Goal: Obtain resource: Obtain resource

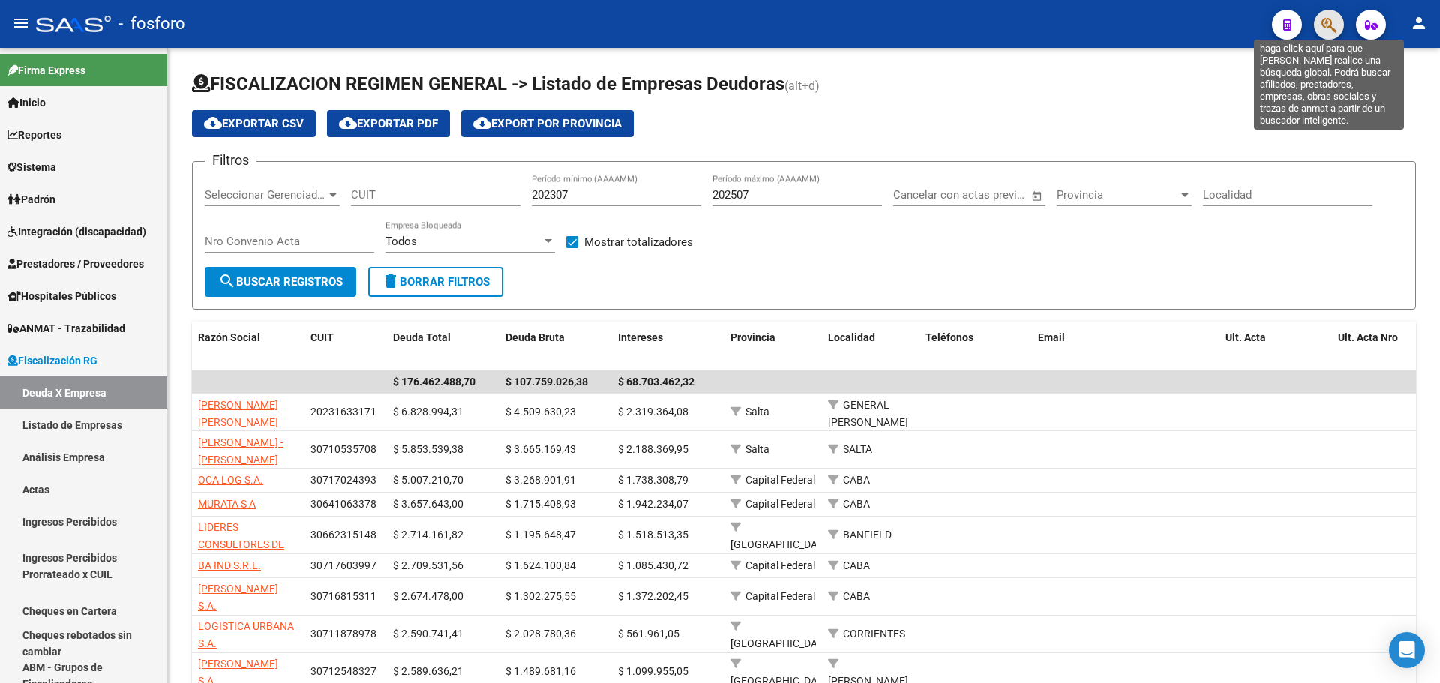
click at [1323, 31] on icon "button" at bounding box center [1328, 24] width 15 height 17
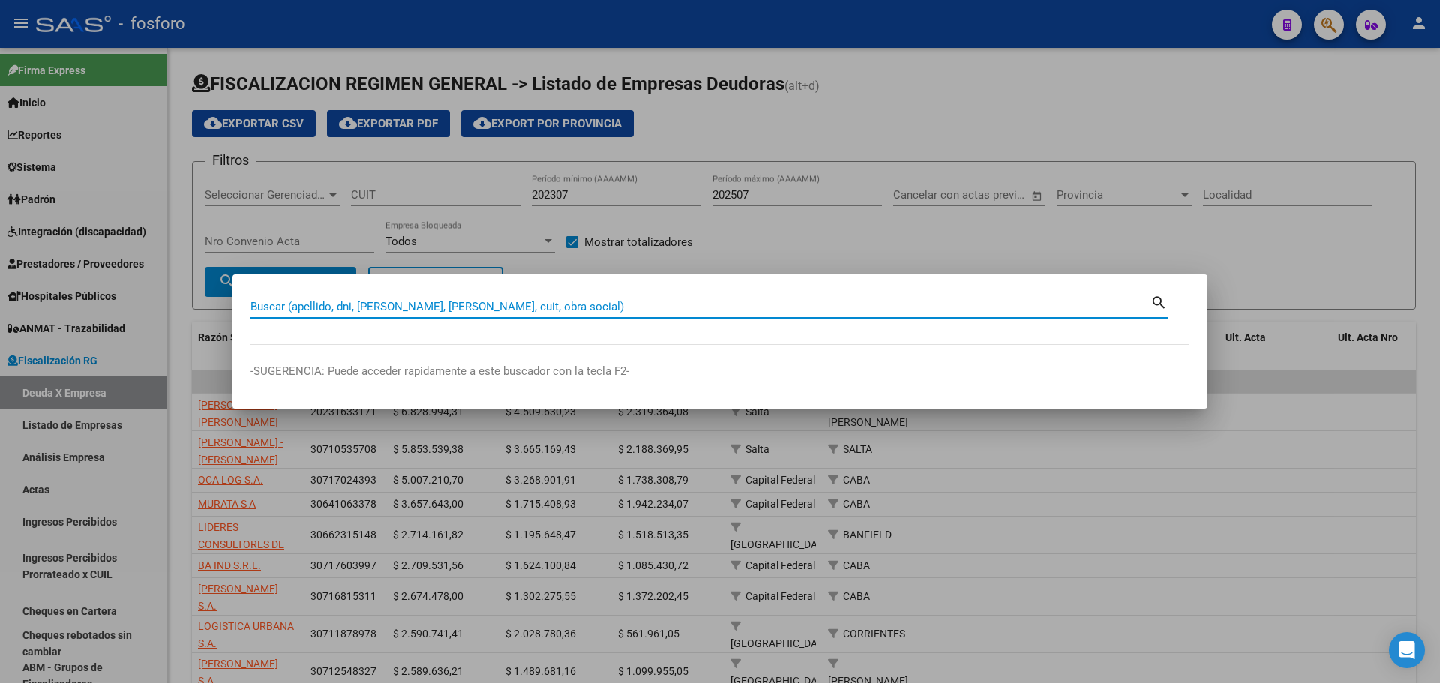
click at [509, 304] on input "Buscar (apellido, dni, [PERSON_NAME], [PERSON_NAME], cuit, obra social)" at bounding box center [700, 306] width 900 height 13
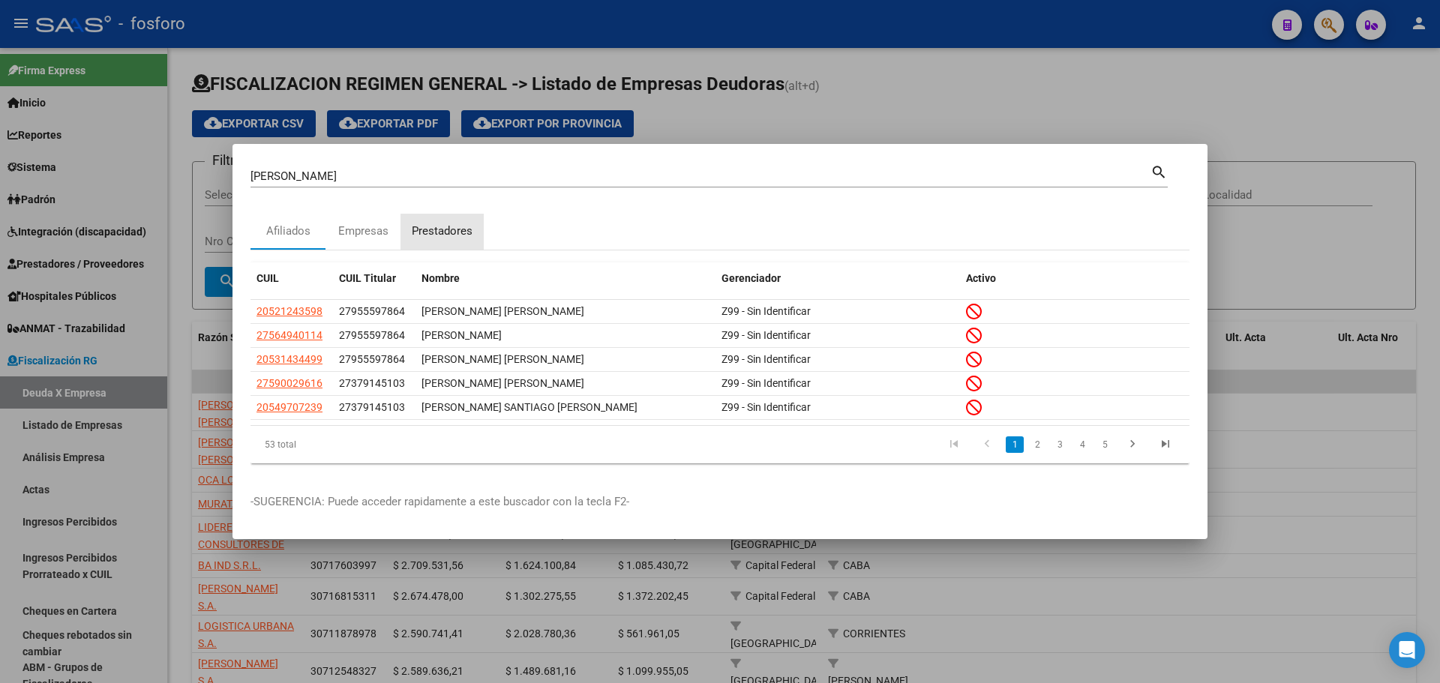
click at [435, 237] on div "Prestadores" at bounding box center [442, 231] width 61 height 17
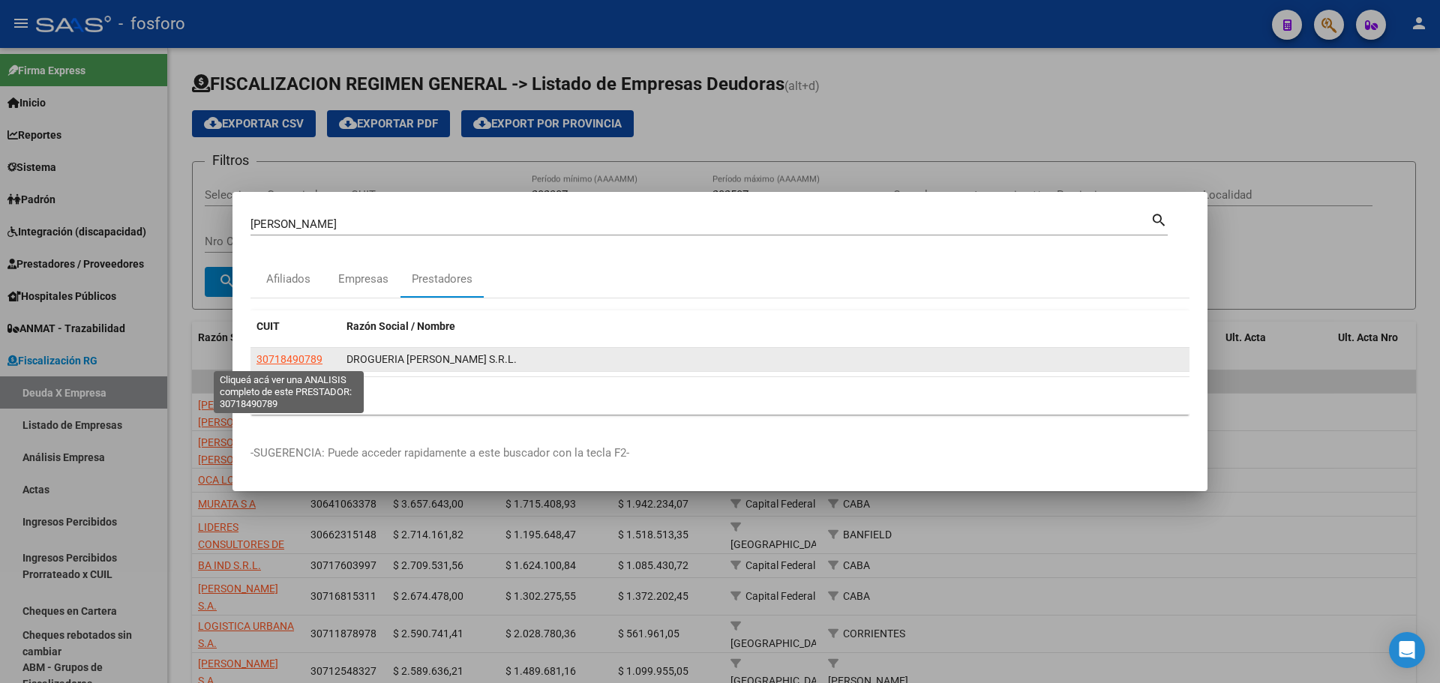
click at [298, 353] on span "30718490789" at bounding box center [289, 359] width 66 height 12
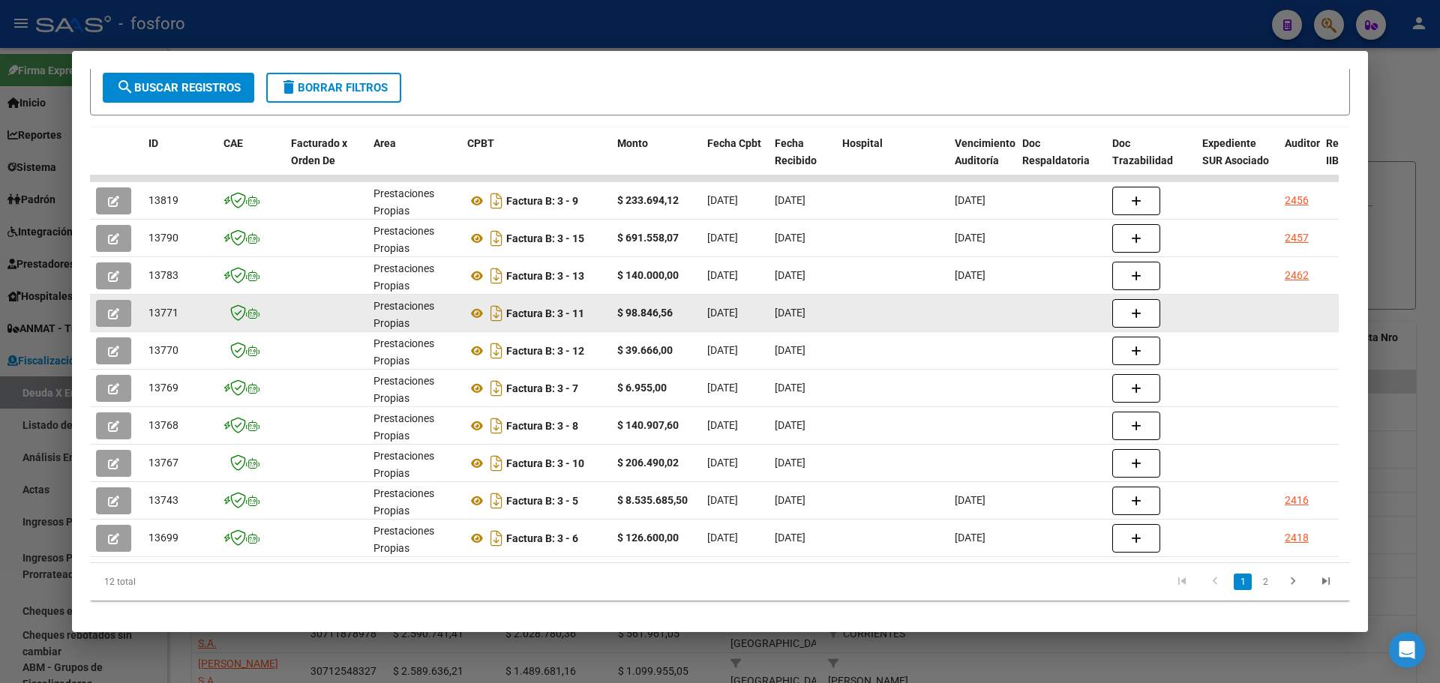
scroll to position [295, 0]
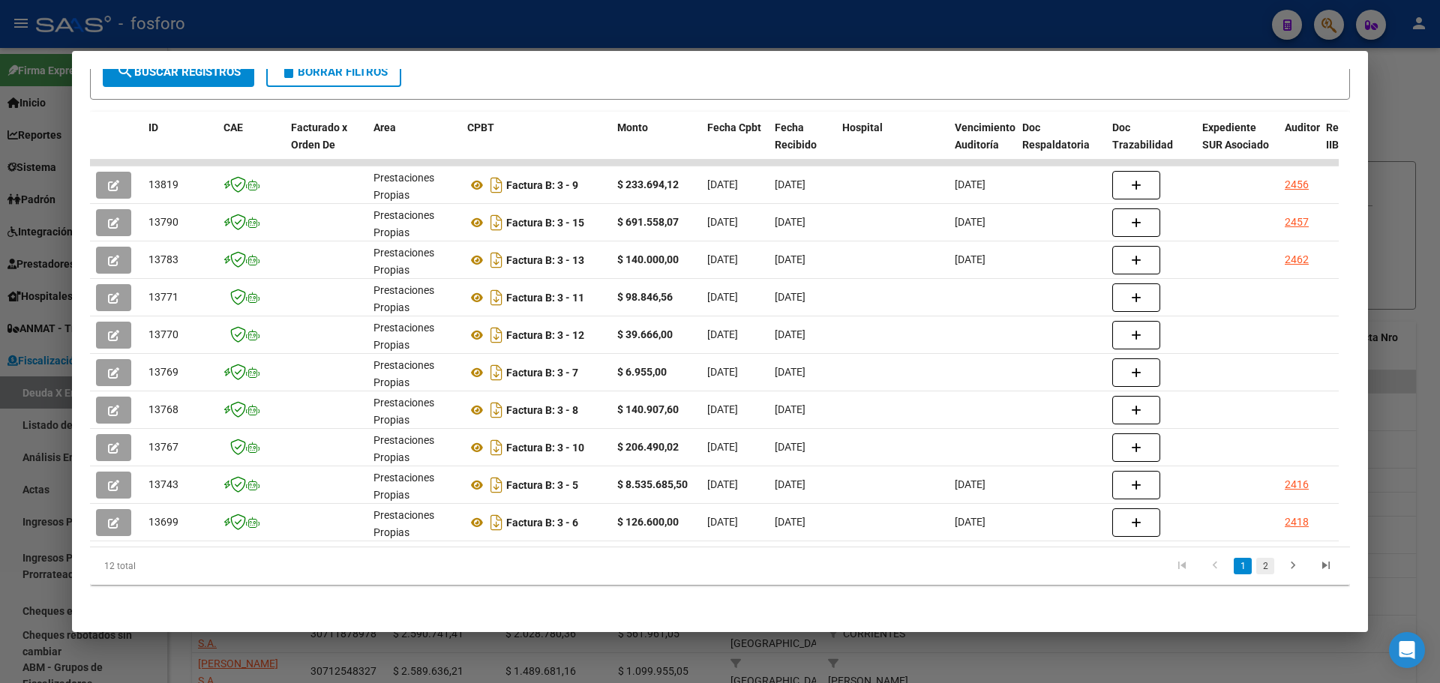
click at [1256, 568] on link "2" at bounding box center [1265, 566] width 18 height 16
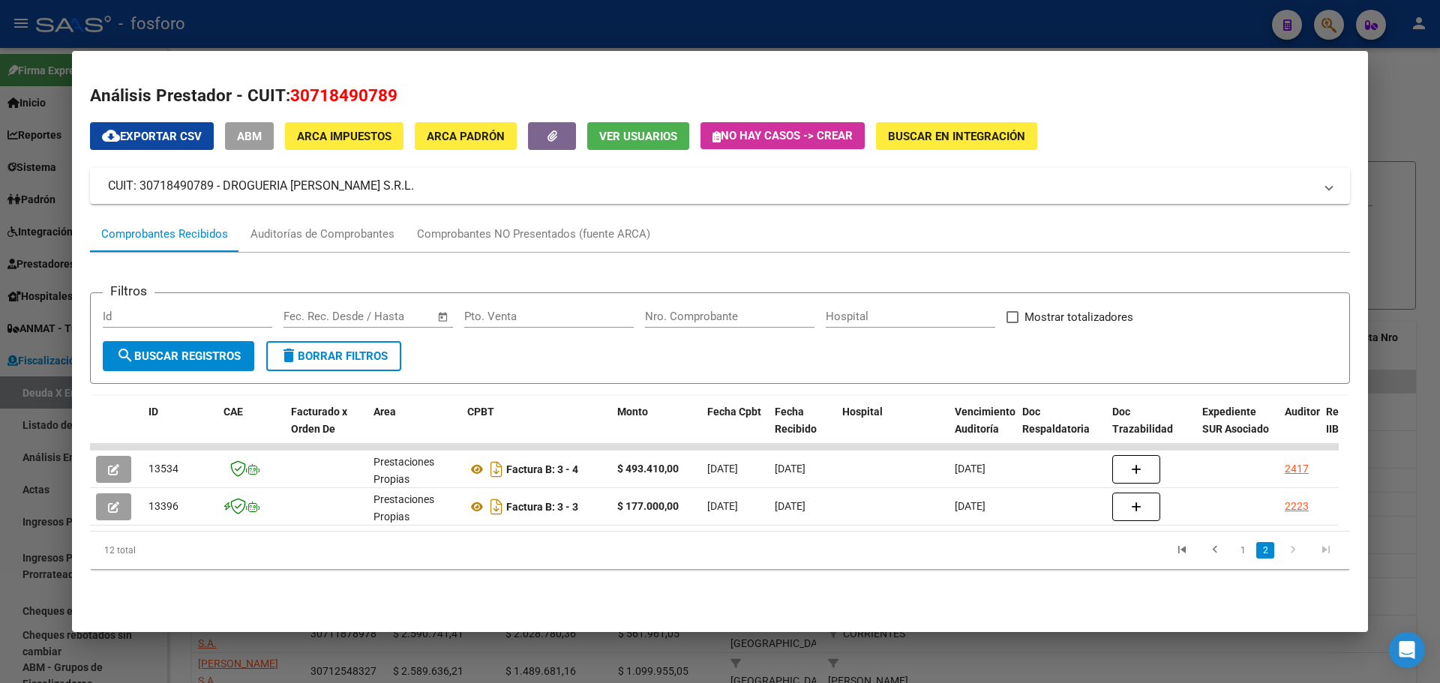
scroll to position [0, 0]
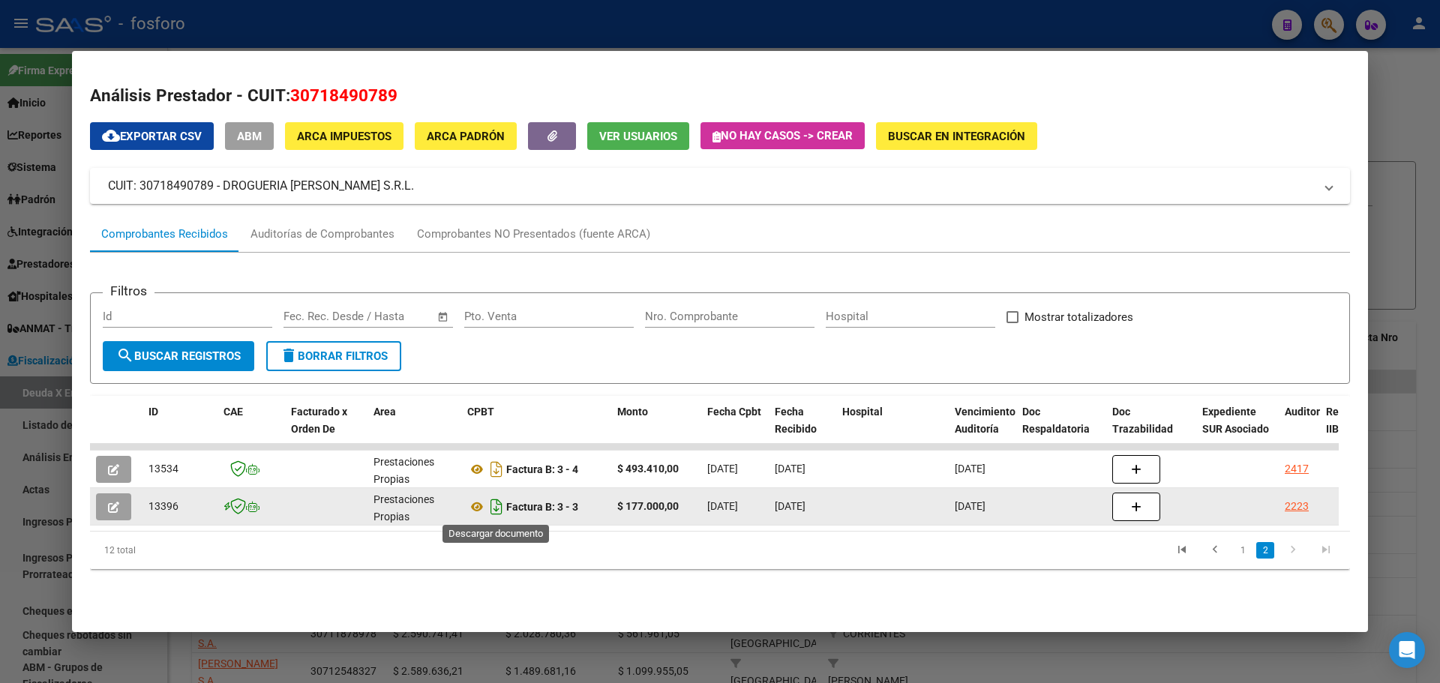
click at [495, 510] on icon "Descargar documento" at bounding box center [496, 507] width 19 height 24
click at [1389, 199] on div at bounding box center [720, 341] width 1440 height 683
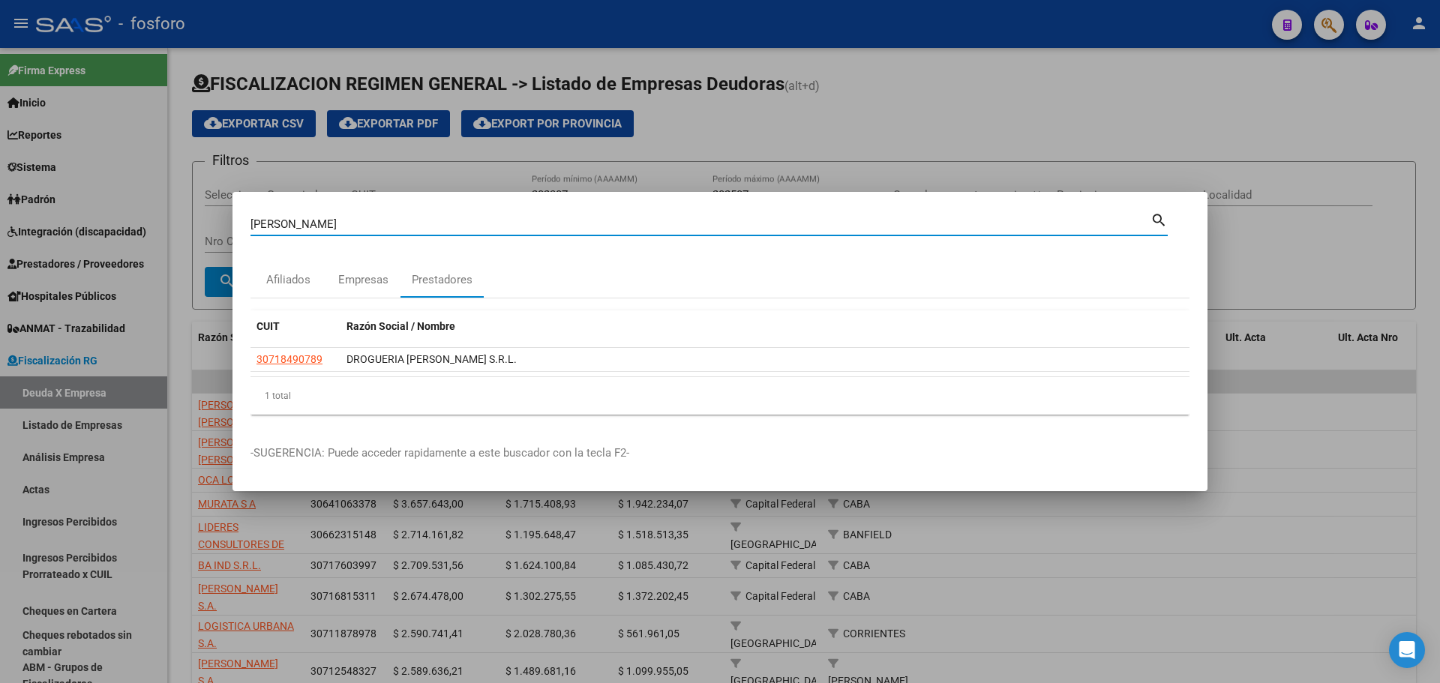
drag, startPoint x: 400, startPoint y: 227, endPoint x: 0, endPoint y: 193, distance: 401.8
click at [0, 203] on div "[PERSON_NAME] (apellido, dni, cuil, nro traspaso, cuit, obra social) search Afi…" at bounding box center [720, 341] width 1440 height 683
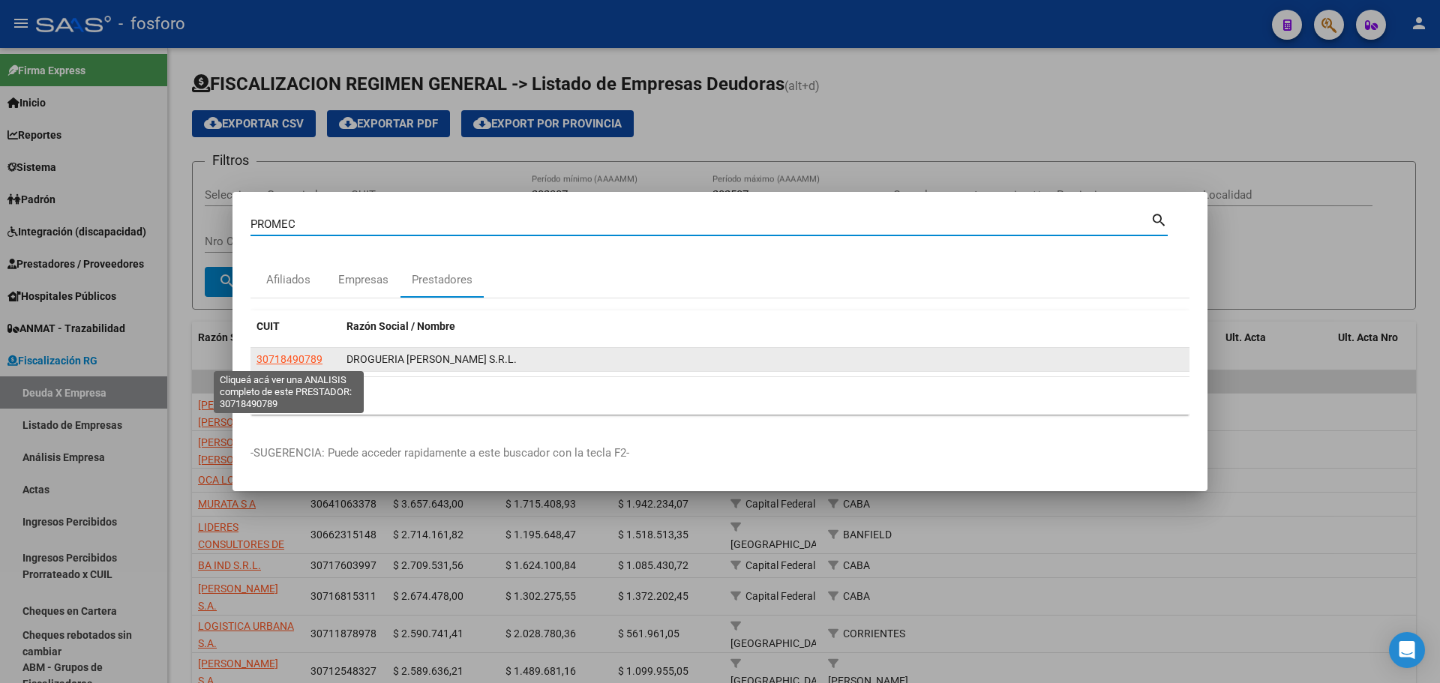
type input "PROMEC"
click at [258, 353] on span "30718490789" at bounding box center [289, 359] width 66 height 12
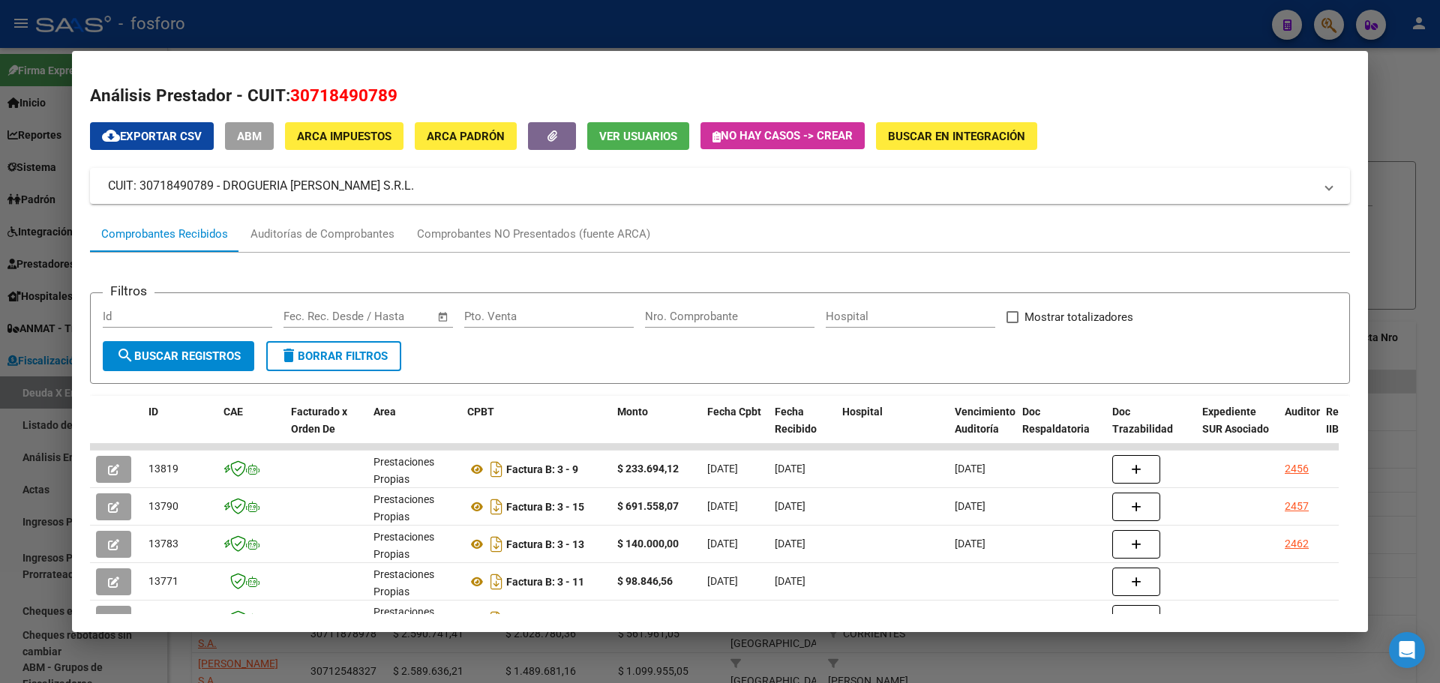
click at [1412, 144] on div at bounding box center [720, 341] width 1440 height 683
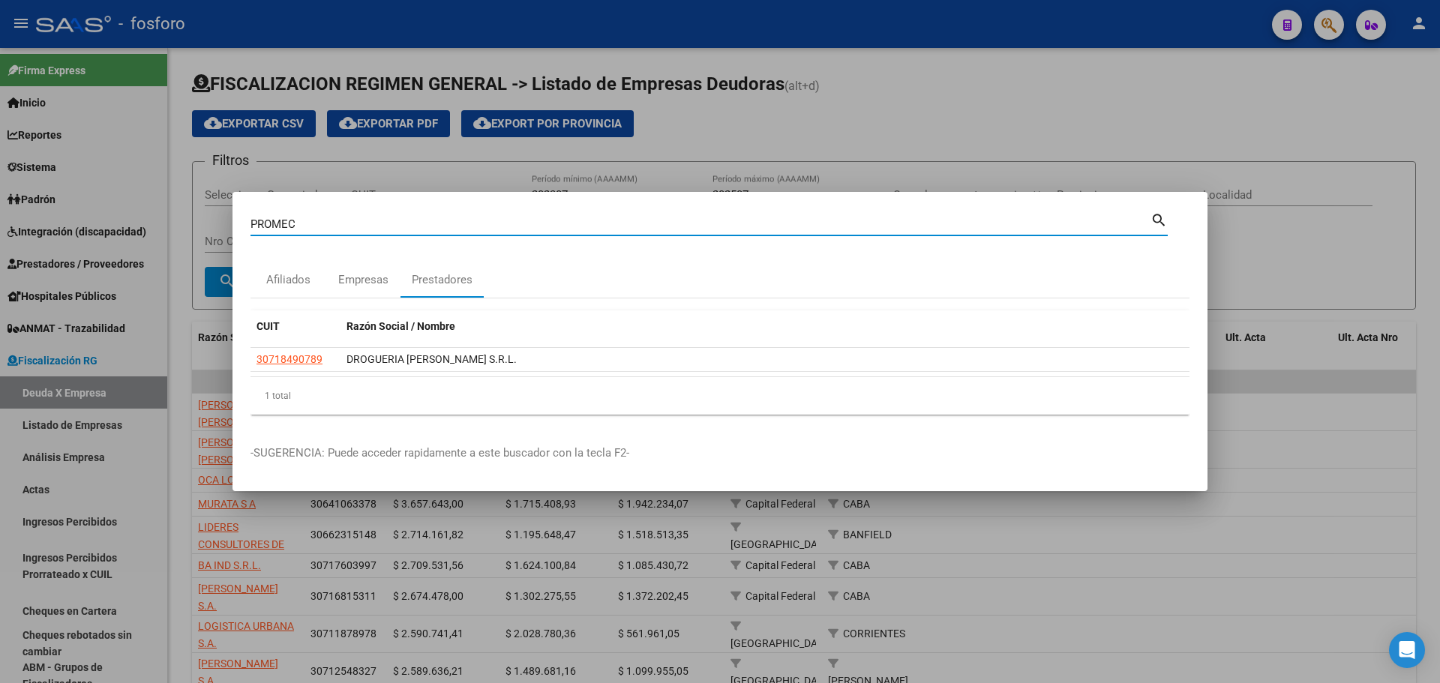
click at [393, 223] on input "PROMEC" at bounding box center [700, 223] width 900 height 13
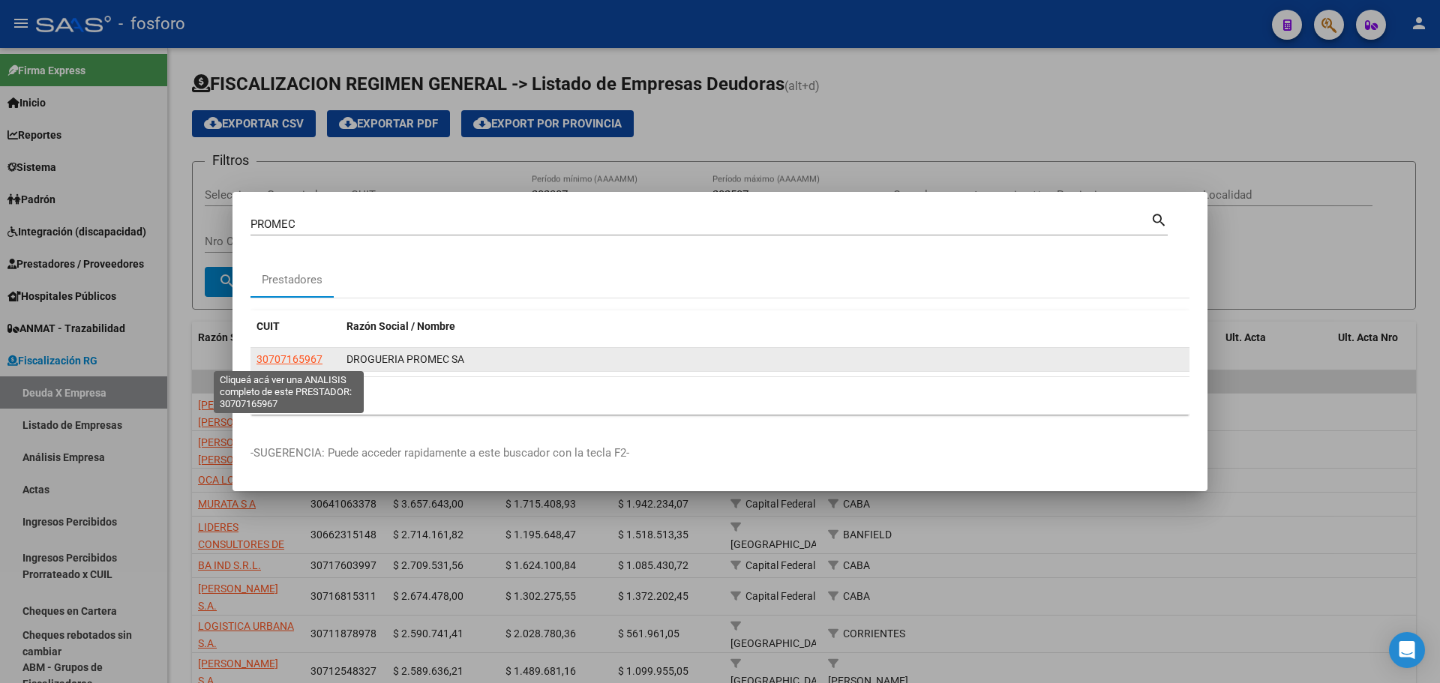
click at [300, 361] on span "30707165967" at bounding box center [289, 359] width 66 height 12
type textarea "30707165967"
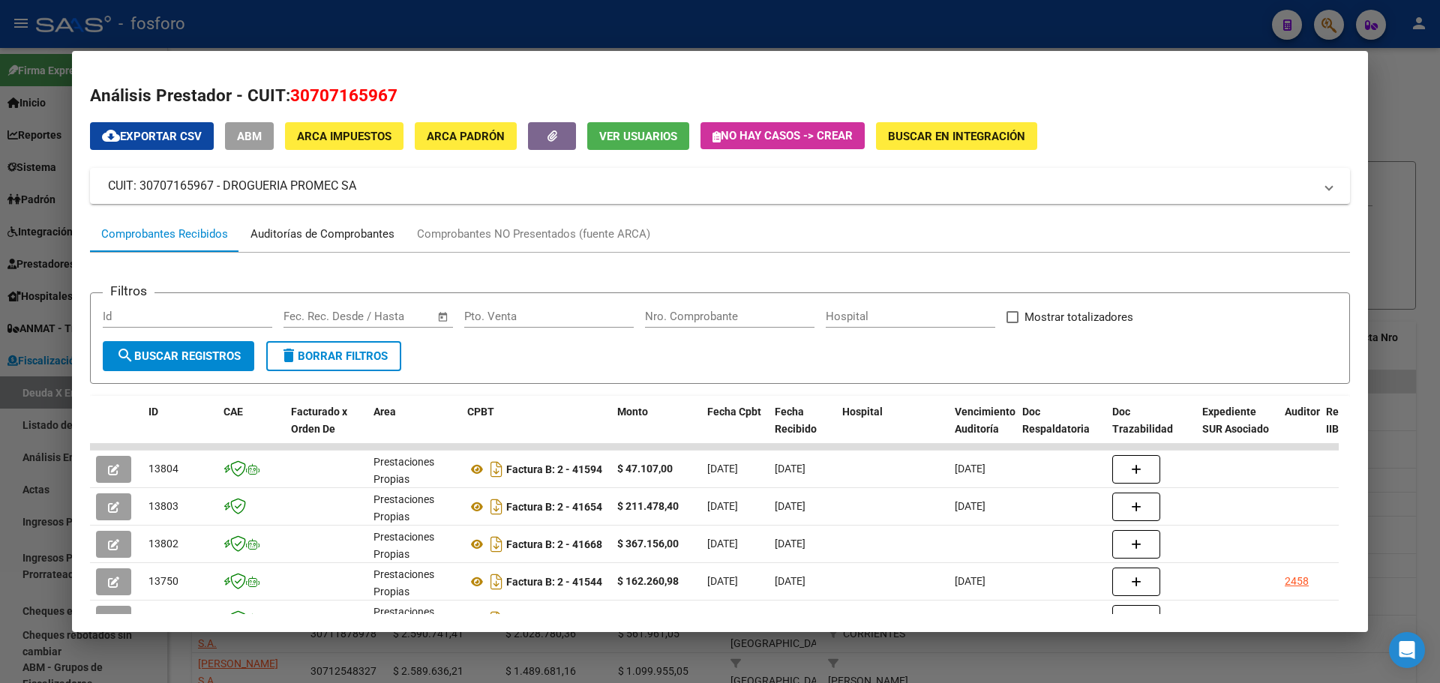
click at [352, 244] on div "Auditorías de Comprobantes" at bounding box center [322, 234] width 166 height 36
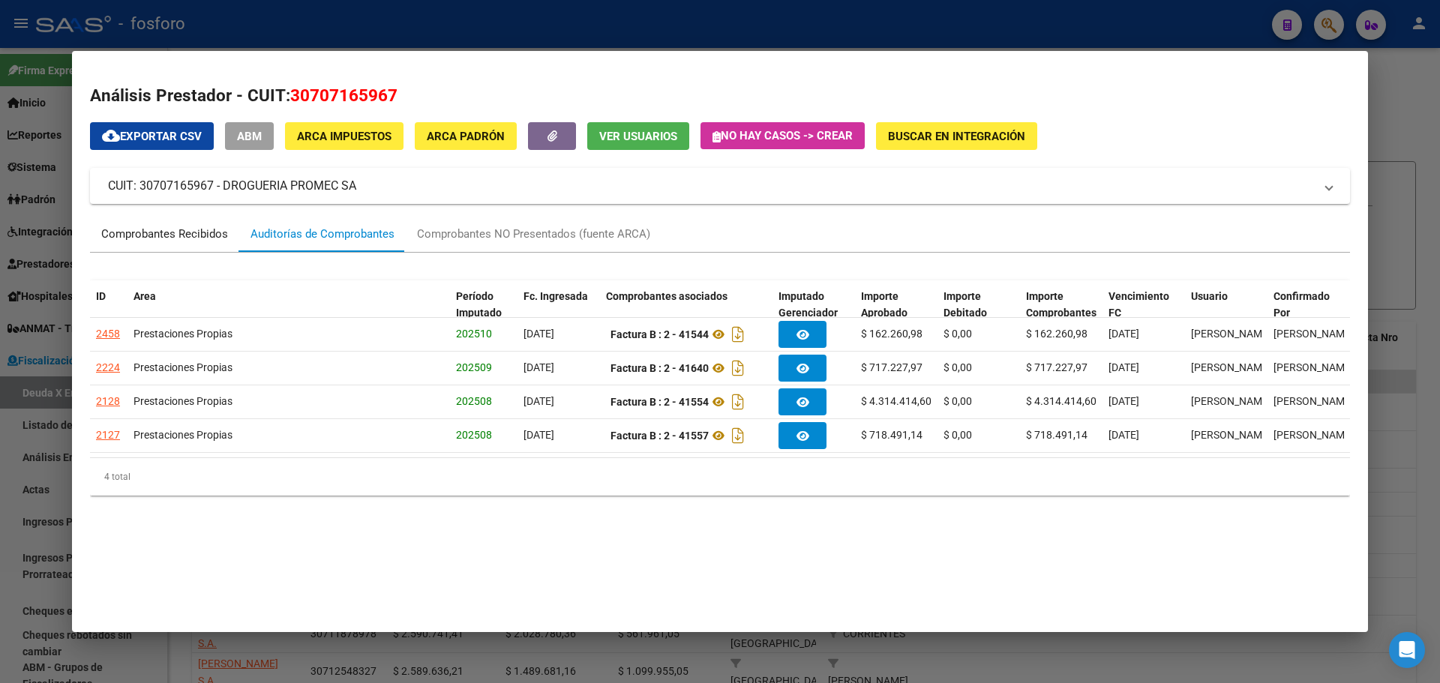
click at [128, 227] on div "Comprobantes Recibidos" at bounding box center [164, 234] width 127 height 17
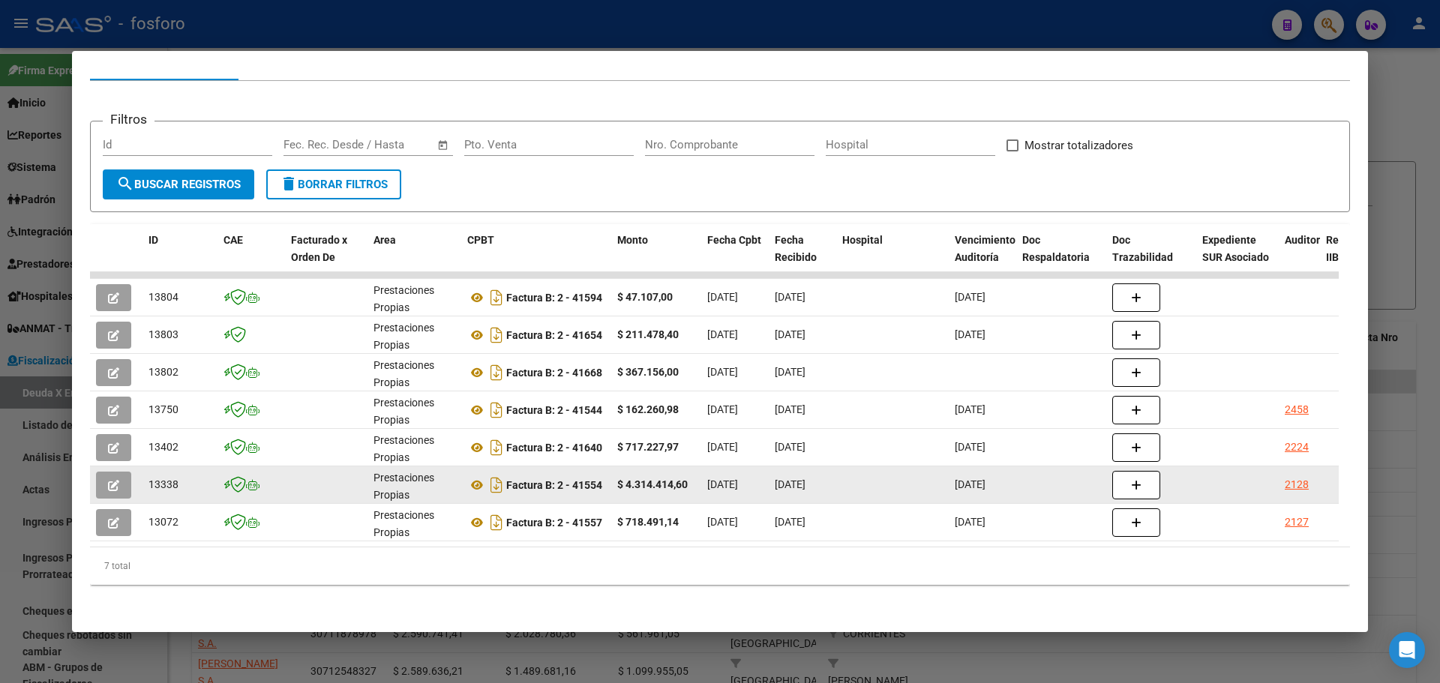
scroll to position [182, 0]
click at [496, 473] on icon "Descargar documento" at bounding box center [496, 485] width 19 height 24
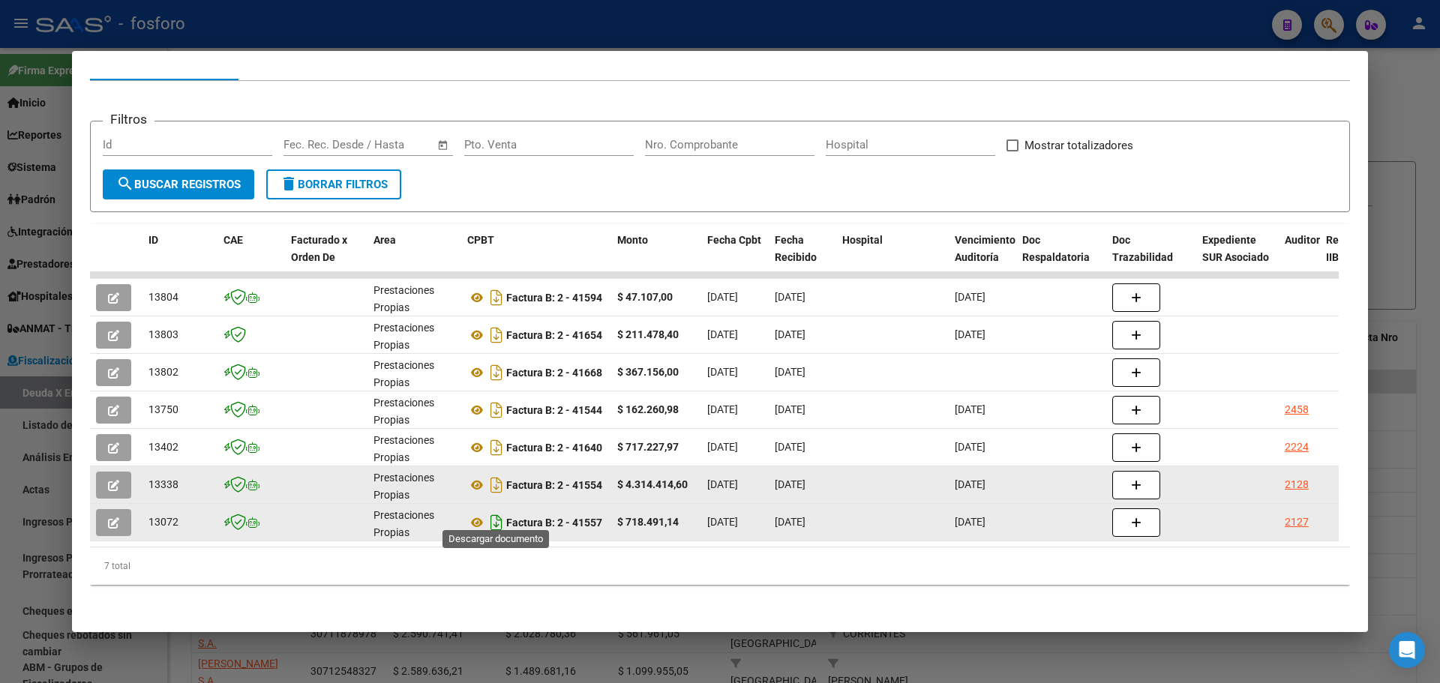
click at [499, 511] on icon "Descargar documento" at bounding box center [496, 523] width 19 height 24
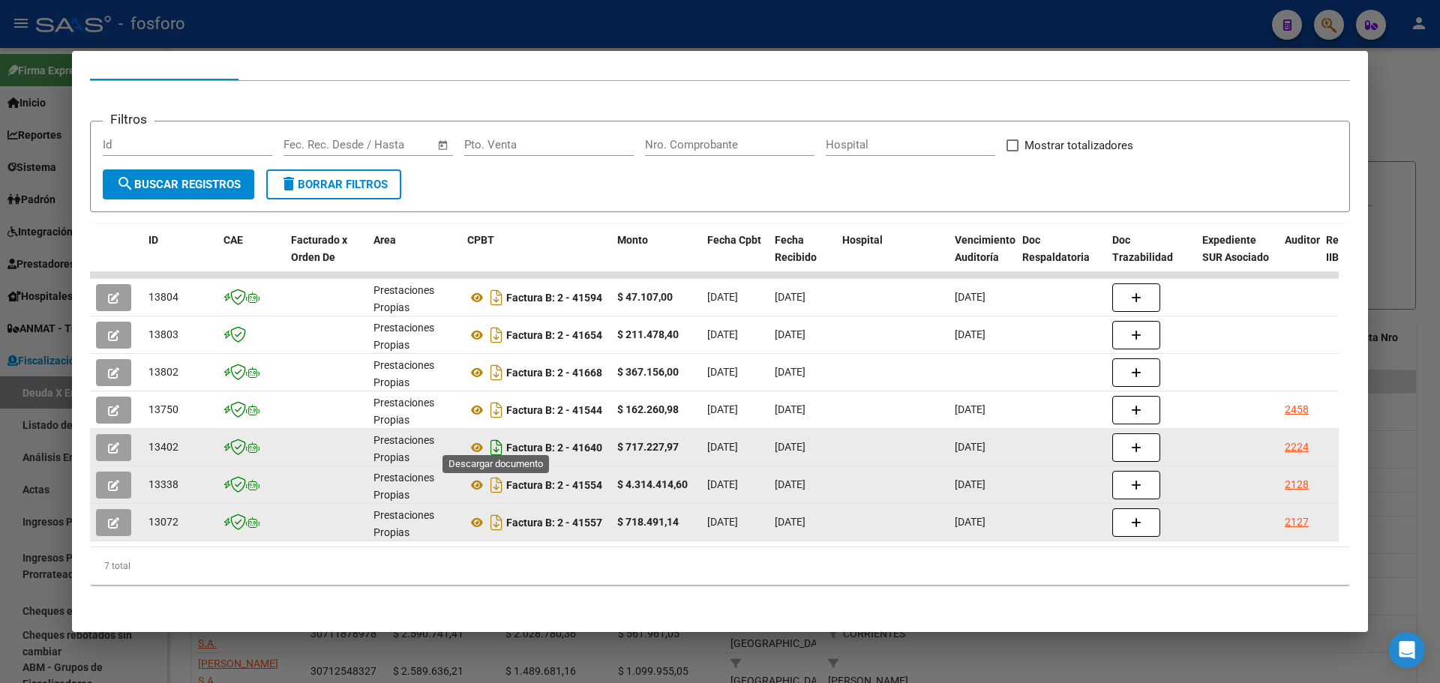
click at [499, 443] on icon "Descargar documento" at bounding box center [496, 448] width 19 height 24
click at [495, 439] on icon "Descargar documento" at bounding box center [496, 448] width 19 height 24
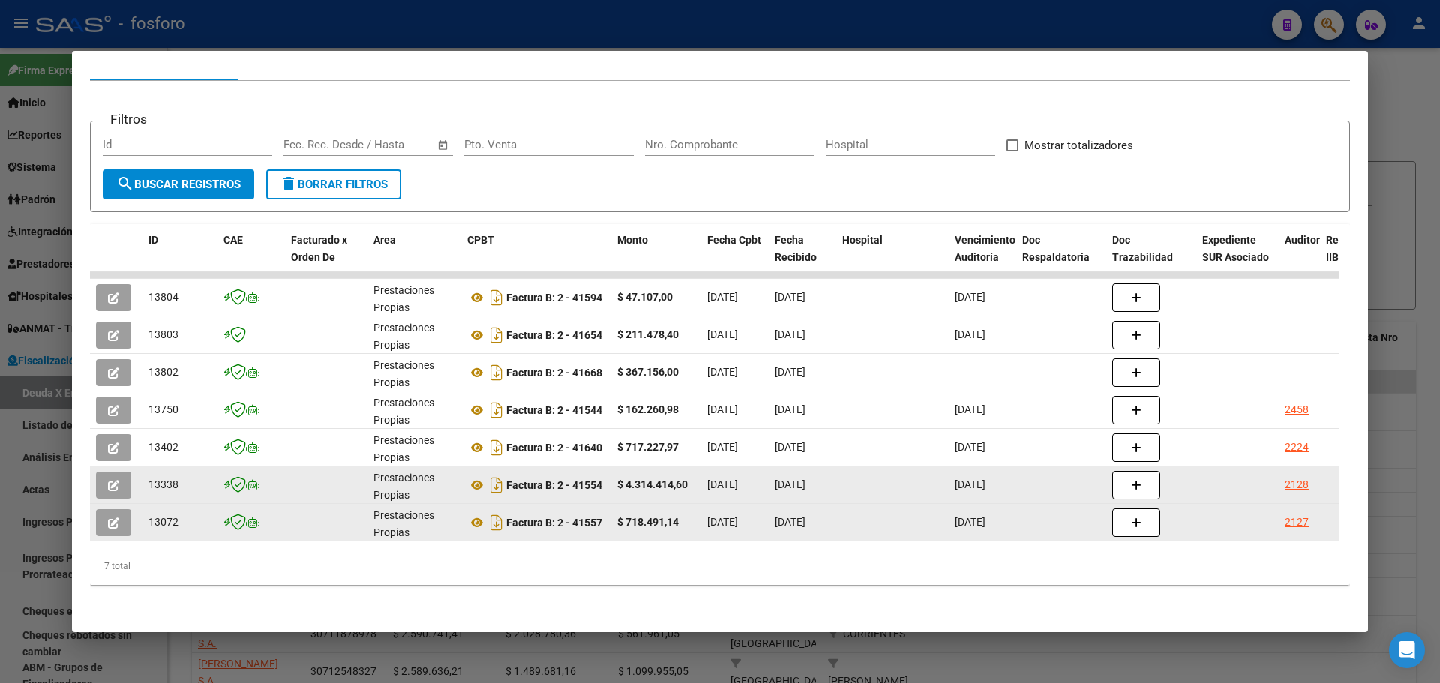
click at [1419, 295] on div at bounding box center [720, 341] width 1440 height 683
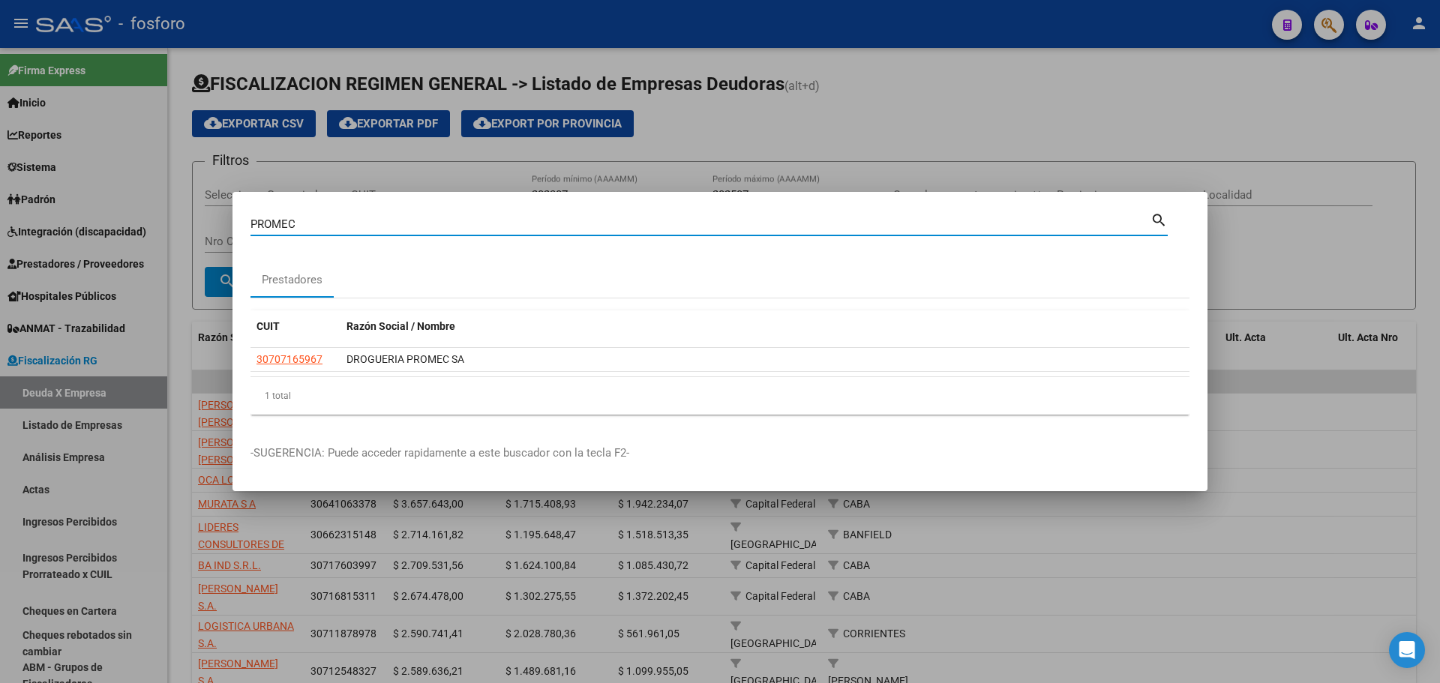
drag, startPoint x: 350, startPoint y: 228, endPoint x: 0, endPoint y: 65, distance: 386.1
click at [0, 107] on div "PROMEC Buscar (apellido, dni, cuil, nro traspaso, cuit, obra social) search Pre…" at bounding box center [720, 341] width 1440 height 683
type input "CONTEMPO"
click at [360, 277] on div "Prestadores" at bounding box center [367, 279] width 61 height 17
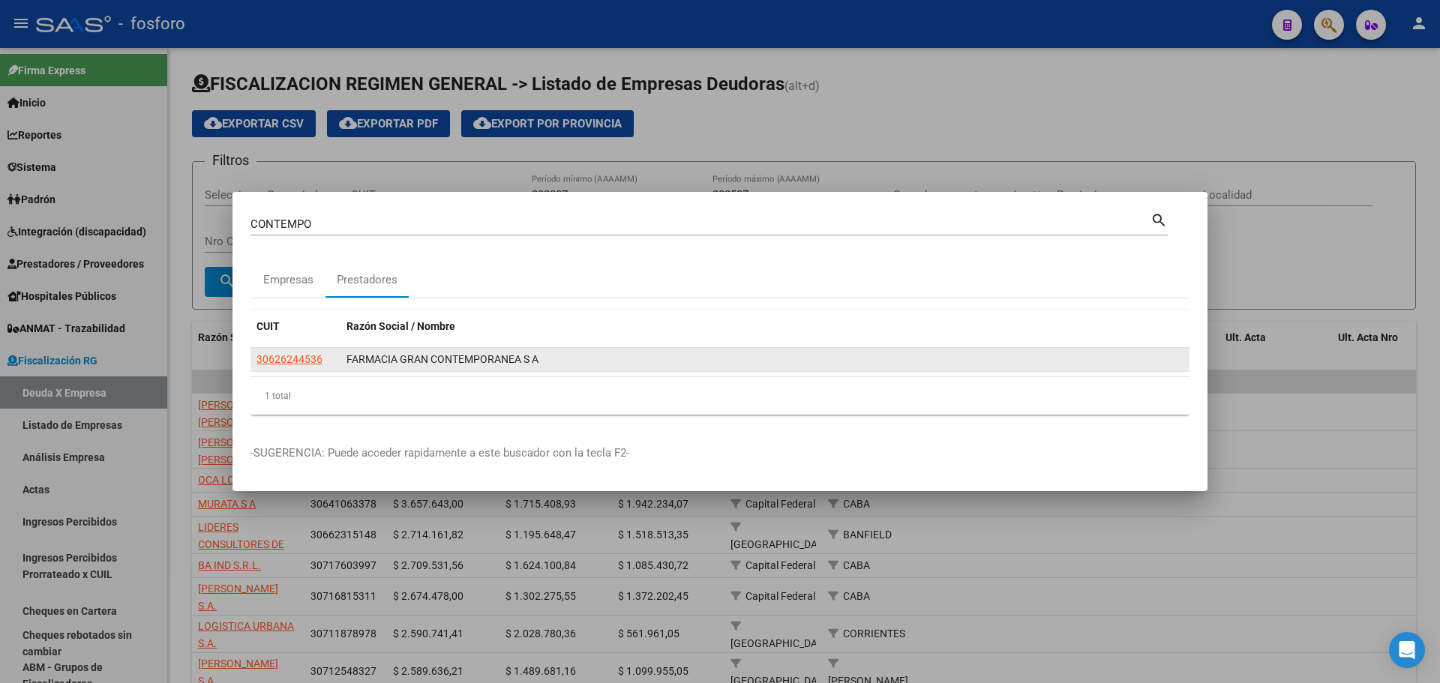
drag, startPoint x: 301, startPoint y: 368, endPoint x: 302, endPoint y: 356, distance: 12.1
click at [302, 365] on datatable-body-cell "30626244536" at bounding box center [295, 359] width 90 height 23
click at [302, 356] on span "30626244536" at bounding box center [289, 359] width 66 height 12
copy span "536"
type textarea "30626244536"
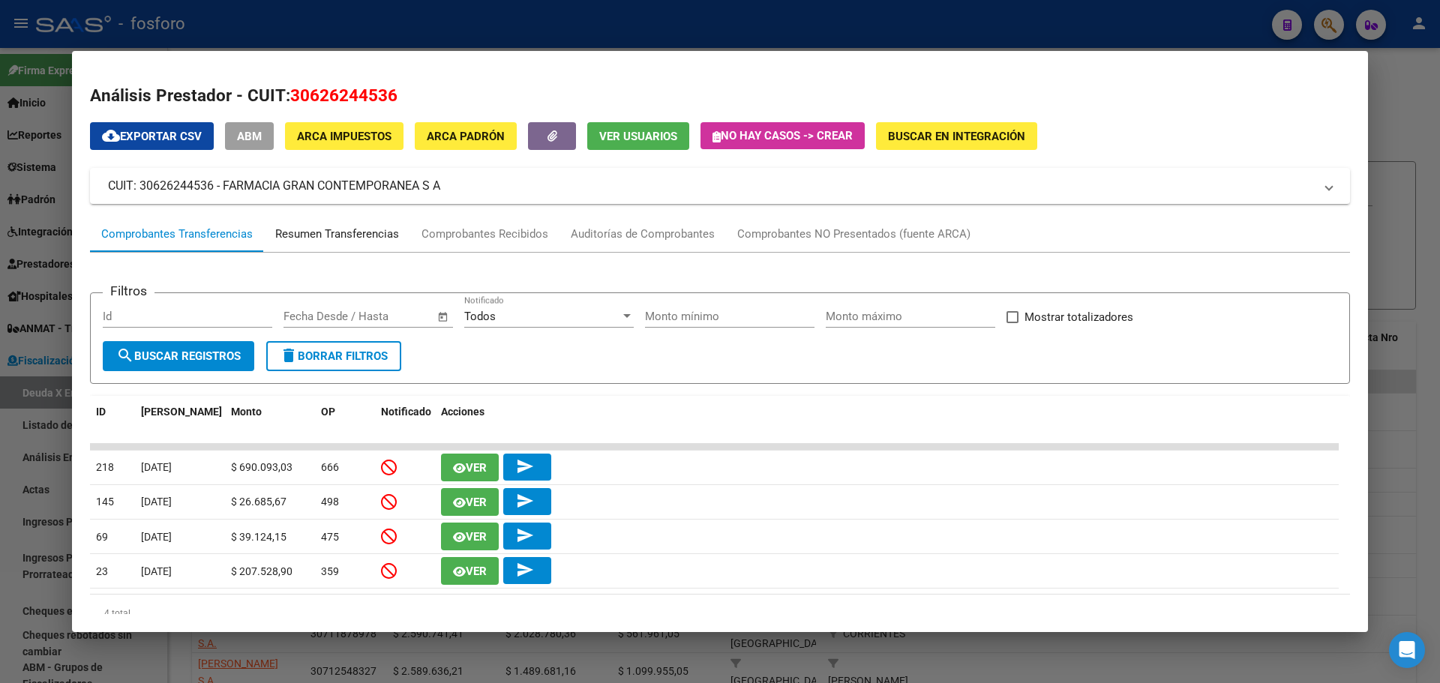
click at [334, 226] on div "Resumen Transferencias" at bounding box center [337, 234] width 124 height 17
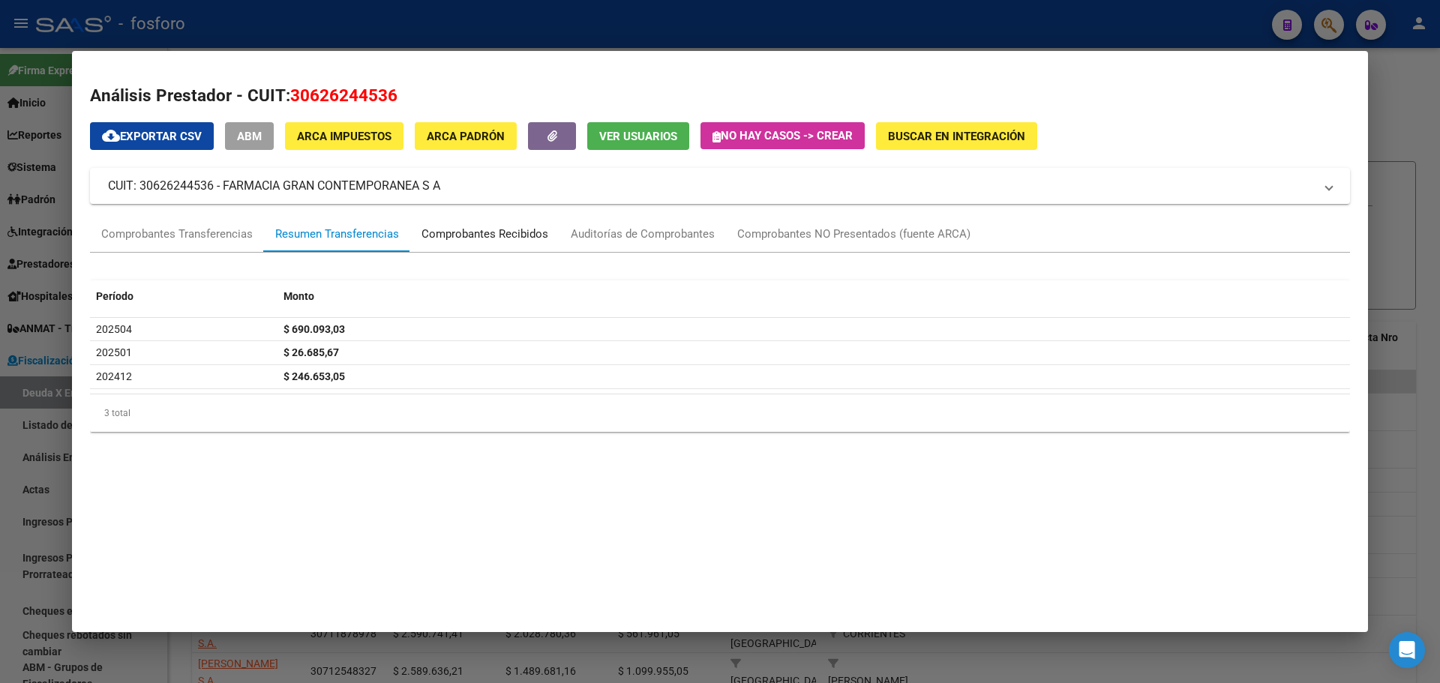
click at [493, 243] on div "Comprobantes Recibidos" at bounding box center [484, 234] width 149 height 36
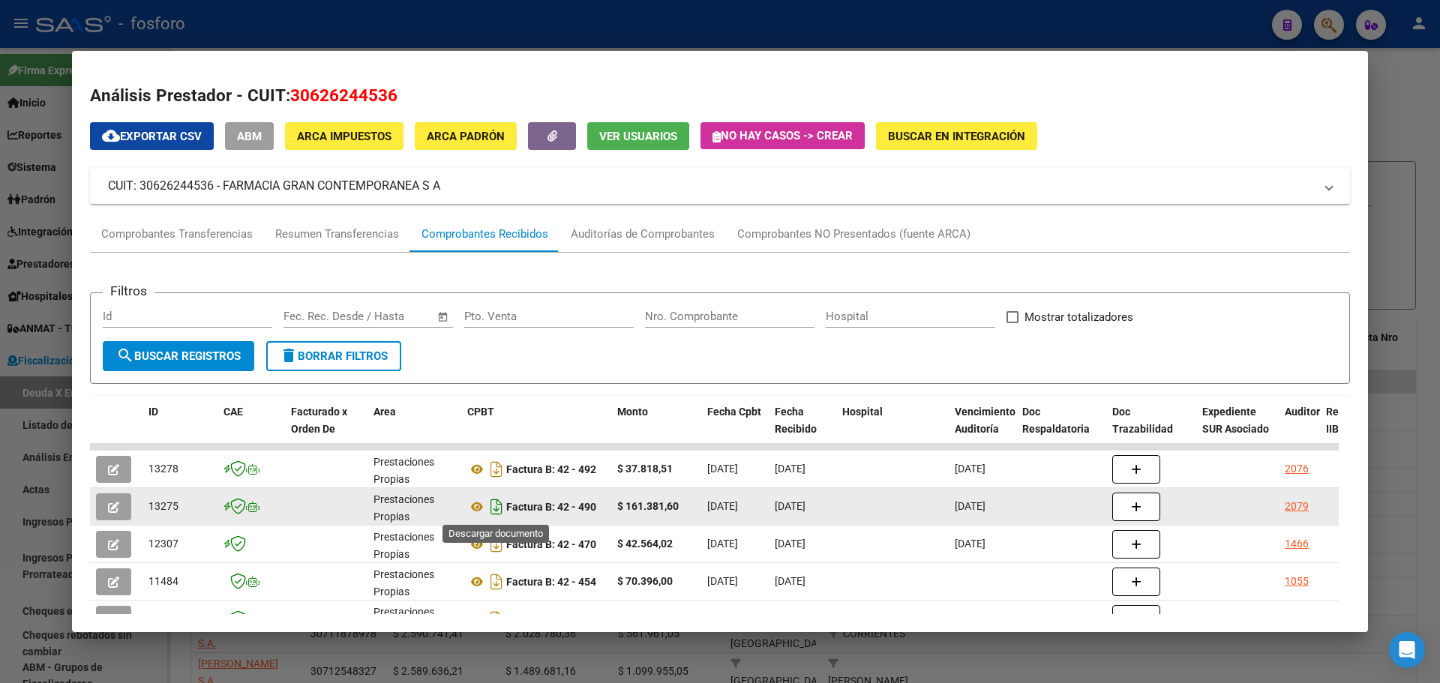
click at [496, 510] on icon "Descargar documento" at bounding box center [496, 507] width 19 height 24
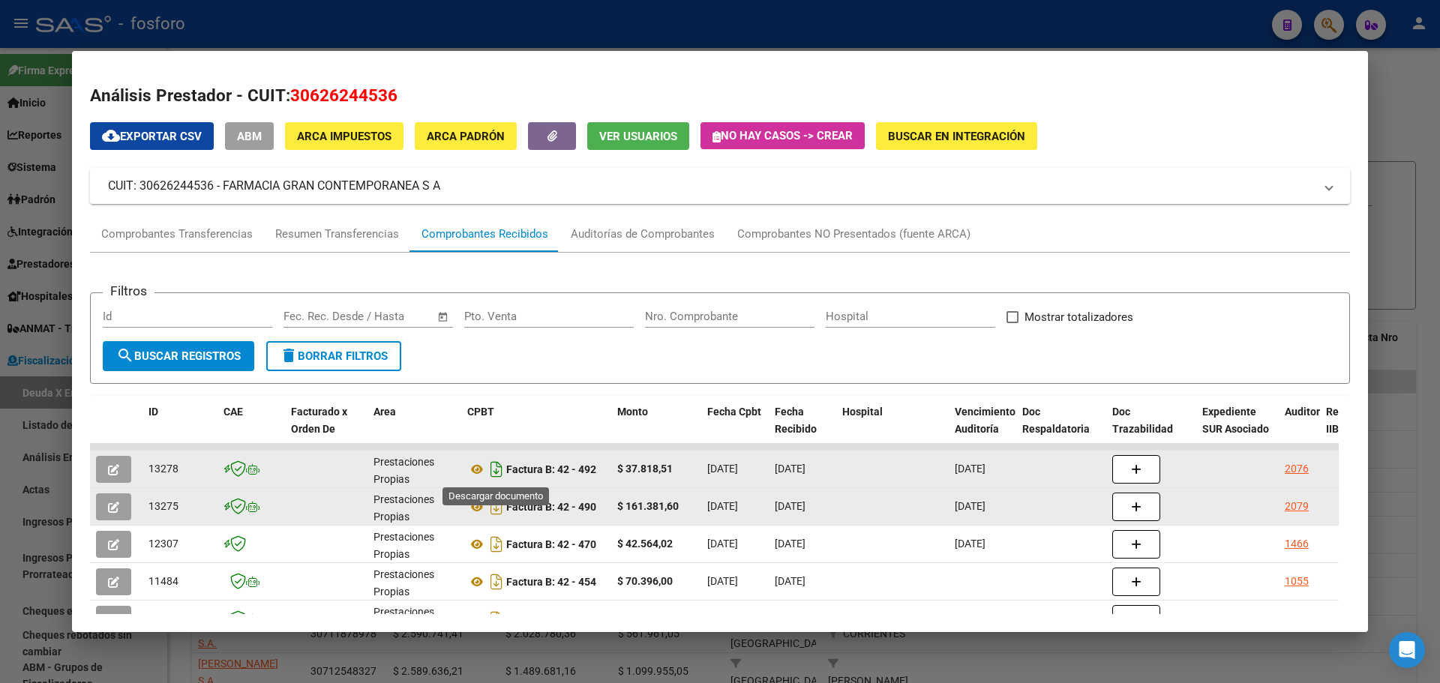
click at [496, 473] on icon "Descargar documento" at bounding box center [496, 469] width 19 height 24
click at [1425, 73] on div at bounding box center [720, 341] width 1440 height 683
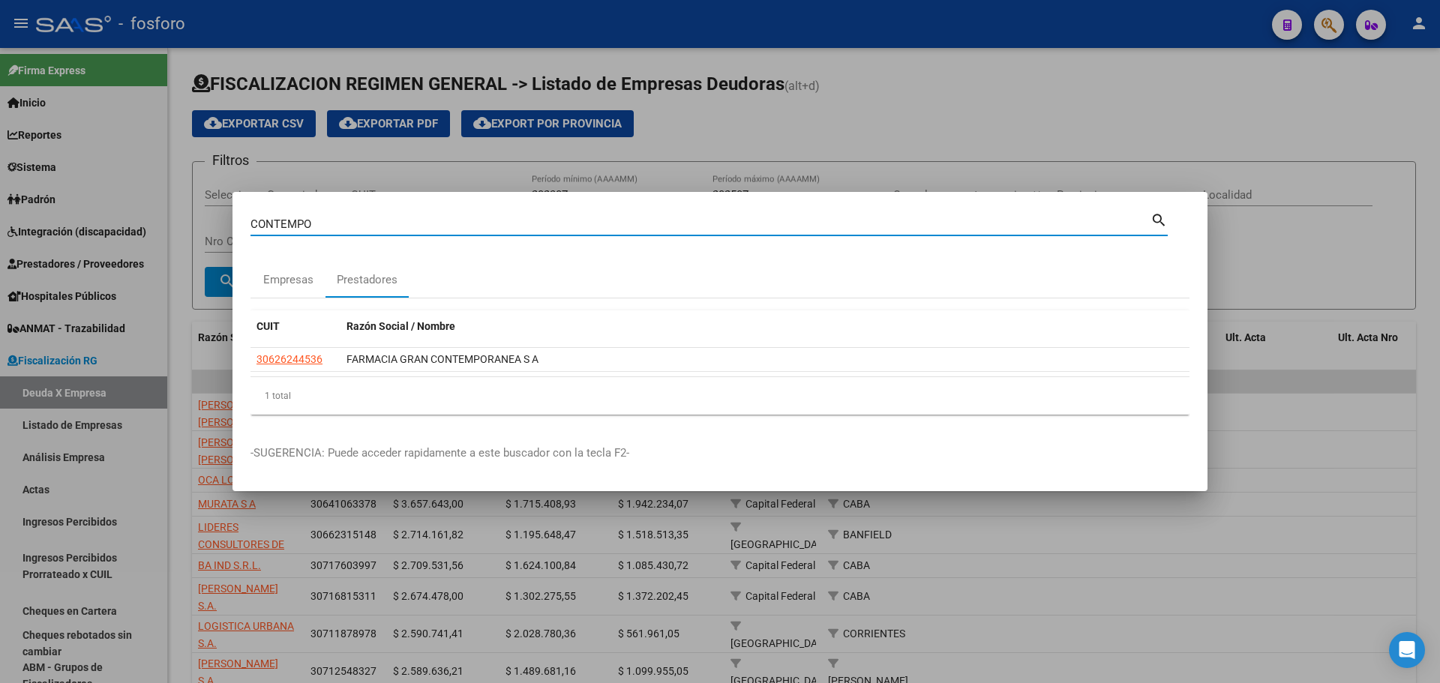
drag, startPoint x: 341, startPoint y: 217, endPoint x: 0, endPoint y: 175, distance: 343.7
click at [0, 190] on div "CONTEMPO Buscar (apellido, dni, cuil, nro traspaso, cuit, obra social) search E…" at bounding box center [720, 341] width 1440 height 683
type input "FASTIAS"
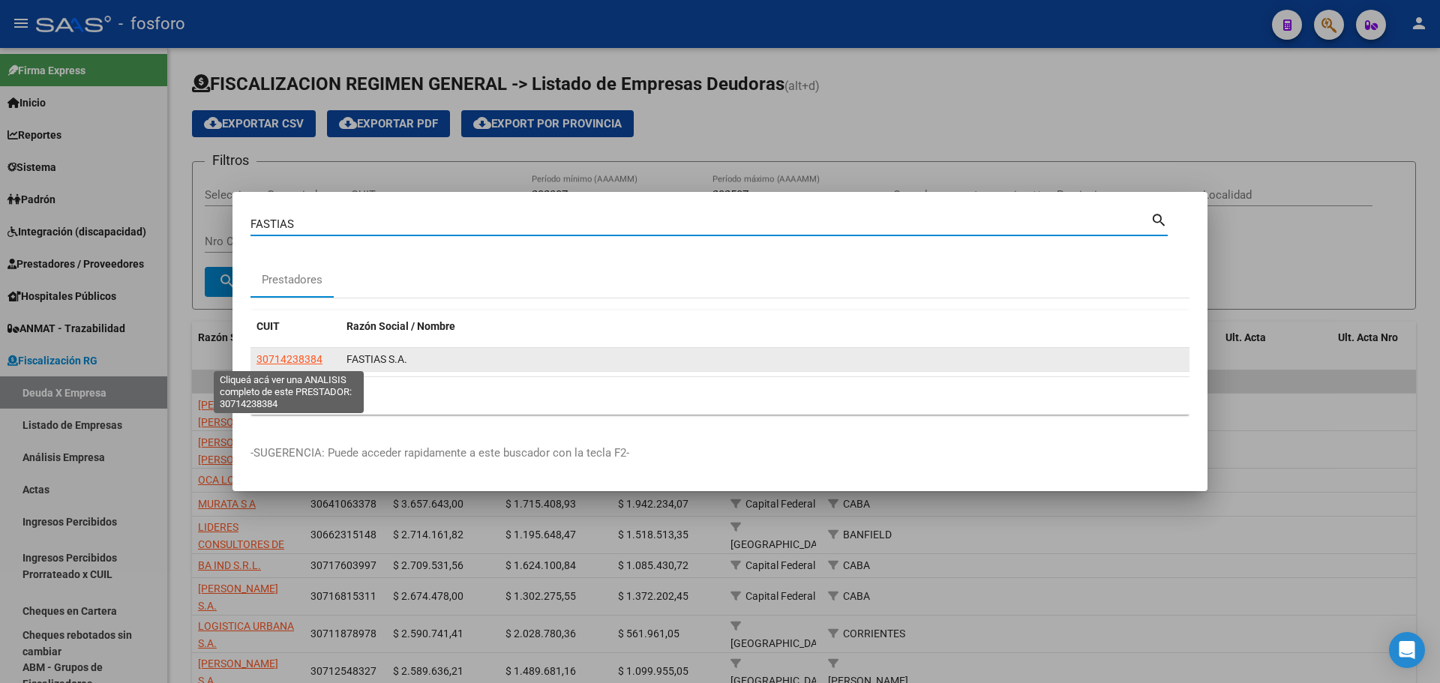
click at [265, 361] on span "30714238384" at bounding box center [289, 359] width 66 height 12
type textarea "30714238384"
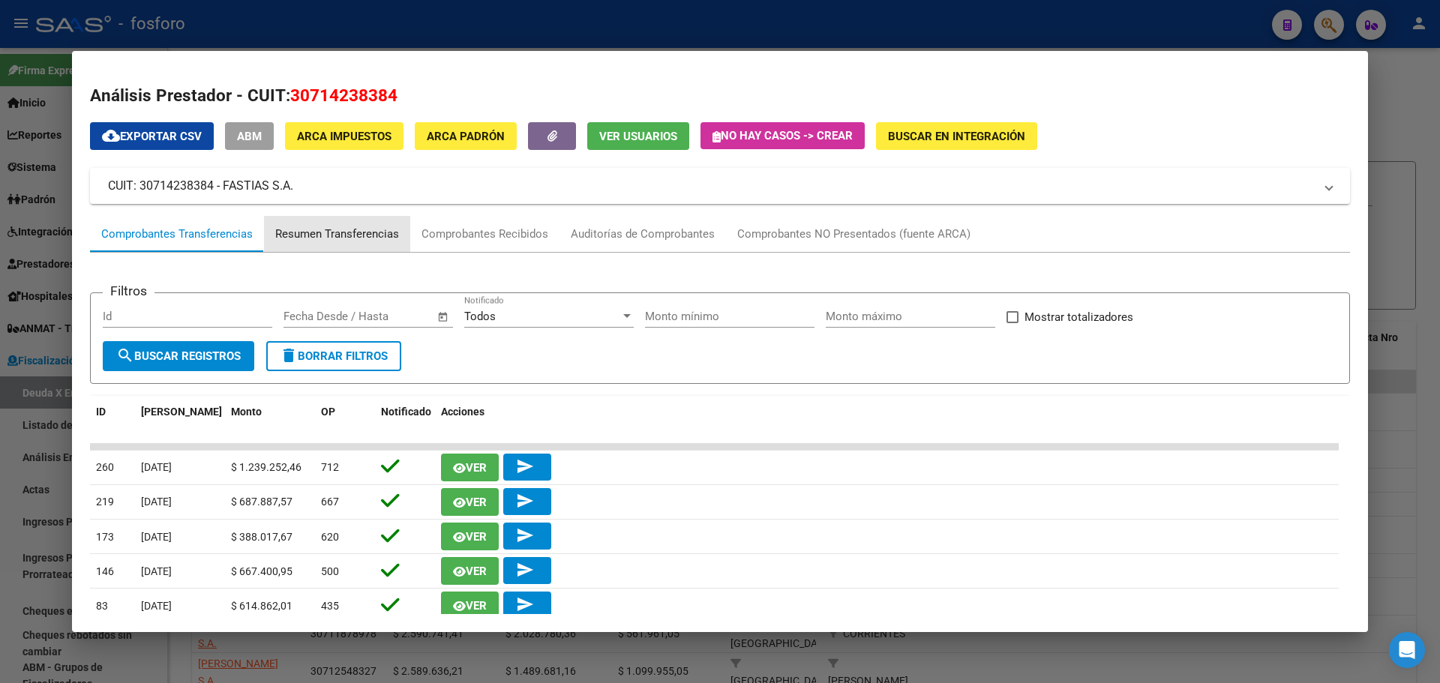
click at [324, 229] on div "Resumen Transferencias" at bounding box center [337, 234] width 124 height 17
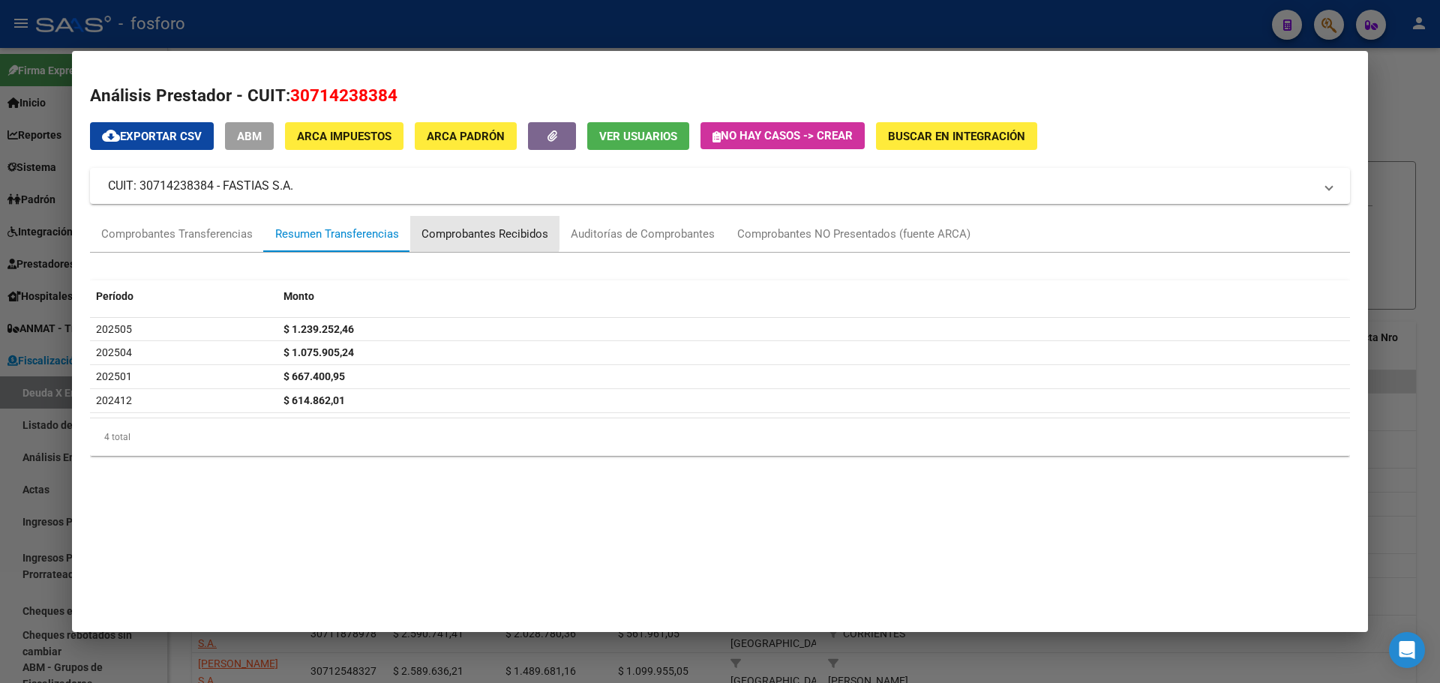
click at [481, 227] on div "Comprobantes Recibidos" at bounding box center [484, 234] width 127 height 17
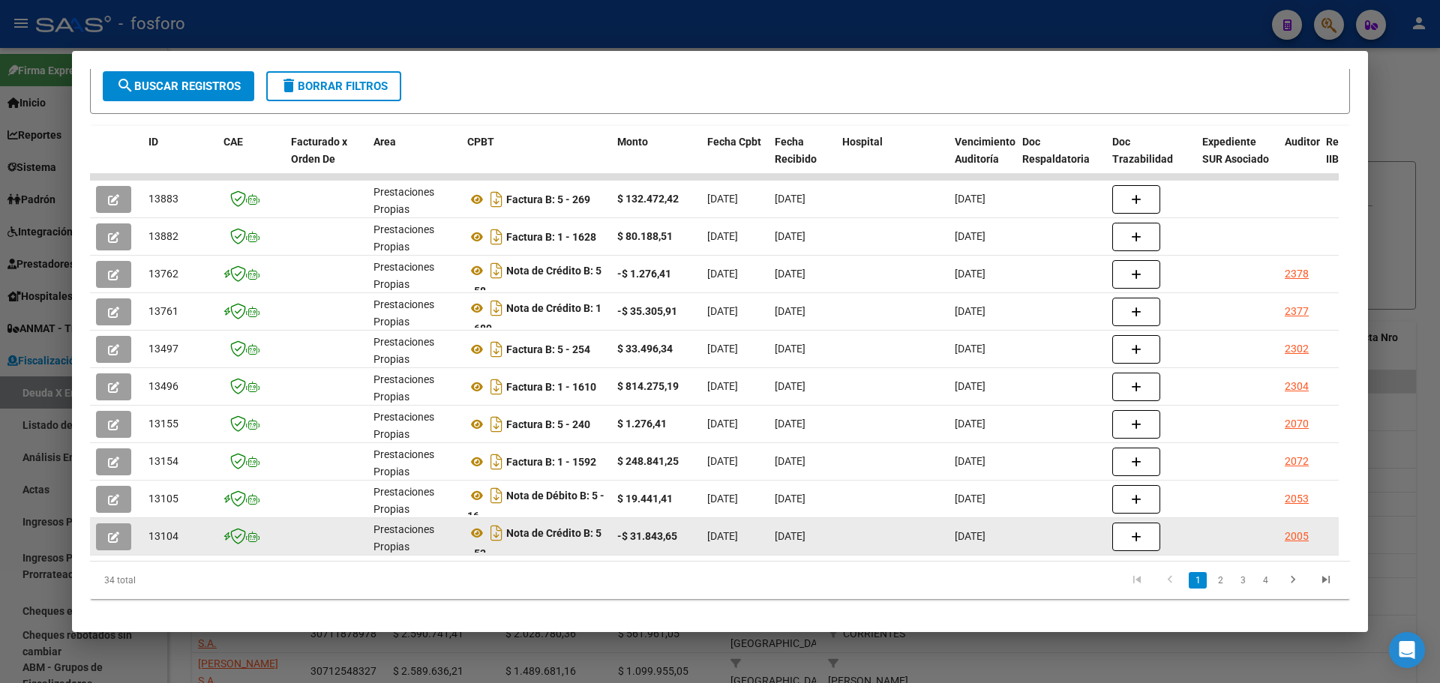
scroll to position [295, 0]
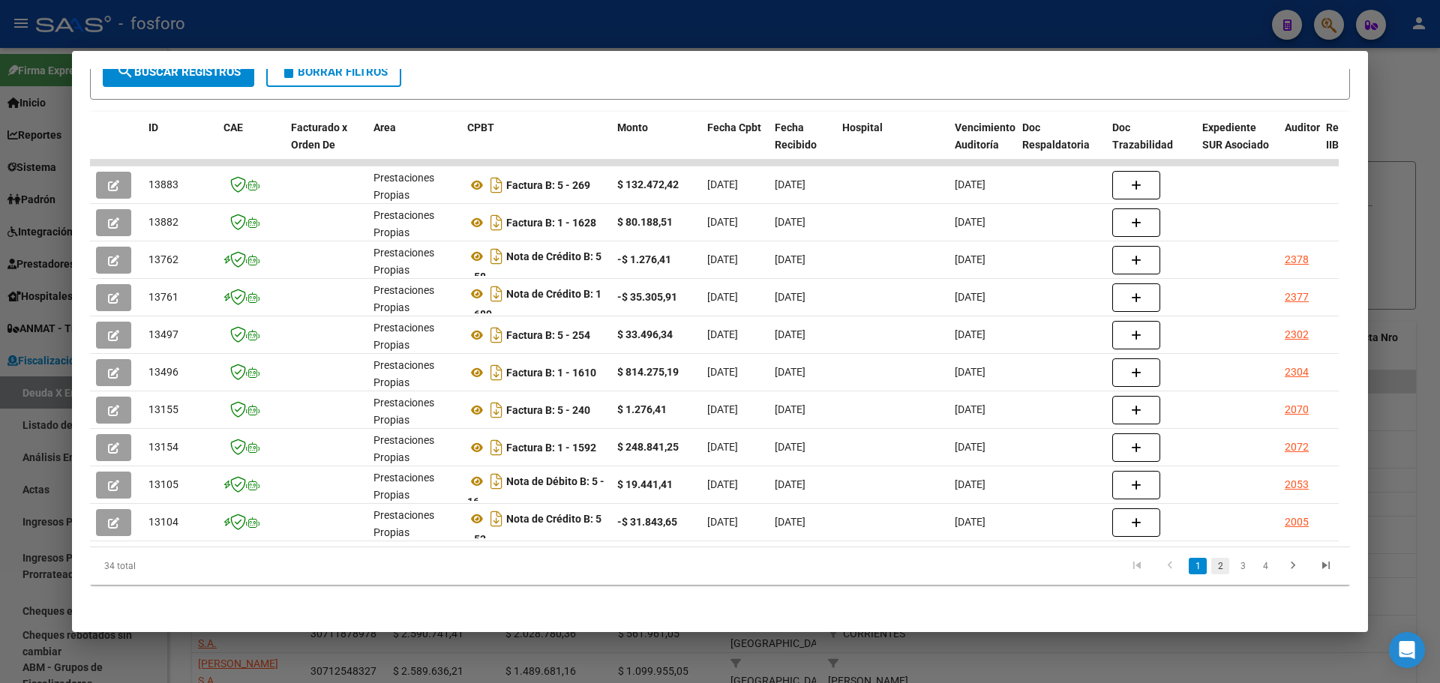
click at [1211, 568] on link "2" at bounding box center [1220, 566] width 18 height 16
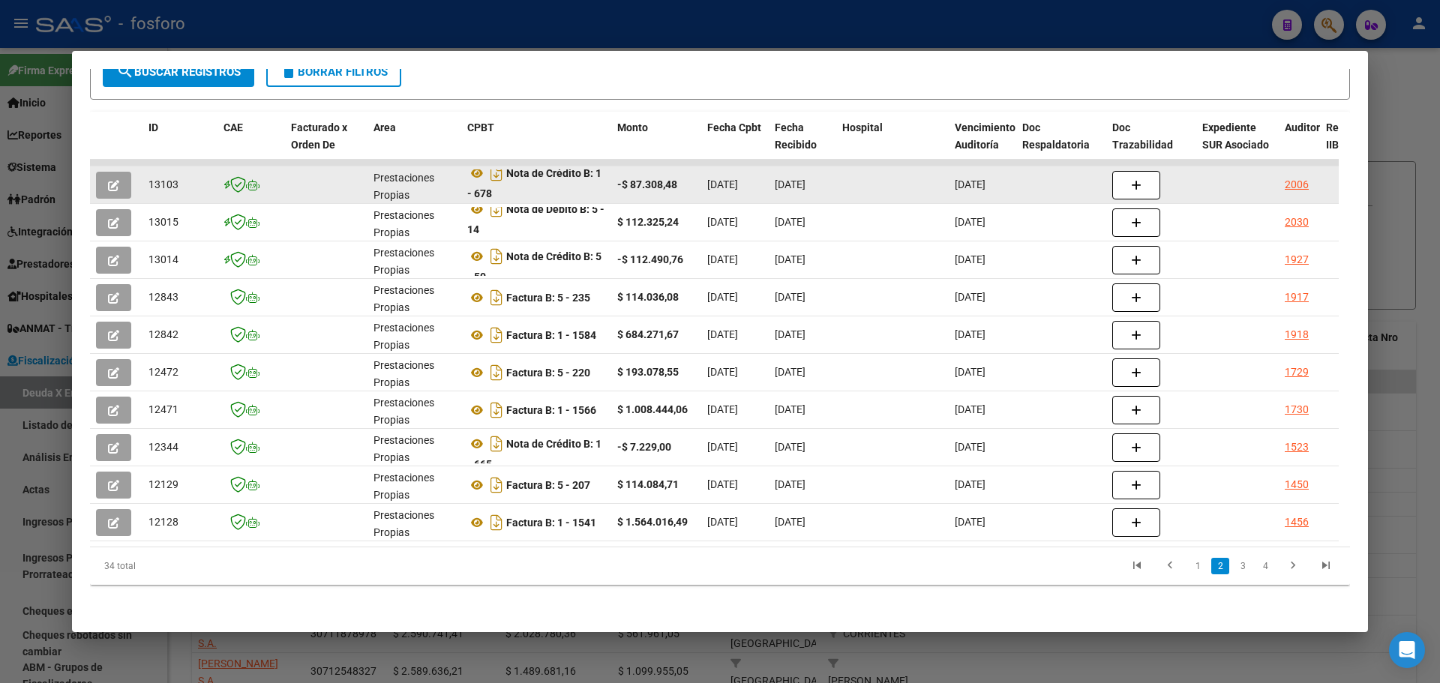
scroll to position [10, 0]
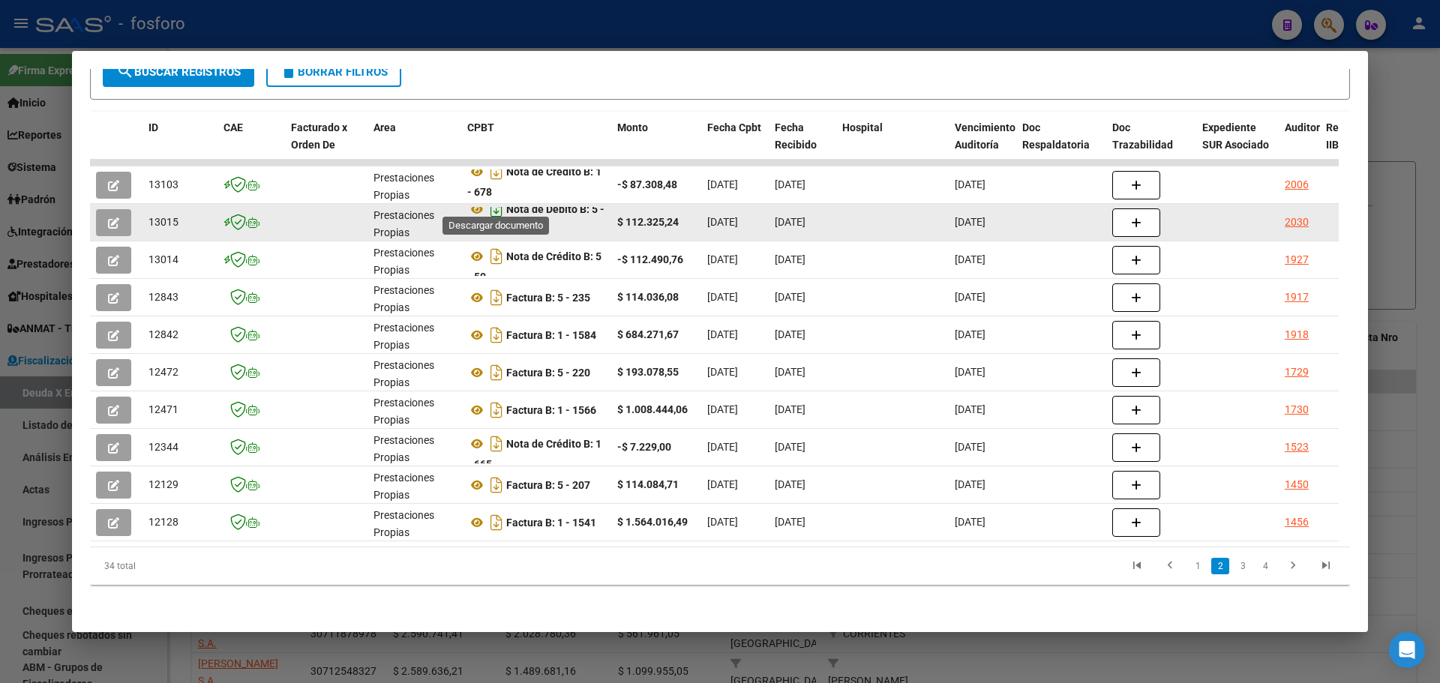
click at [491, 202] on icon "Descargar documento" at bounding box center [496, 209] width 19 height 24
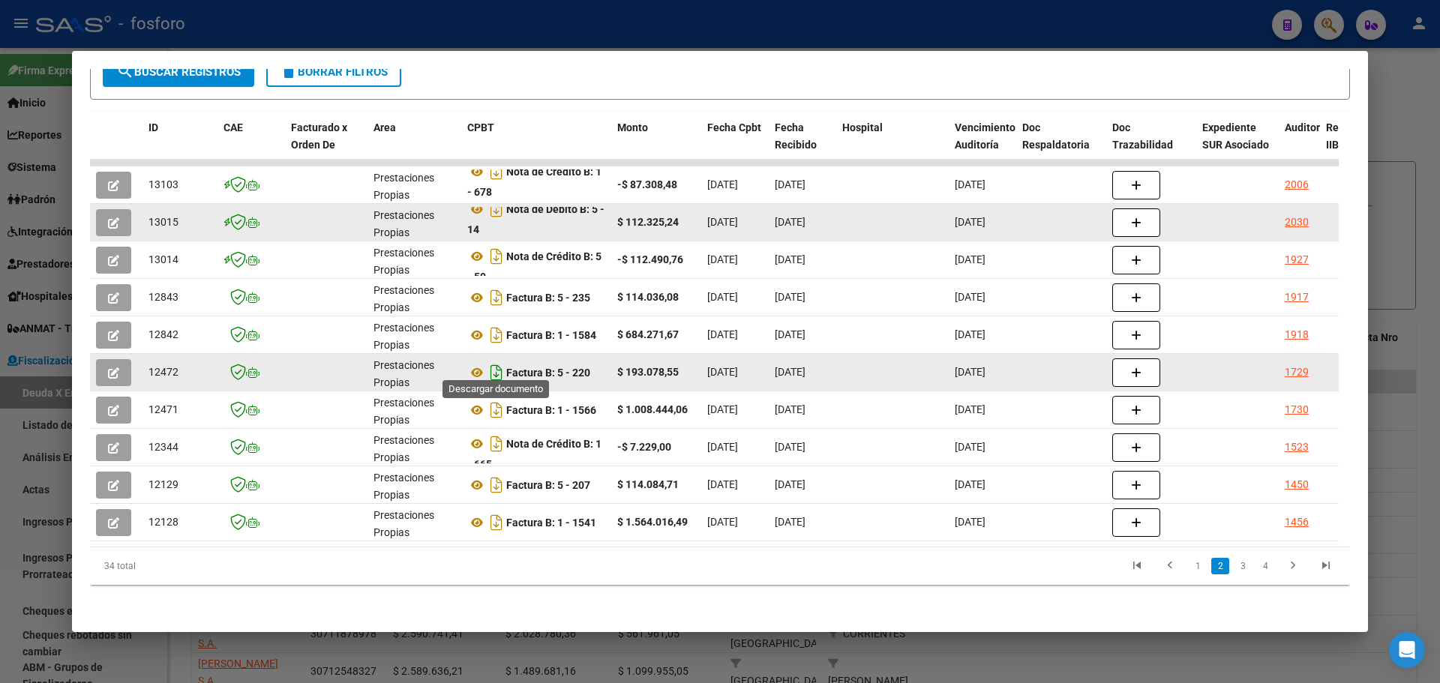
click at [500, 361] on icon "Descargar documento" at bounding box center [496, 373] width 19 height 24
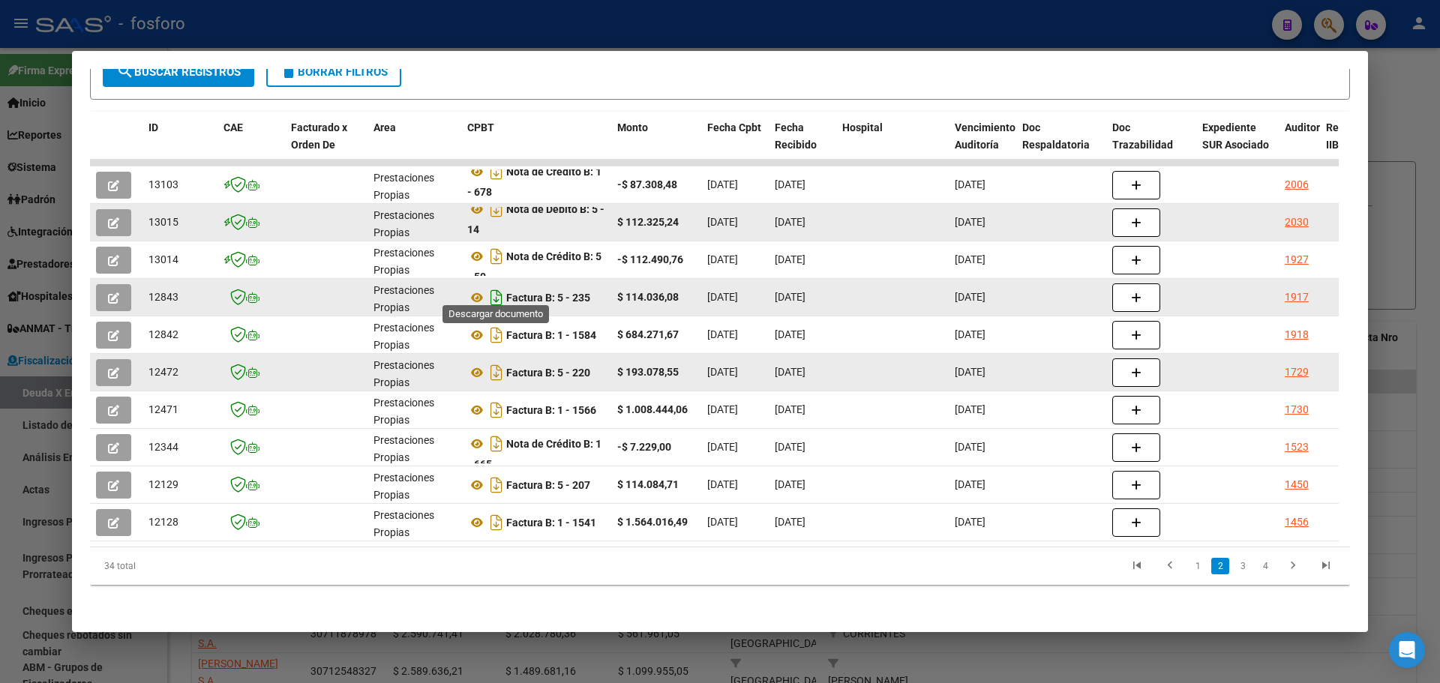
click at [495, 286] on icon "Descargar documento" at bounding box center [496, 298] width 19 height 24
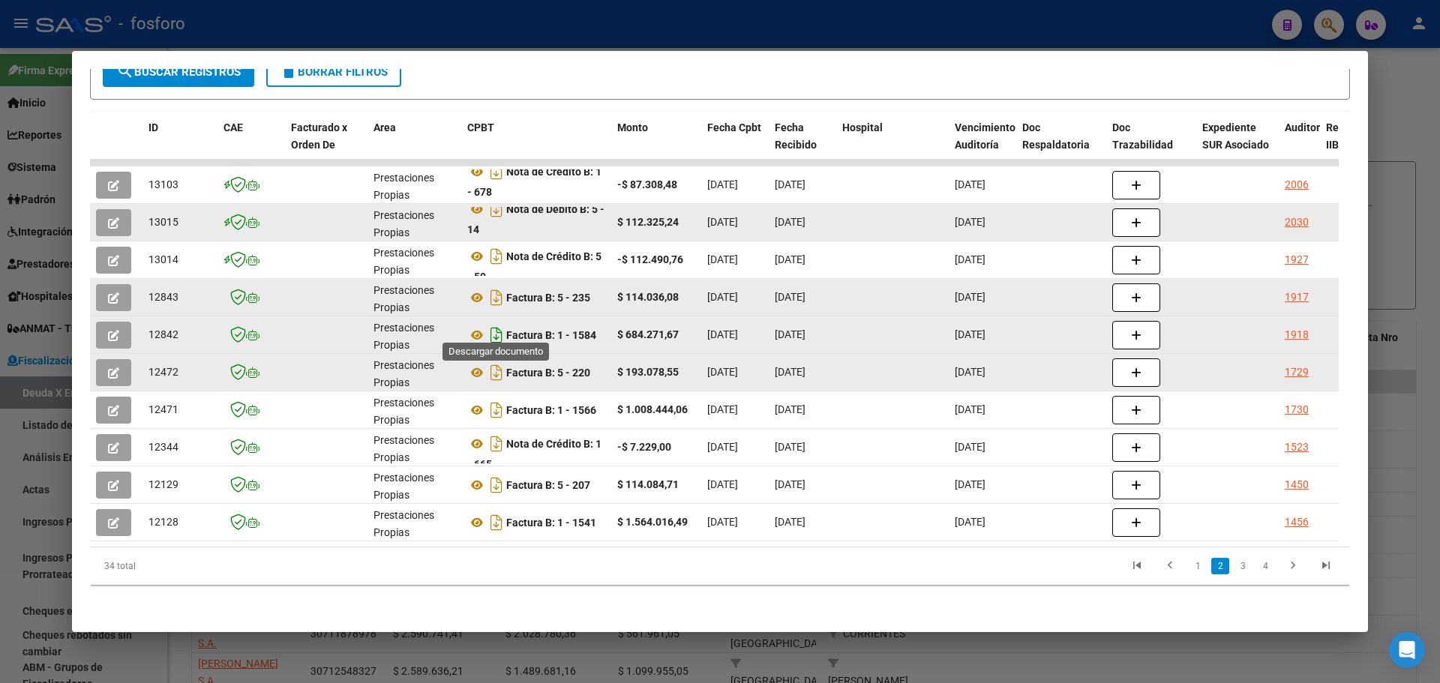
click at [497, 324] on icon "Descargar documento" at bounding box center [496, 335] width 19 height 24
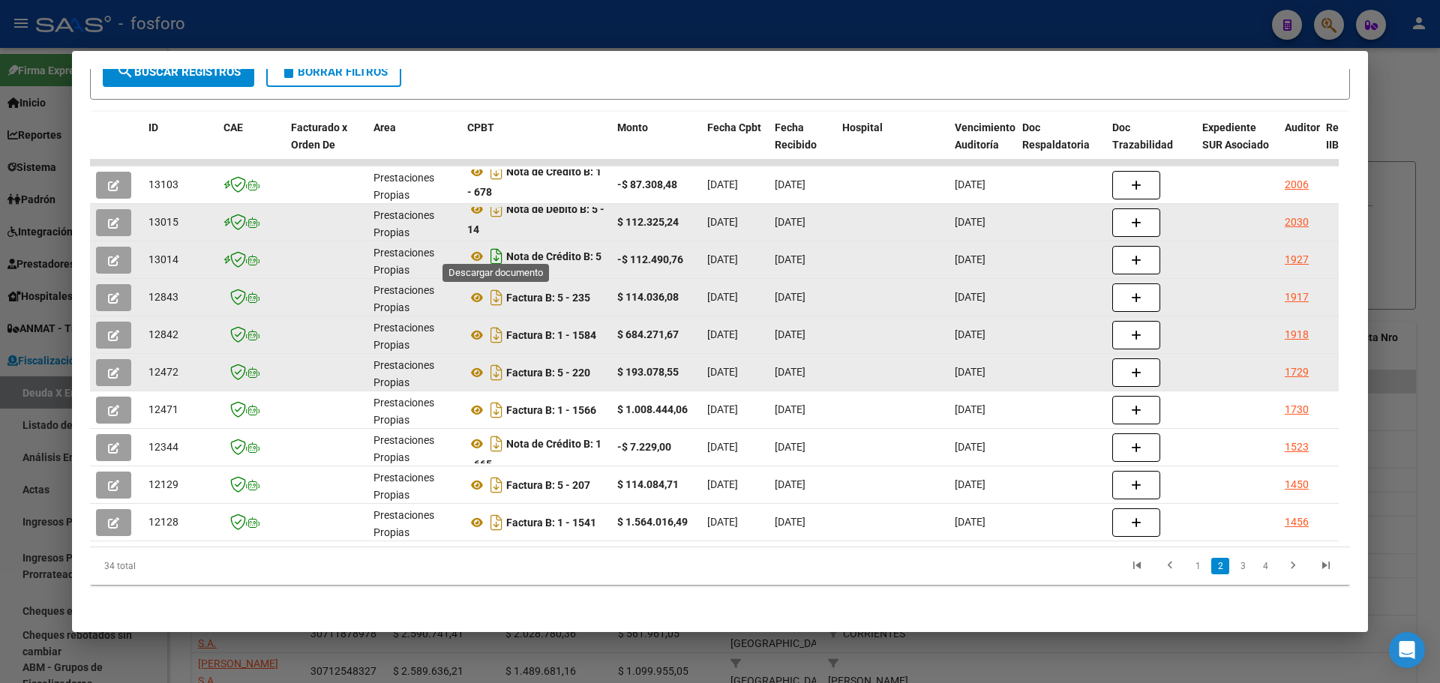
click at [496, 246] on icon "Descargar documento" at bounding box center [496, 256] width 19 height 24
click at [1192, 571] on link "1" at bounding box center [1197, 566] width 18 height 16
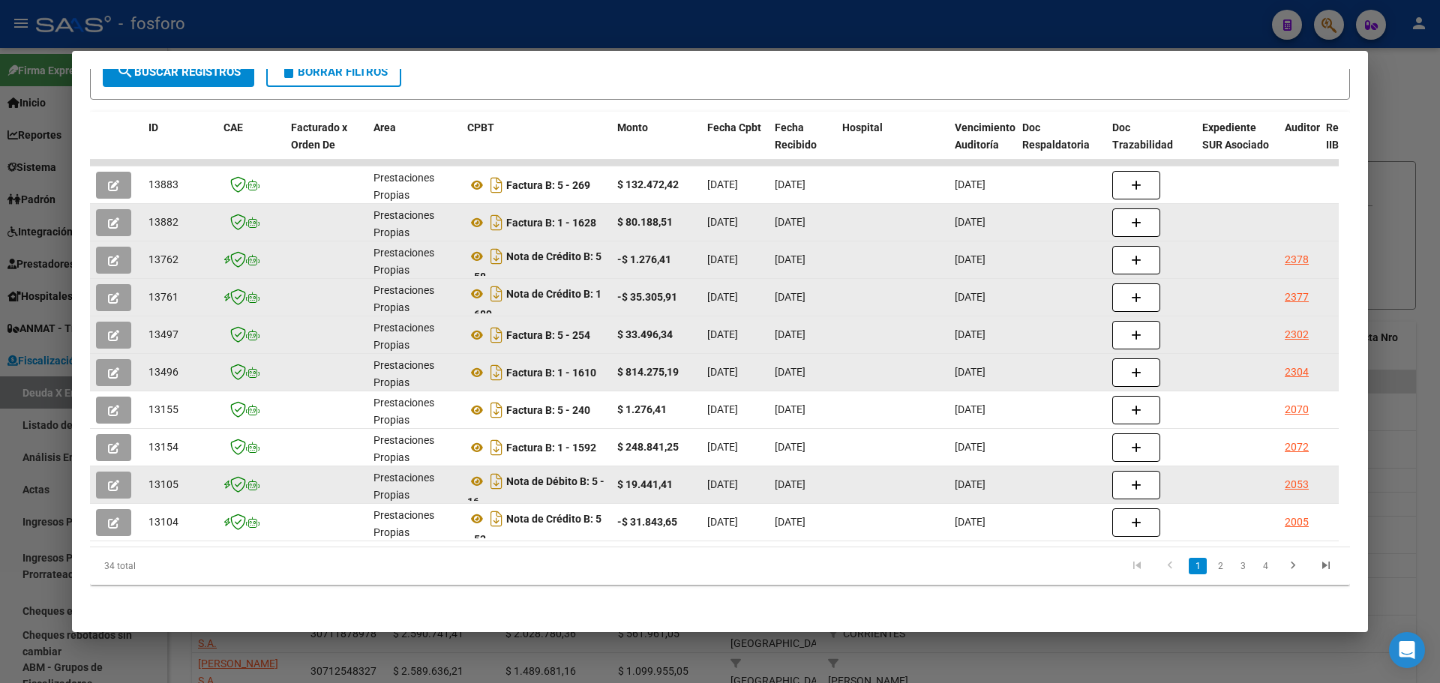
scroll to position [0, 0]
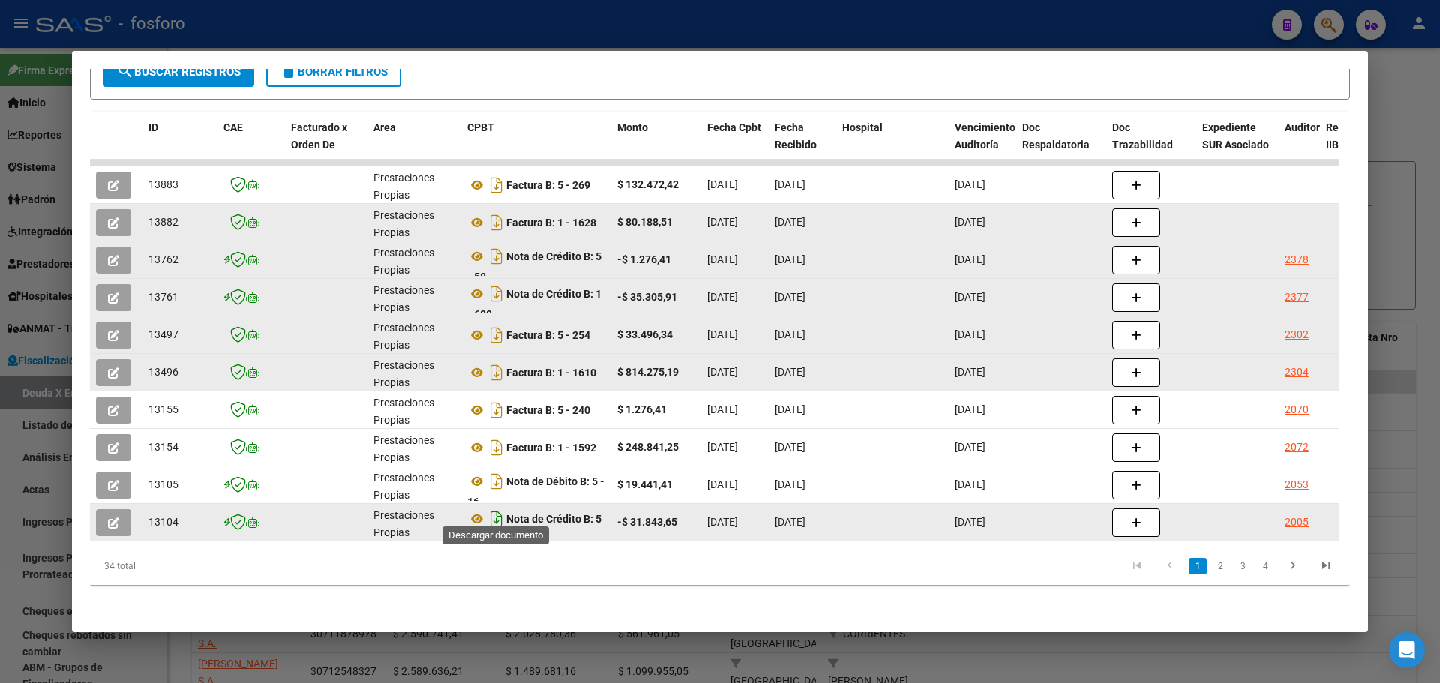
click at [493, 511] on icon "Descargar documento" at bounding box center [496, 519] width 19 height 24
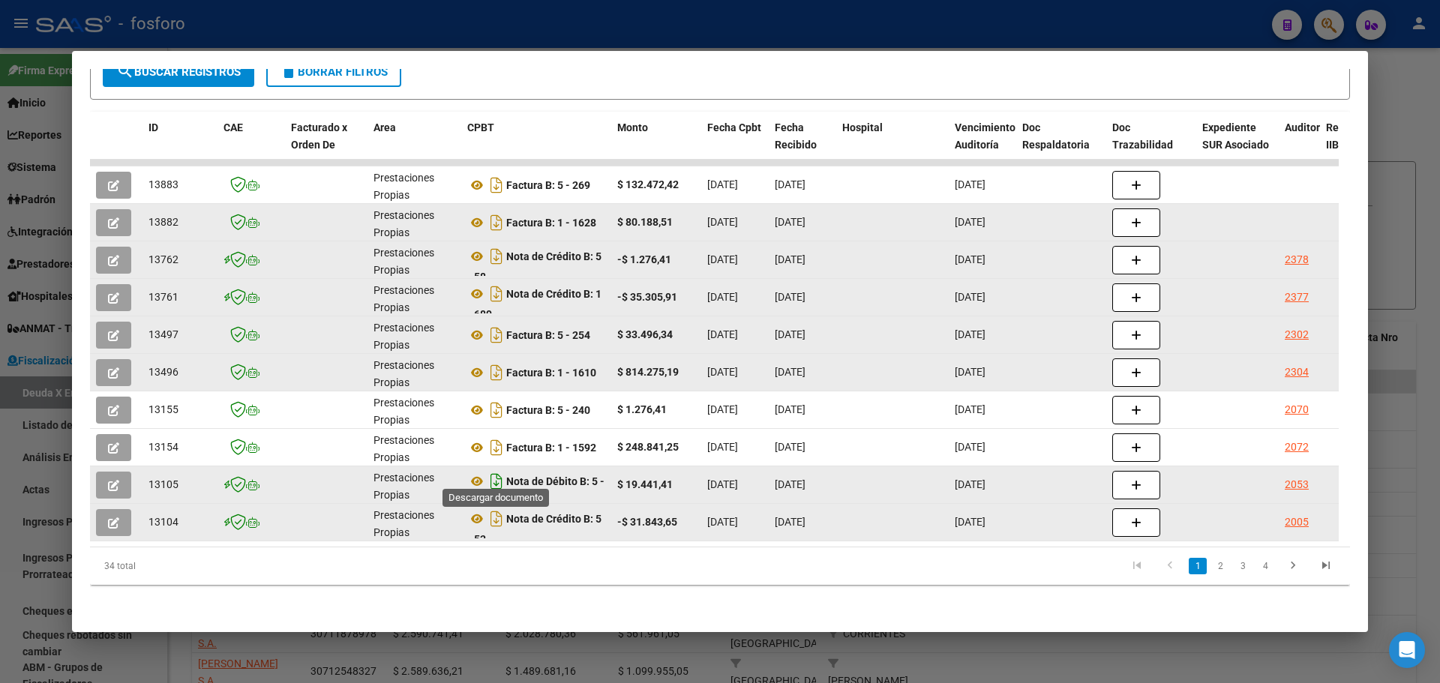
click at [490, 472] on icon "Descargar documento" at bounding box center [496, 481] width 19 height 24
click at [1211, 571] on link "2" at bounding box center [1220, 566] width 18 height 16
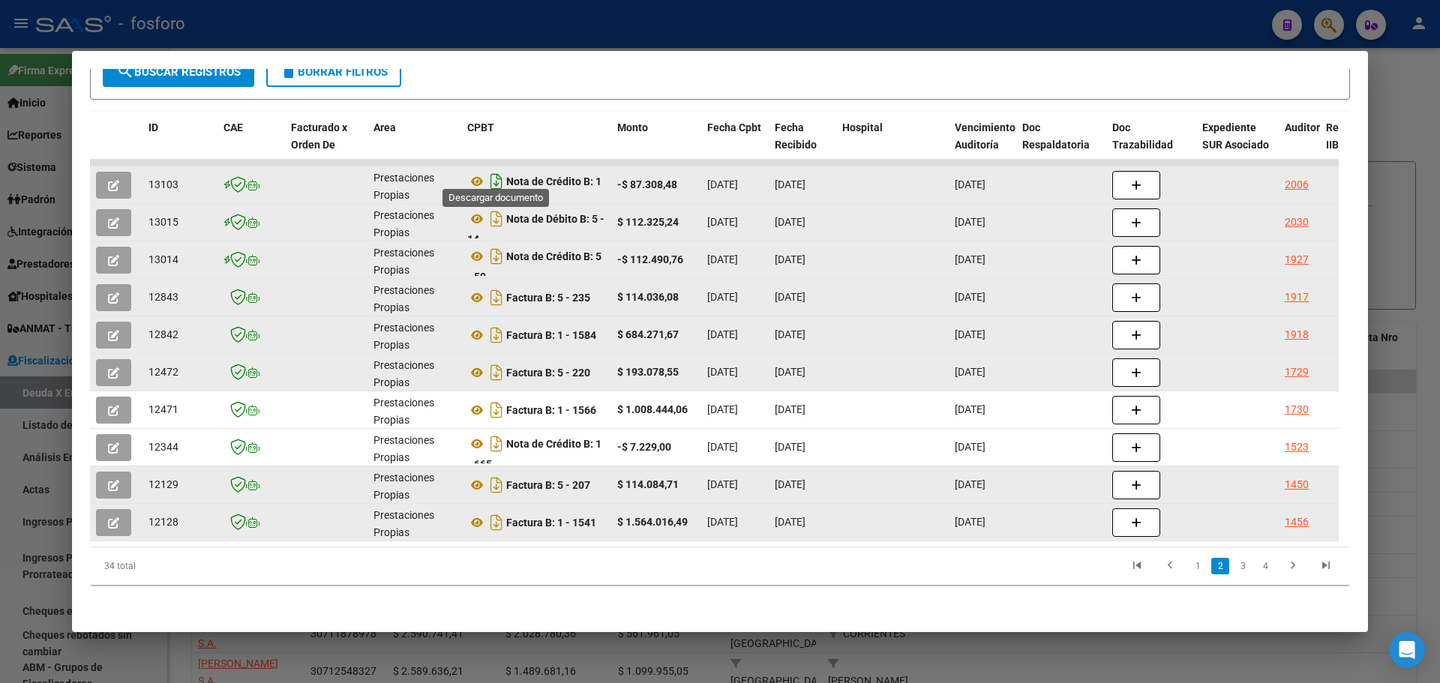
click at [494, 169] on icon "Descargar documento" at bounding box center [496, 181] width 19 height 24
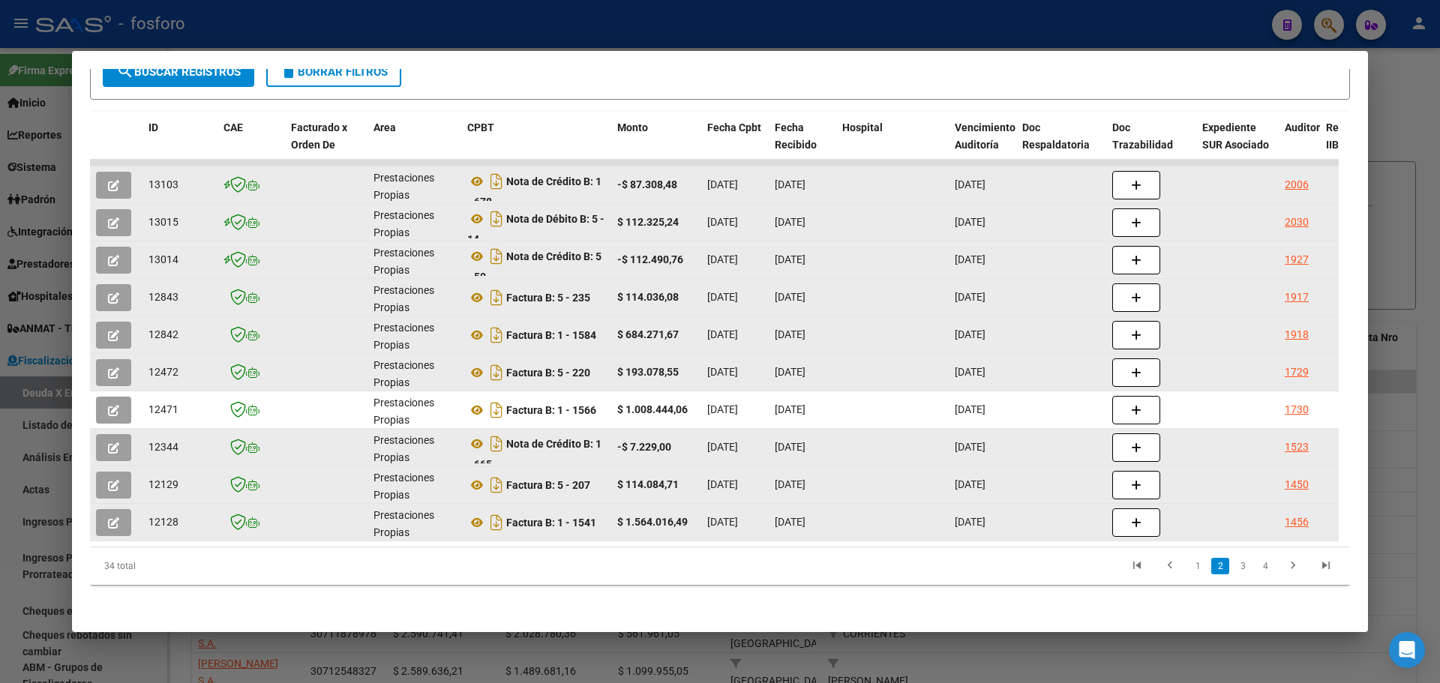
scroll to position [295, 0]
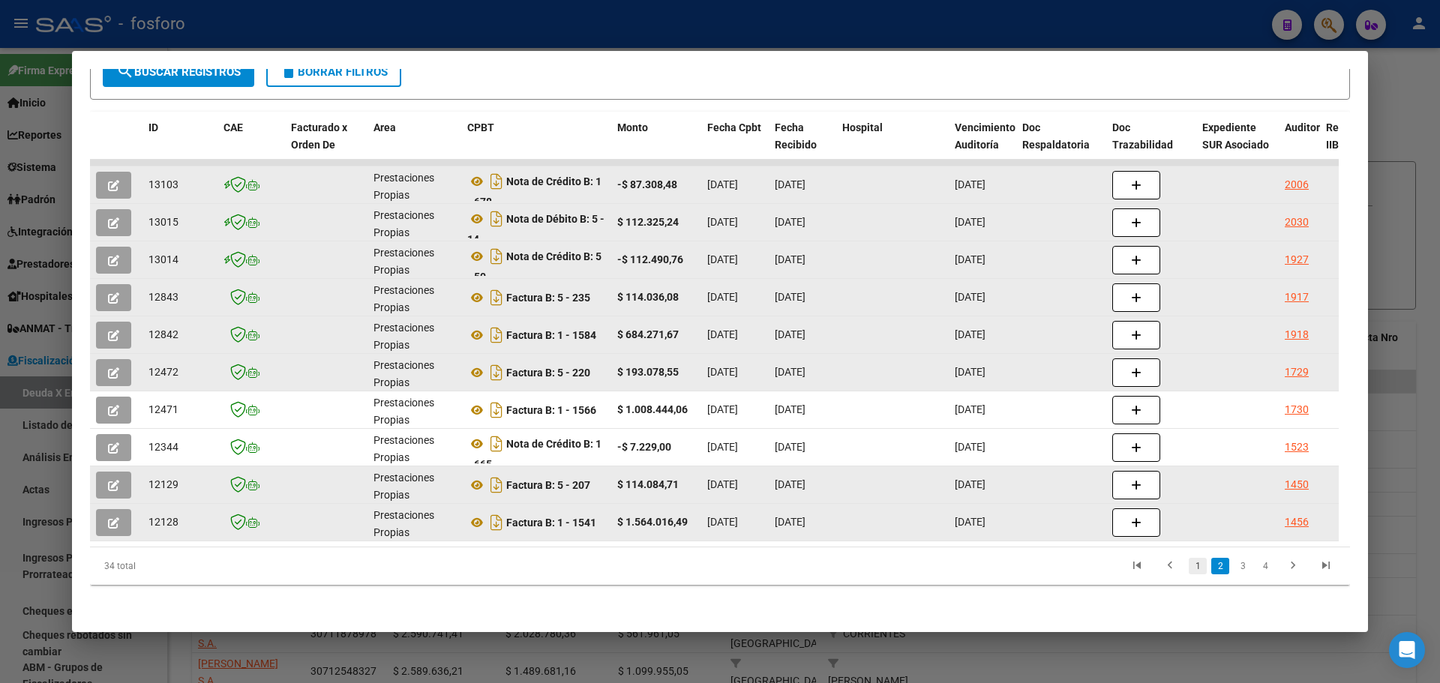
click at [1191, 565] on link "1" at bounding box center [1197, 566] width 18 height 16
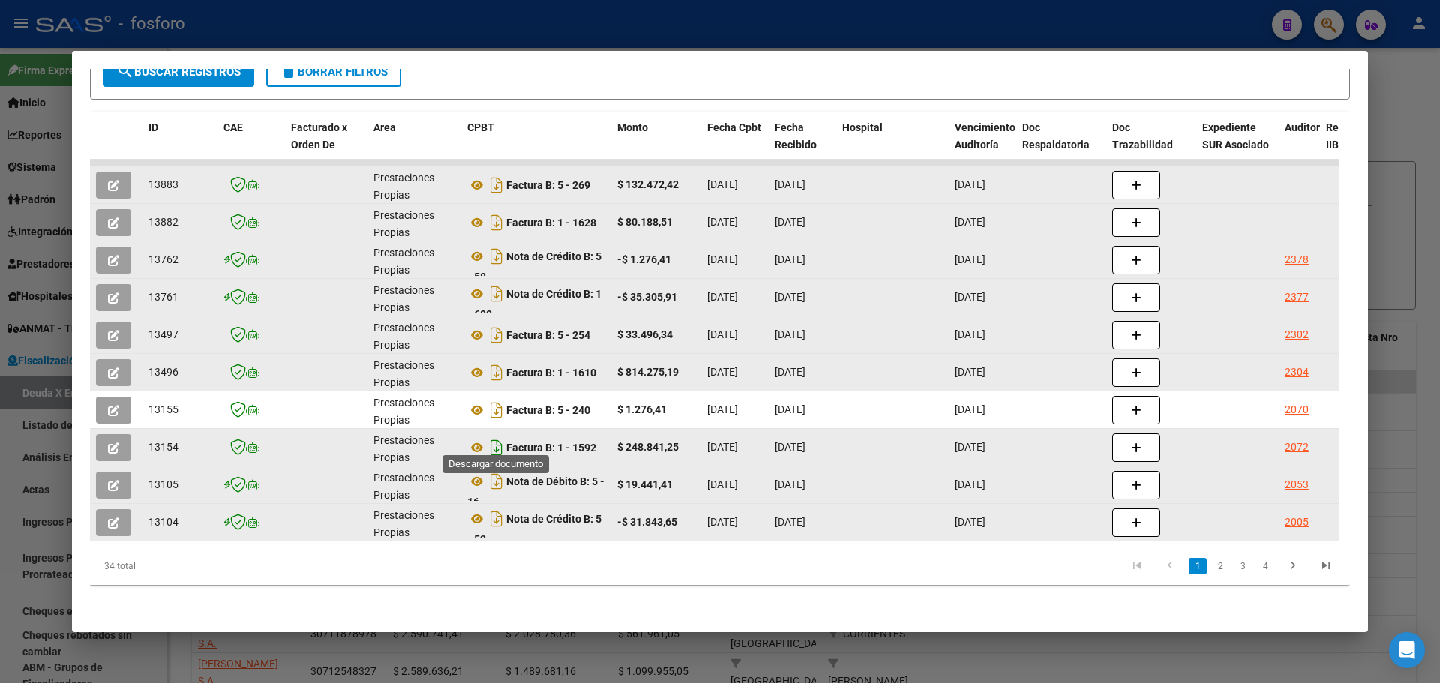
click at [498, 442] on icon "Descargar documento" at bounding box center [496, 448] width 19 height 24
click at [1434, 151] on div at bounding box center [720, 341] width 1440 height 683
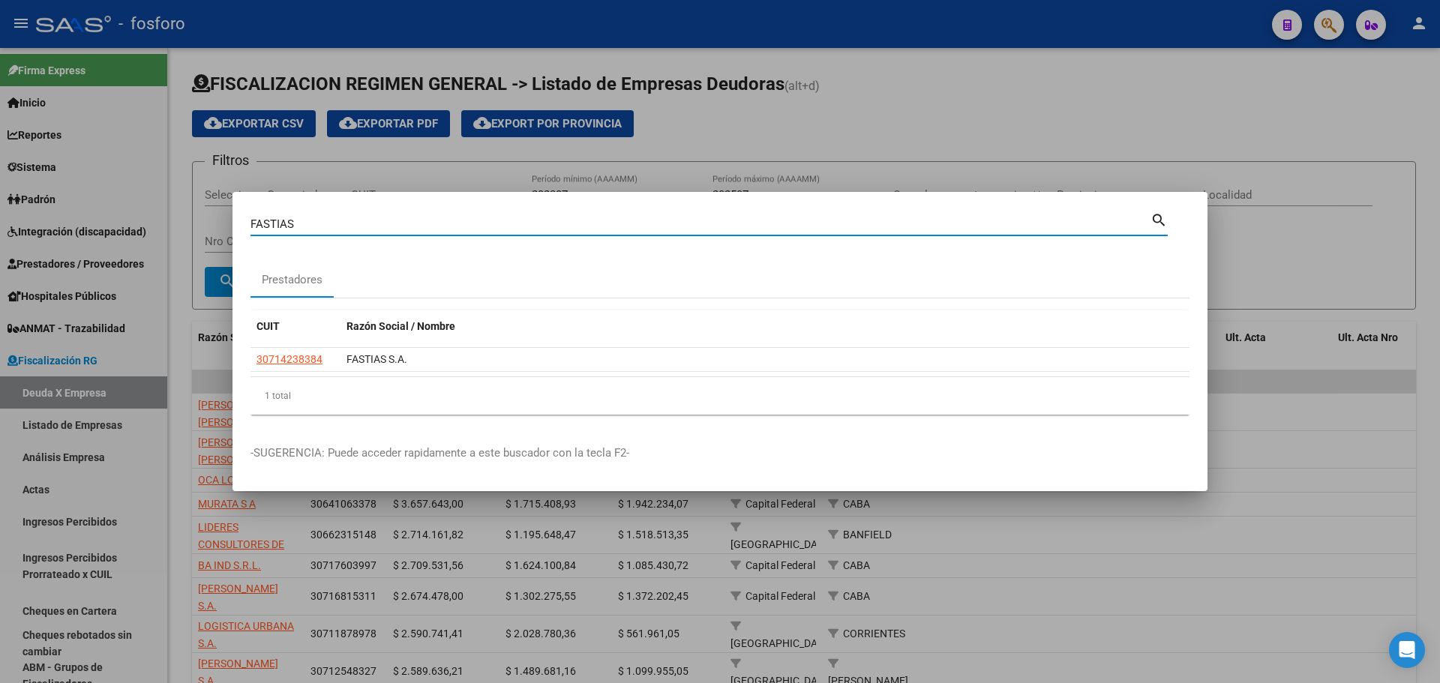
drag, startPoint x: 326, startPoint y: 221, endPoint x: 0, endPoint y: 111, distance: 344.3
click at [0, 178] on div "FASTIAS Buscar (apellido, dni, cuil, nro traspaso, cuit, obra social) search Pr…" at bounding box center [720, 341] width 1440 height 683
type input "D"
type input "FEDE"
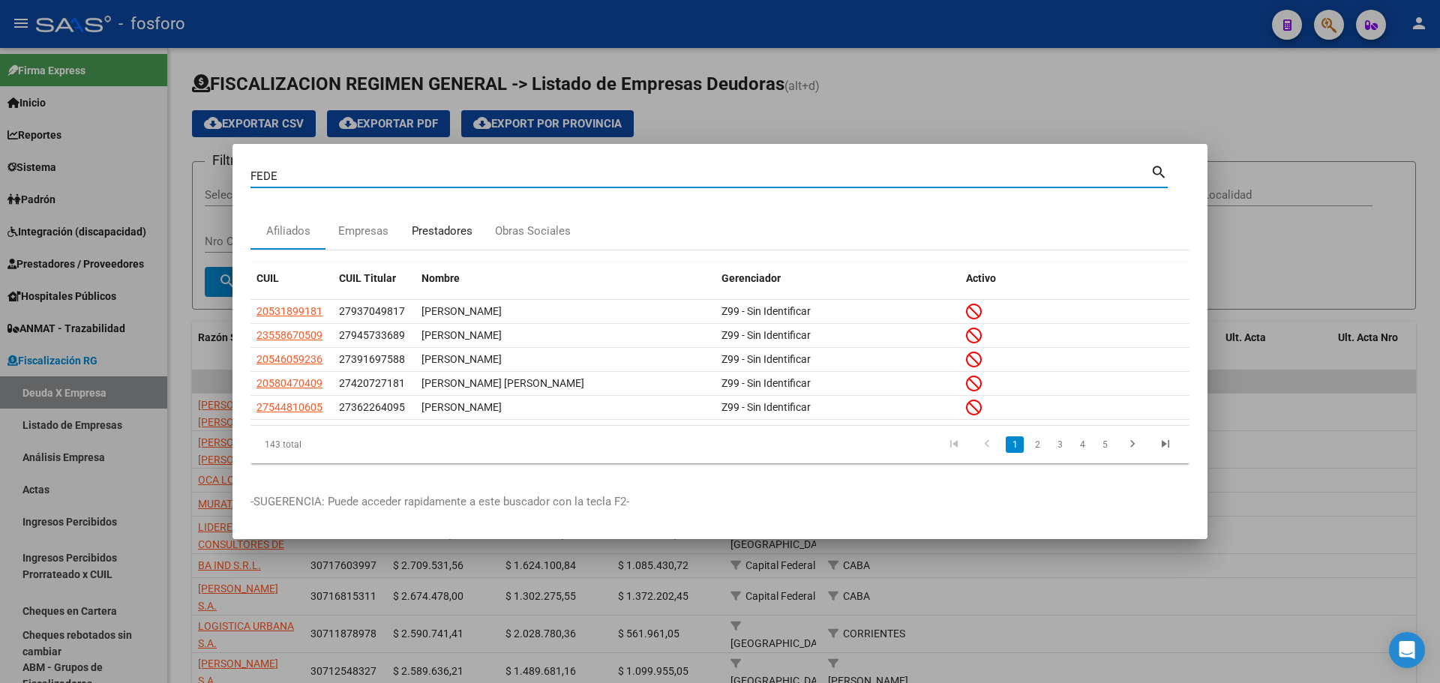
click at [472, 218] on div "Prestadores" at bounding box center [441, 232] width 83 height 36
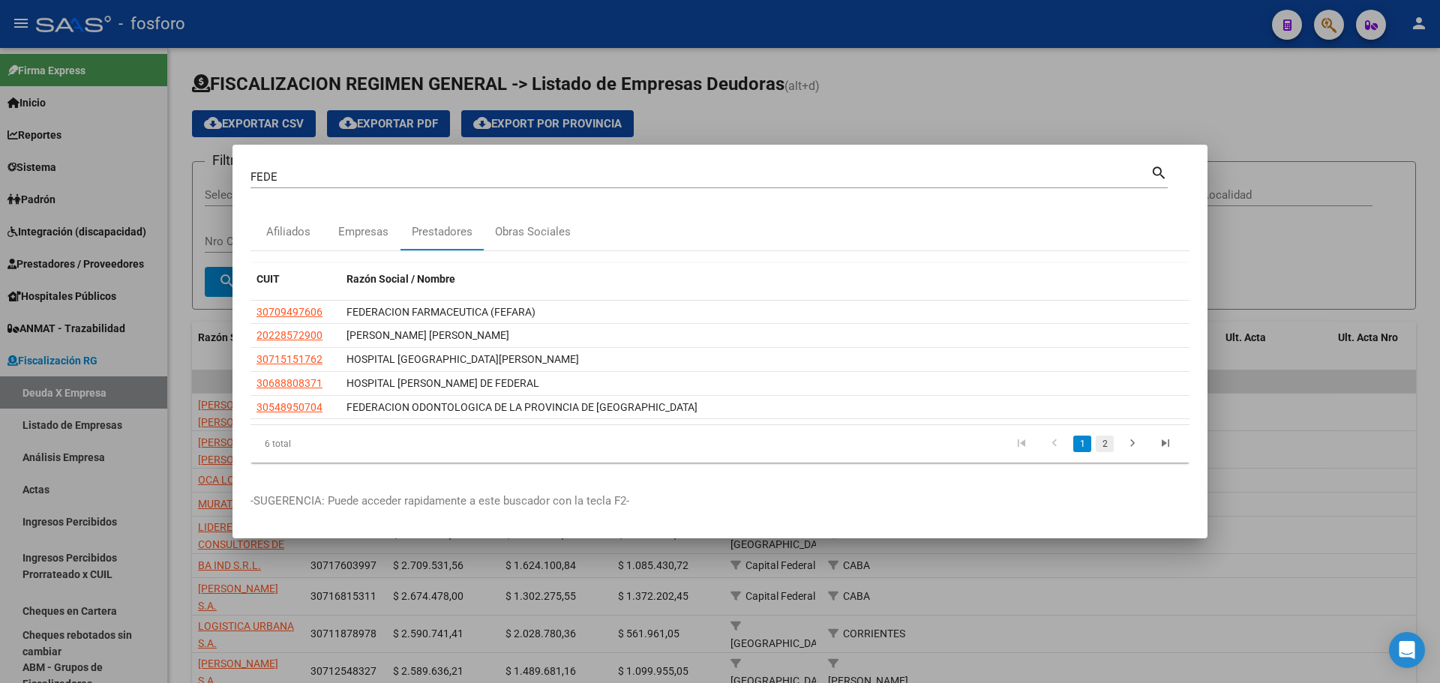
click at [1101, 448] on link "2" at bounding box center [1104, 444] width 18 height 16
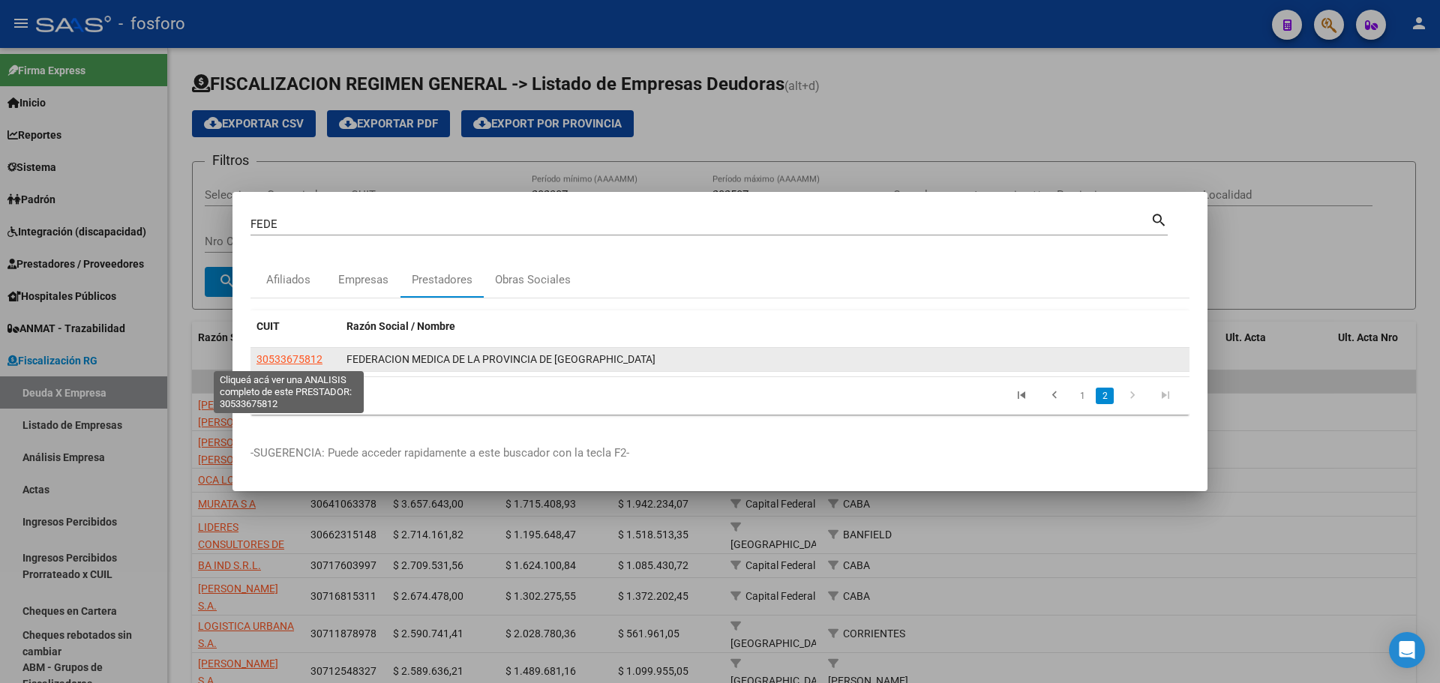
click at [301, 353] on span "30533675812" at bounding box center [289, 359] width 66 height 12
type textarea "30533675812"
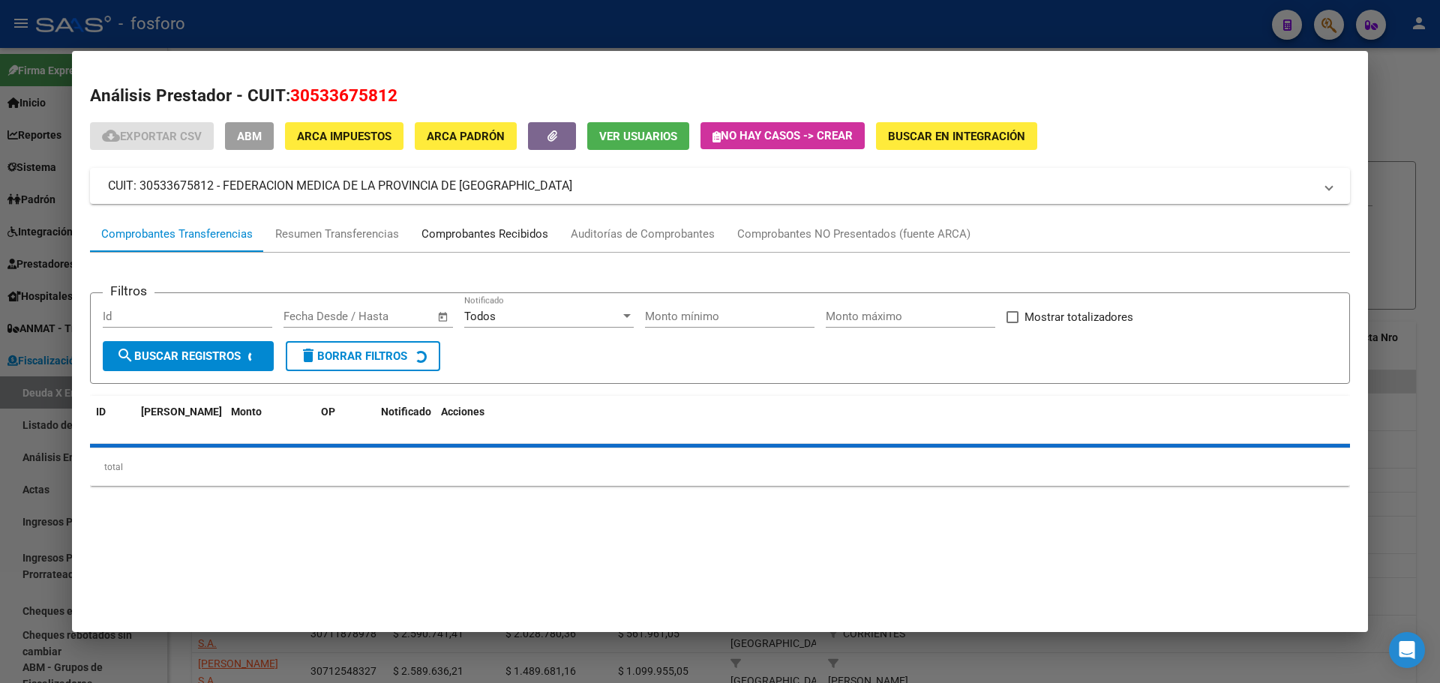
click at [535, 237] on div "Comprobantes Recibidos" at bounding box center [484, 234] width 127 height 17
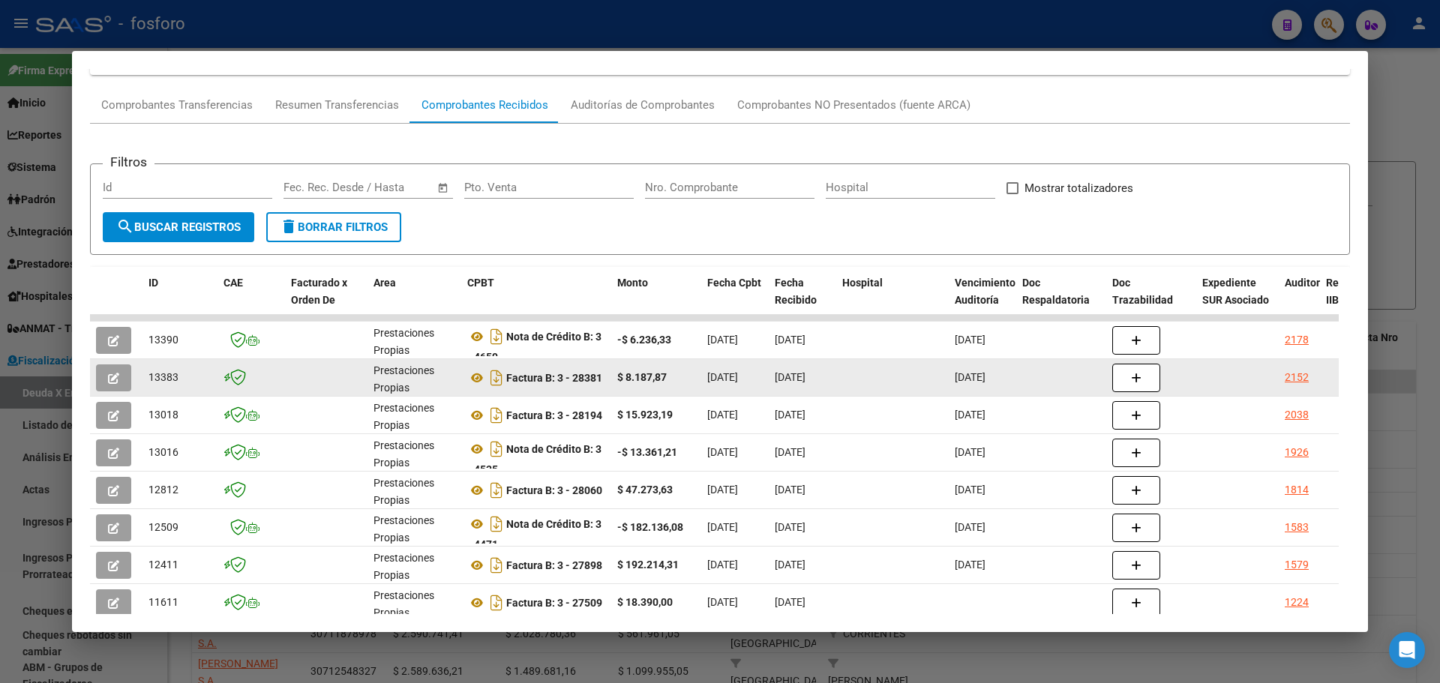
scroll to position [150, 0]
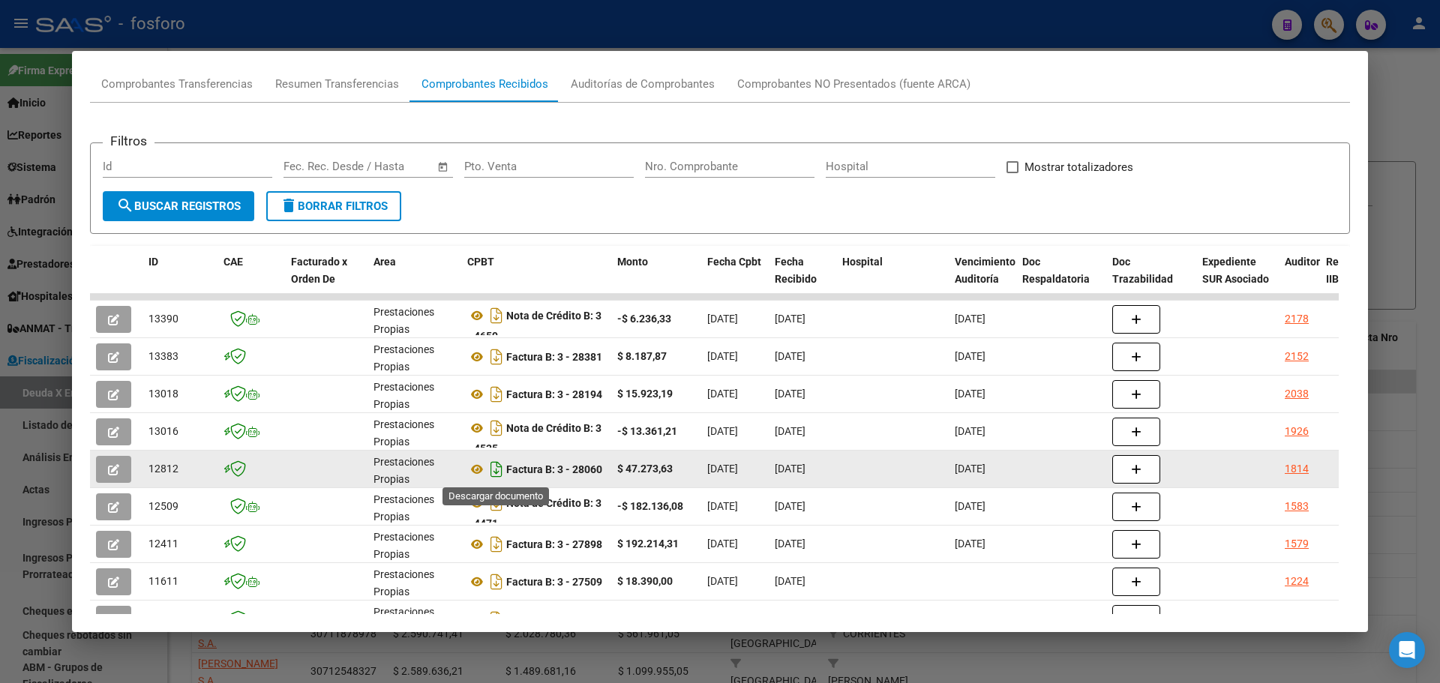
click at [493, 466] on icon "Descargar documento" at bounding box center [496, 469] width 19 height 24
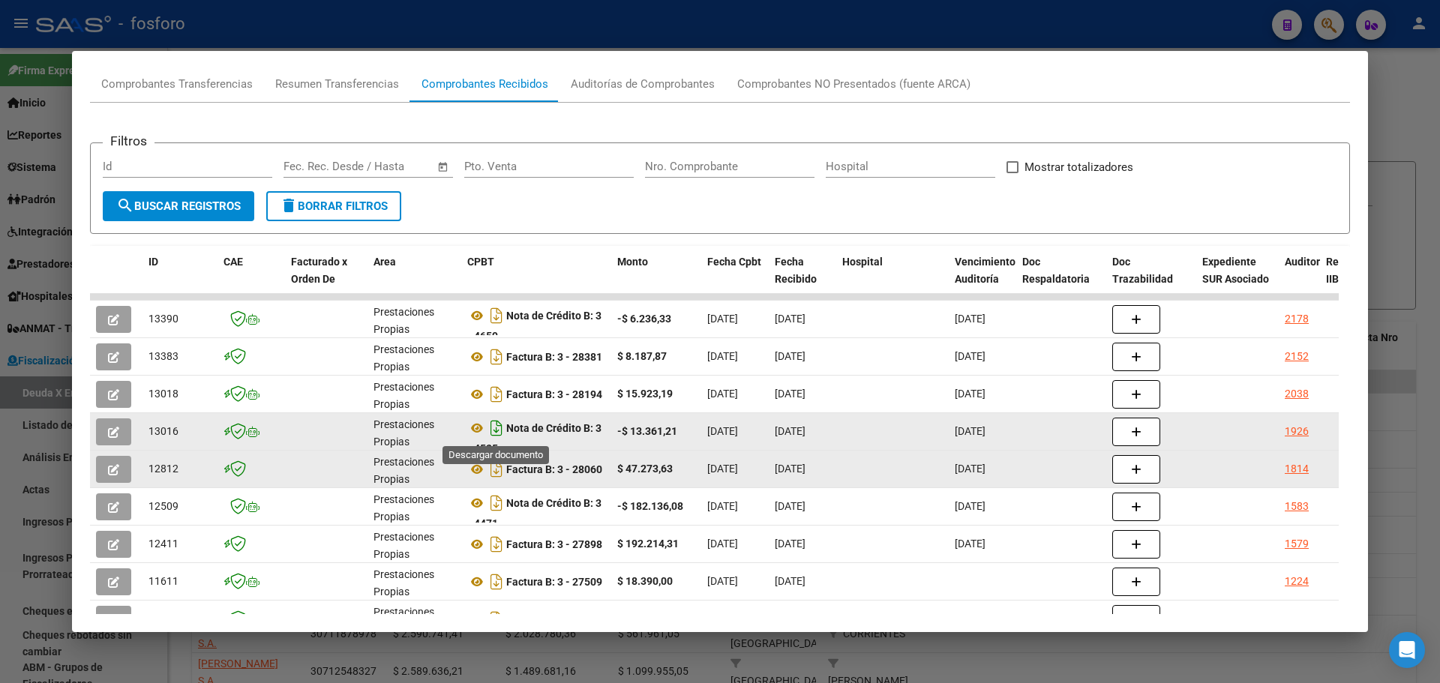
click at [500, 428] on icon "Descargar documento" at bounding box center [496, 428] width 19 height 24
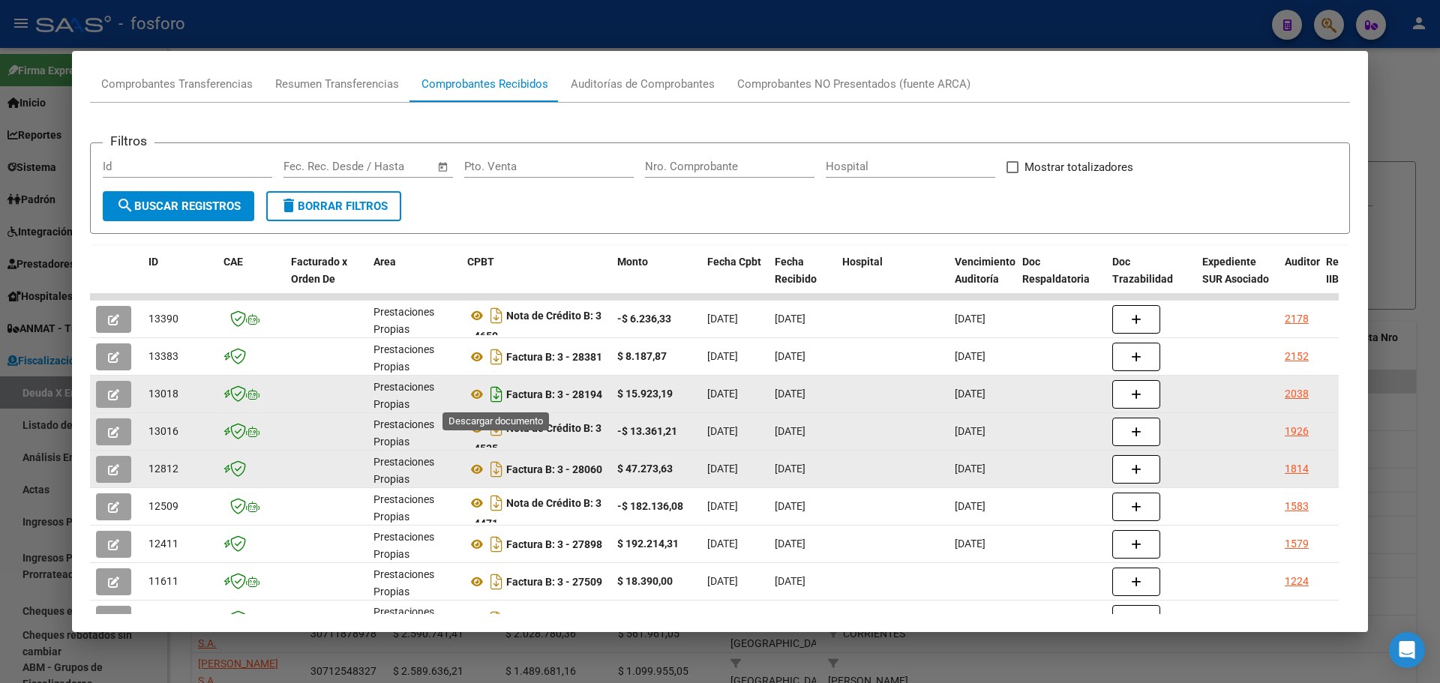
click at [499, 398] on icon "Descargar documento" at bounding box center [496, 394] width 19 height 24
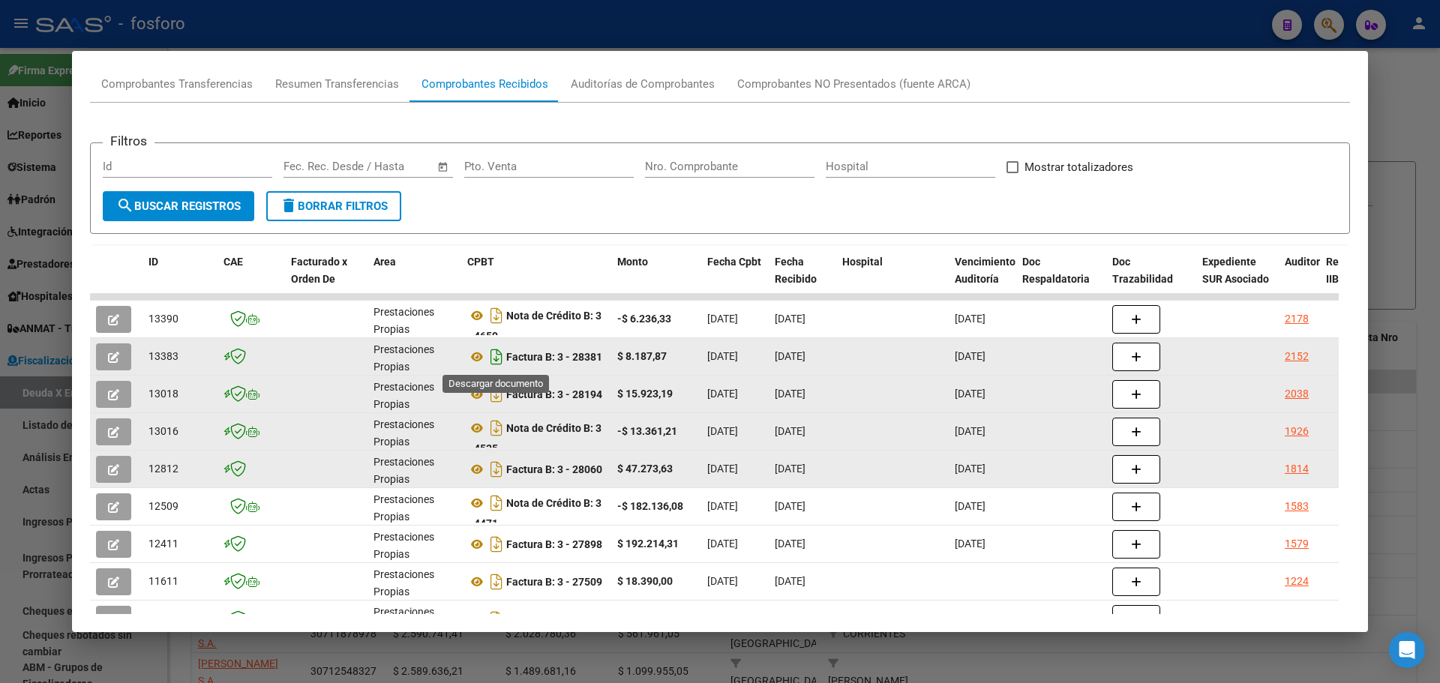
click at [493, 358] on icon "Descargar documento" at bounding box center [496, 357] width 19 height 24
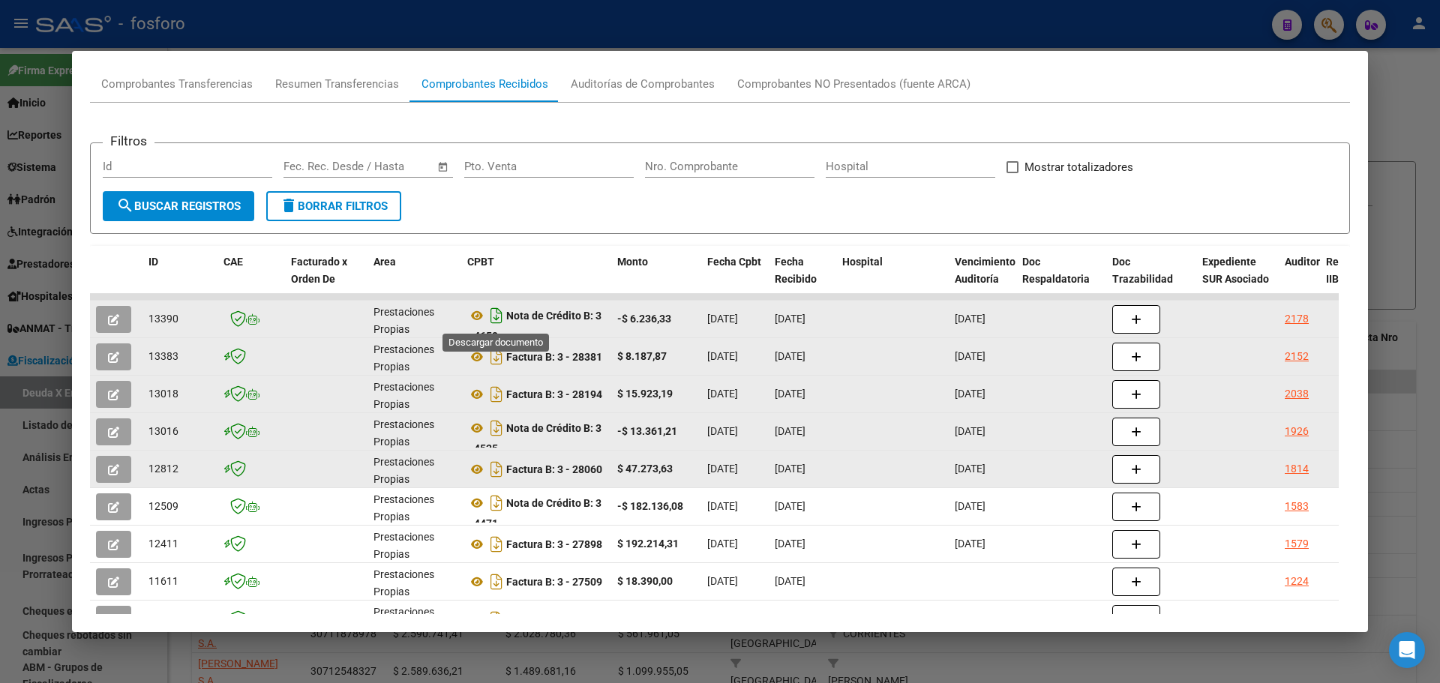
click at [498, 313] on icon "Descargar documento" at bounding box center [496, 316] width 19 height 24
click at [1414, 115] on div at bounding box center [720, 341] width 1440 height 683
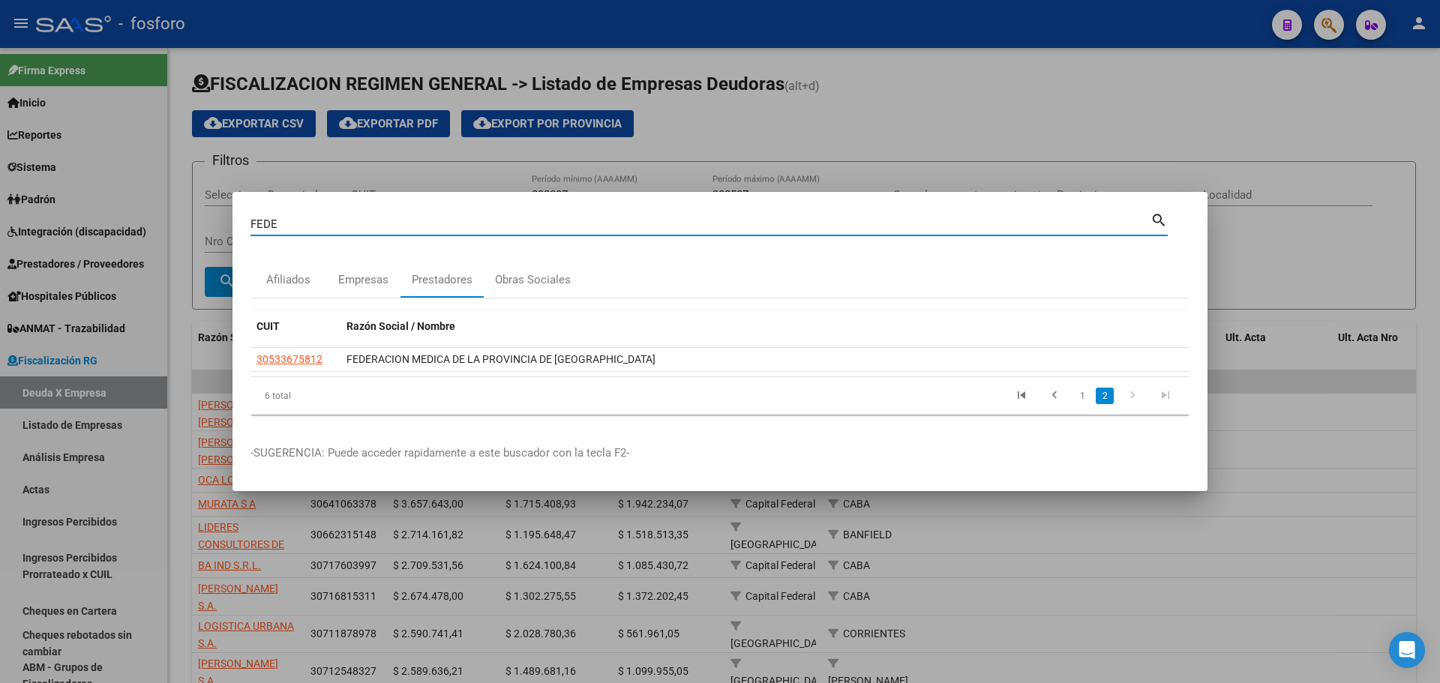
drag, startPoint x: 388, startPoint y: 222, endPoint x: 55, endPoint y: 139, distance: 343.1
click at [170, 193] on div "FEDE Buscar (apellido, dni, cuil, nro traspaso, cuit, obra social) search Afili…" at bounding box center [720, 341] width 1440 height 683
type input "DUHAU"
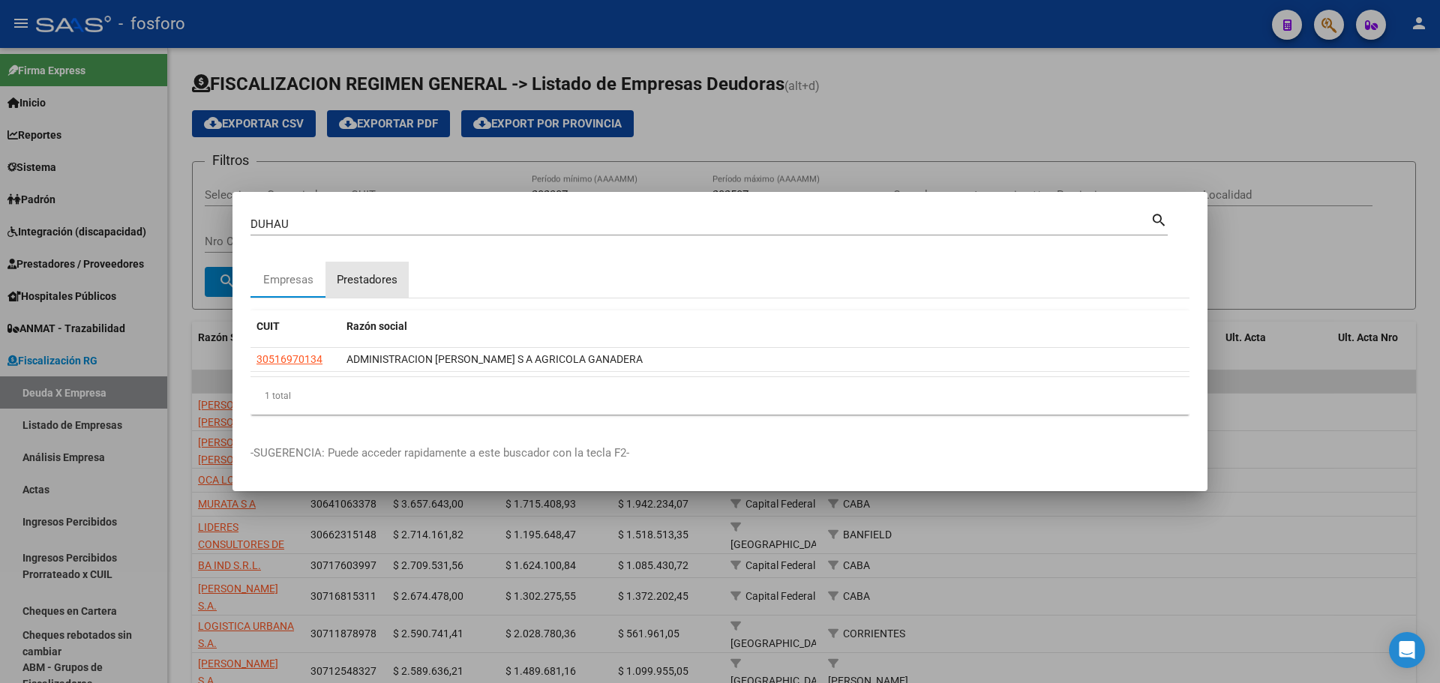
click at [352, 280] on div "Prestadores" at bounding box center [367, 279] width 61 height 17
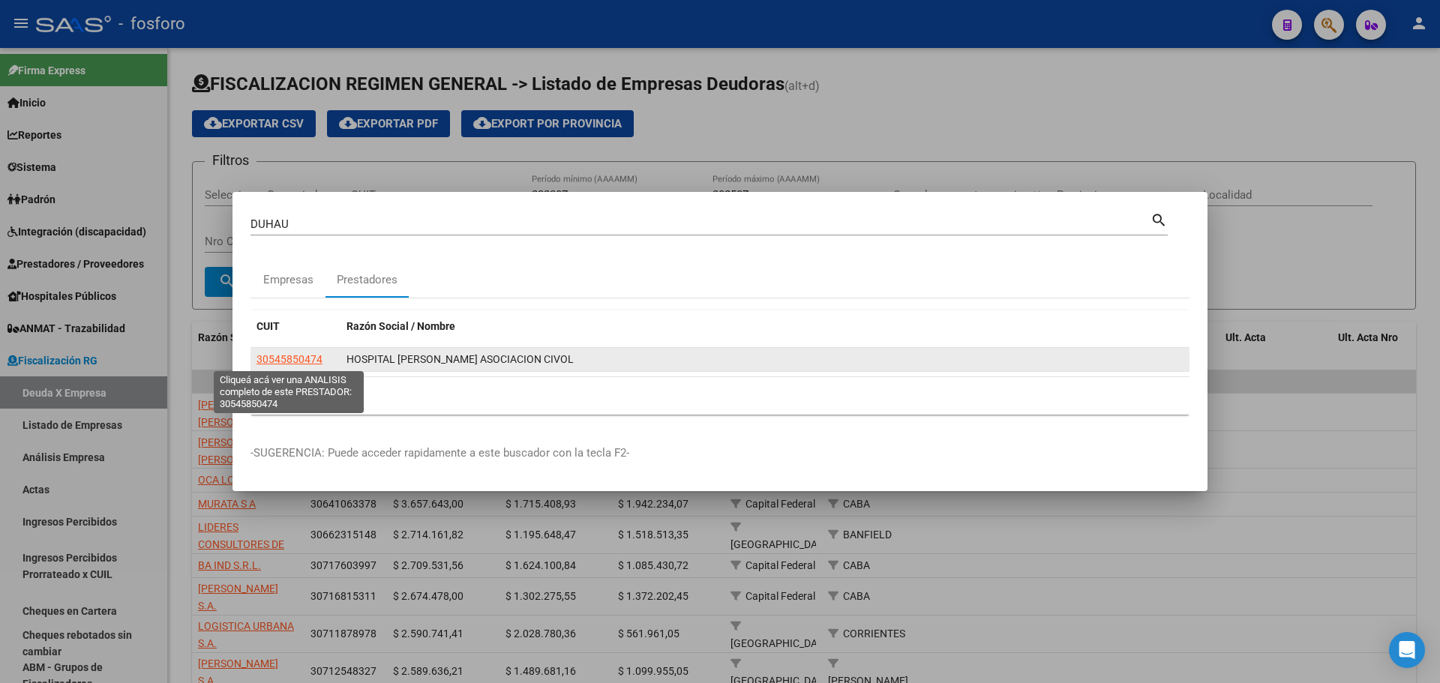
click at [300, 362] on span "30545850474" at bounding box center [289, 359] width 66 height 12
type textarea "30545850474"
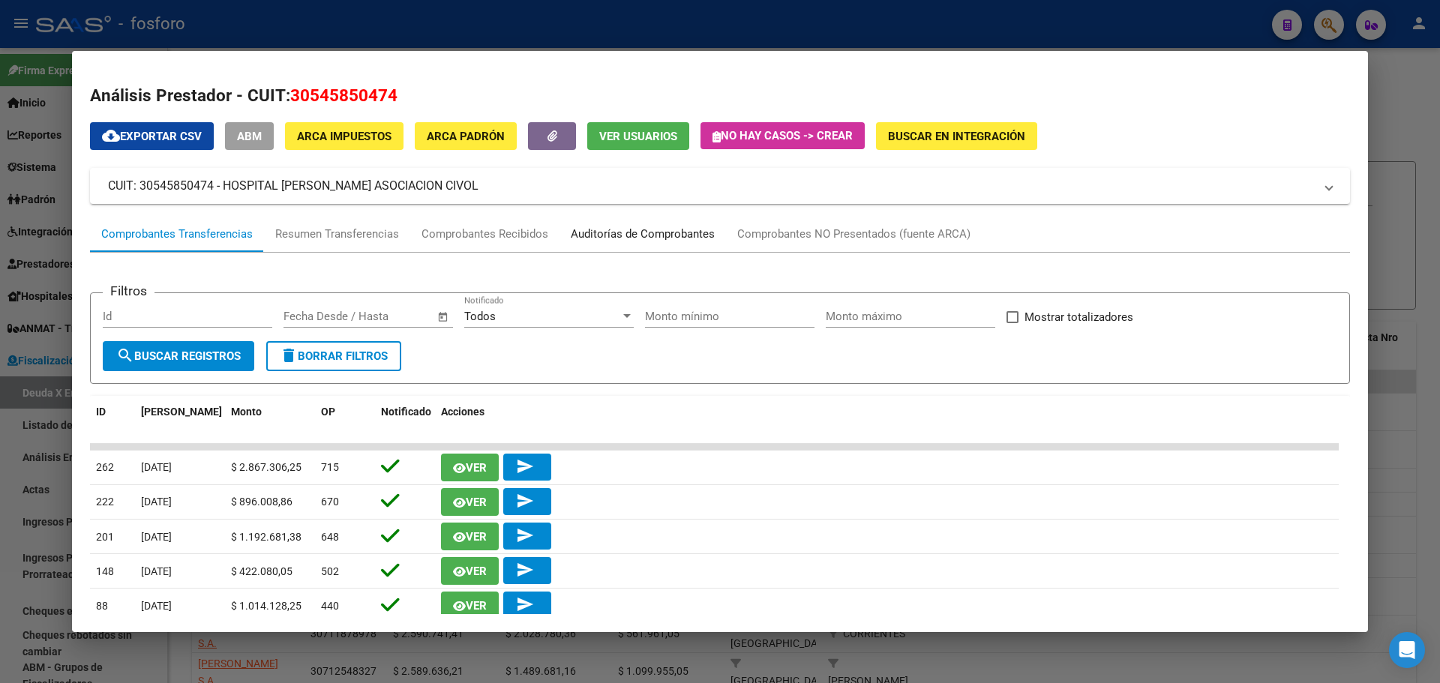
click at [587, 235] on div "Auditorías de Comprobantes" at bounding box center [643, 234] width 144 height 17
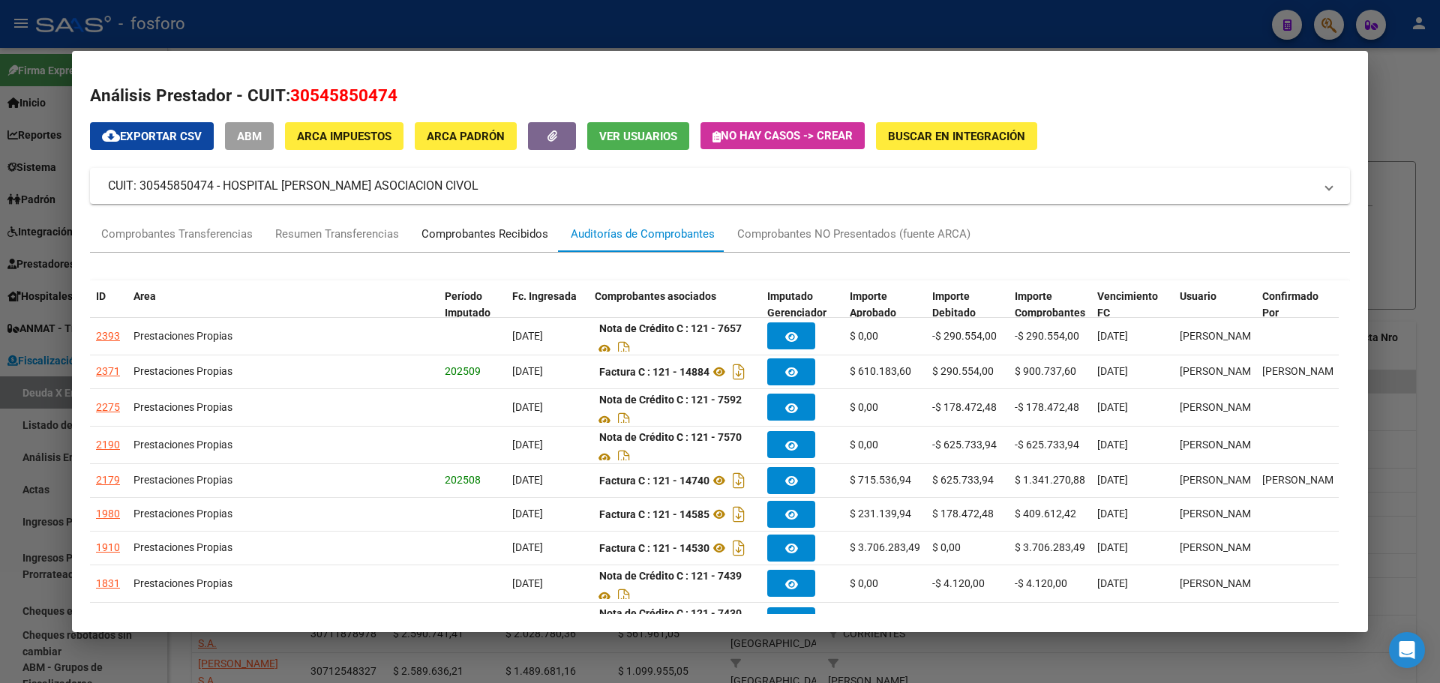
click at [508, 234] on div "Comprobantes Recibidos" at bounding box center [484, 234] width 127 height 17
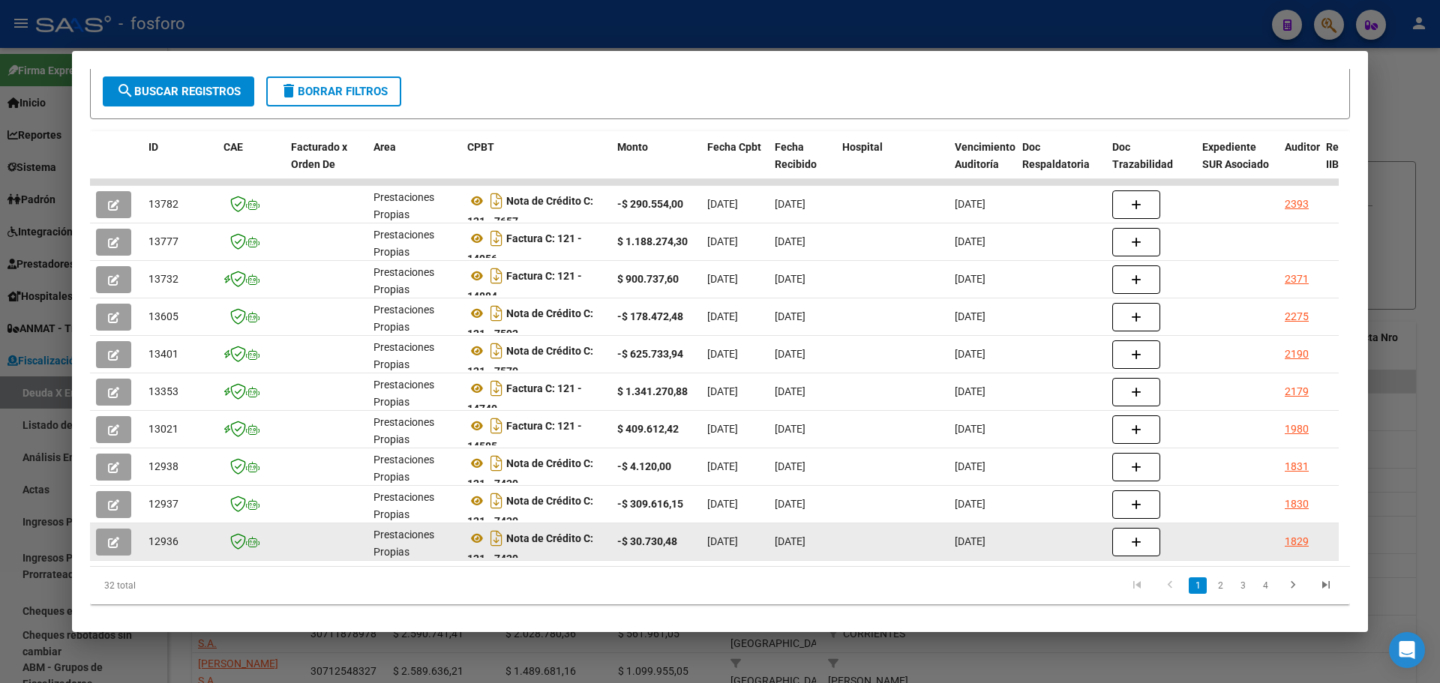
scroll to position [295, 0]
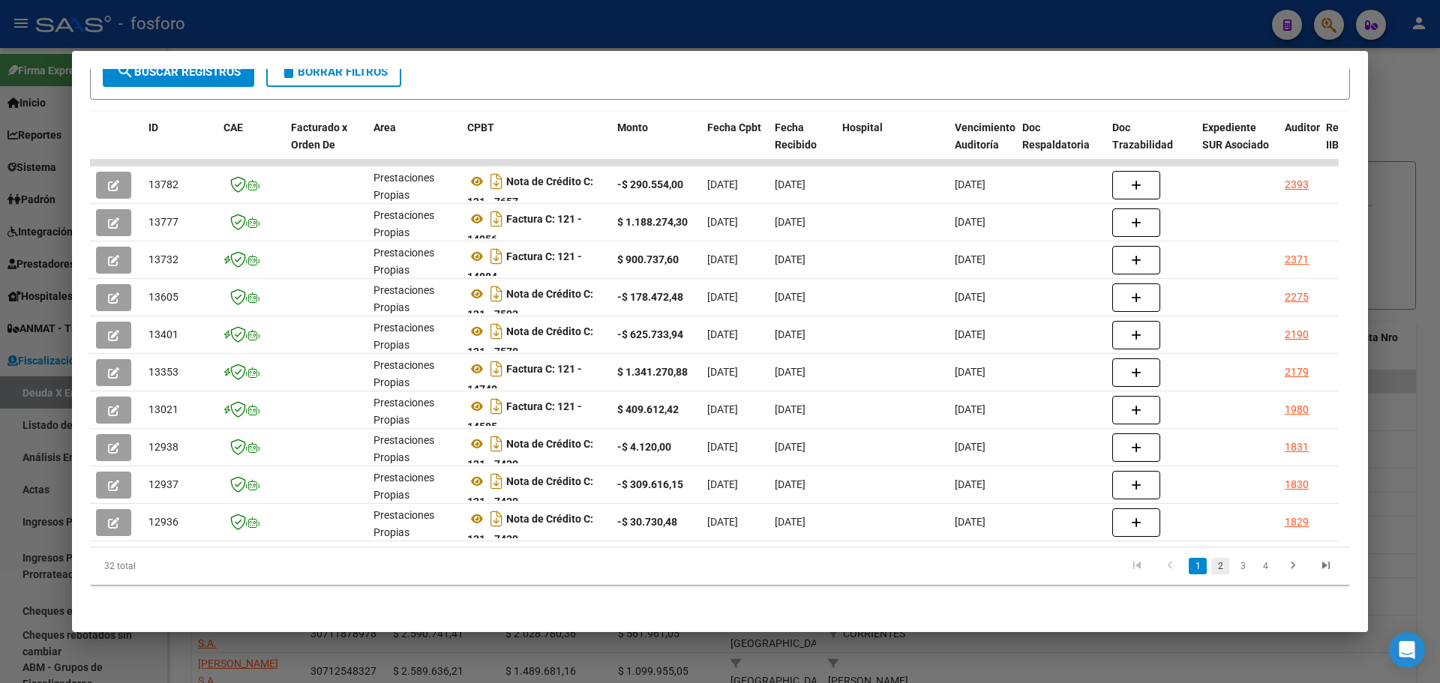
click at [1211, 560] on link "2" at bounding box center [1220, 566] width 18 height 16
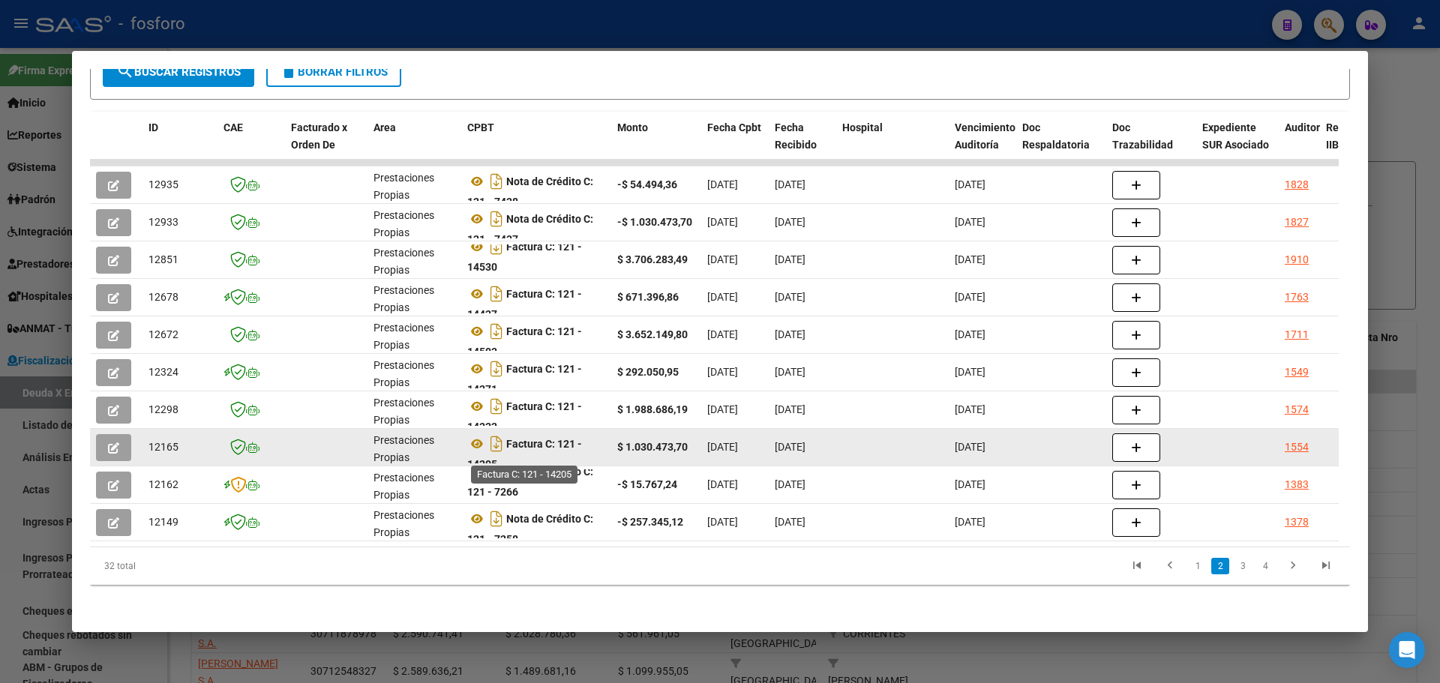
scroll to position [10, 0]
click at [499, 427] on icon "Descargar documento" at bounding box center [496, 434] width 19 height 24
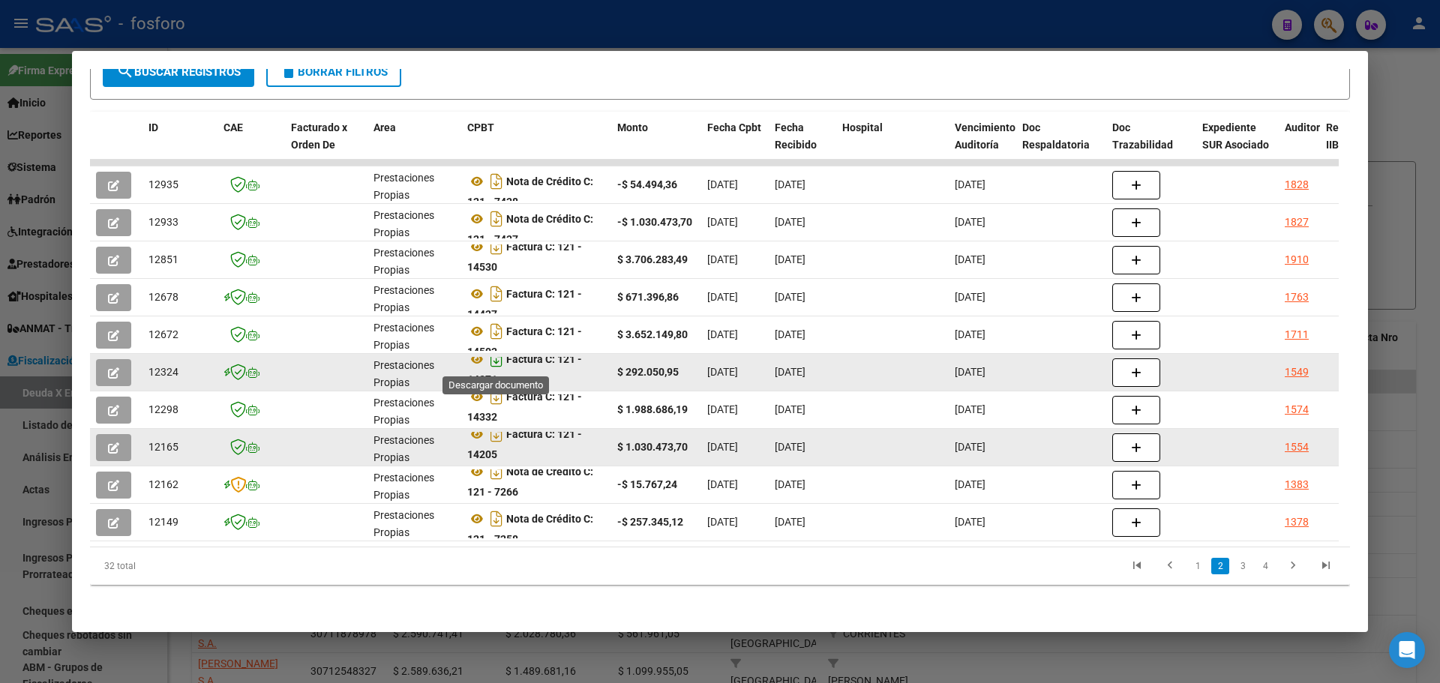
click at [497, 349] on icon "Descargar documento" at bounding box center [496, 359] width 19 height 24
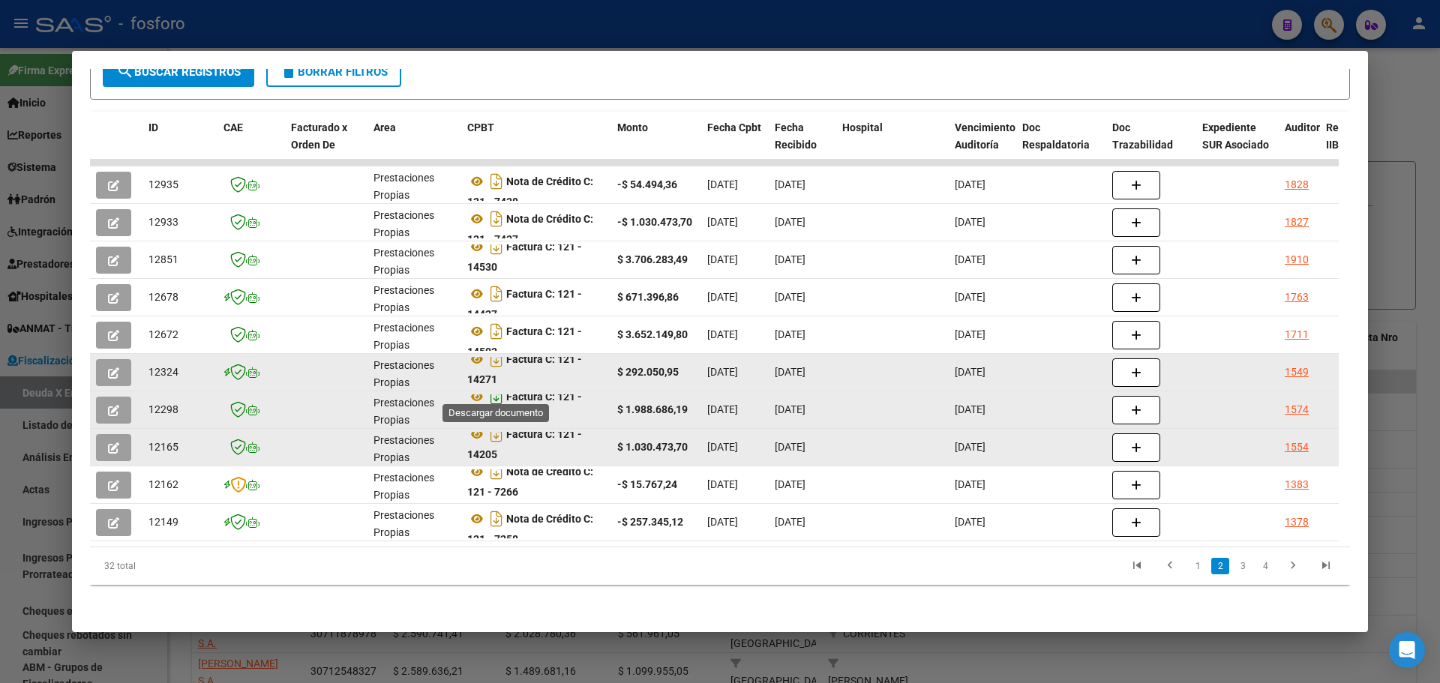
click at [496, 388] on icon "Descargar documento" at bounding box center [496, 397] width 19 height 24
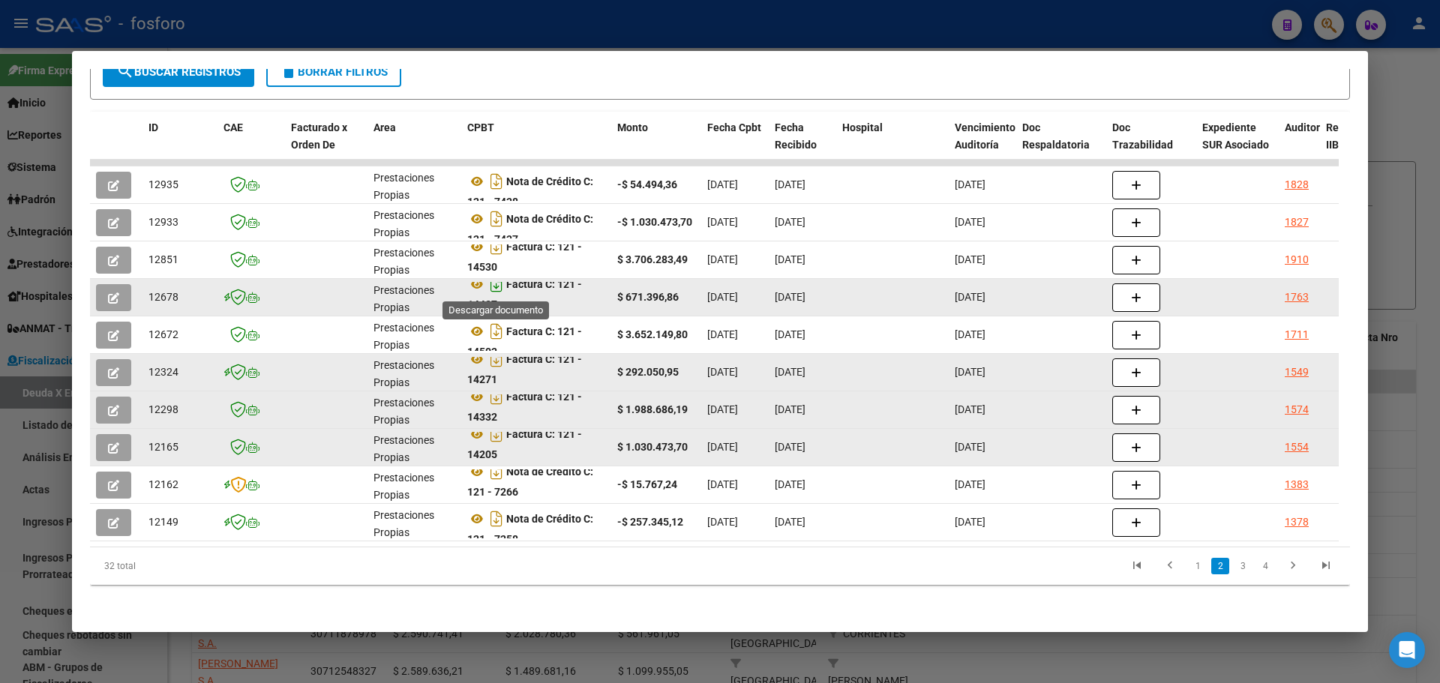
click at [499, 277] on icon "Descargar documento" at bounding box center [496, 284] width 19 height 24
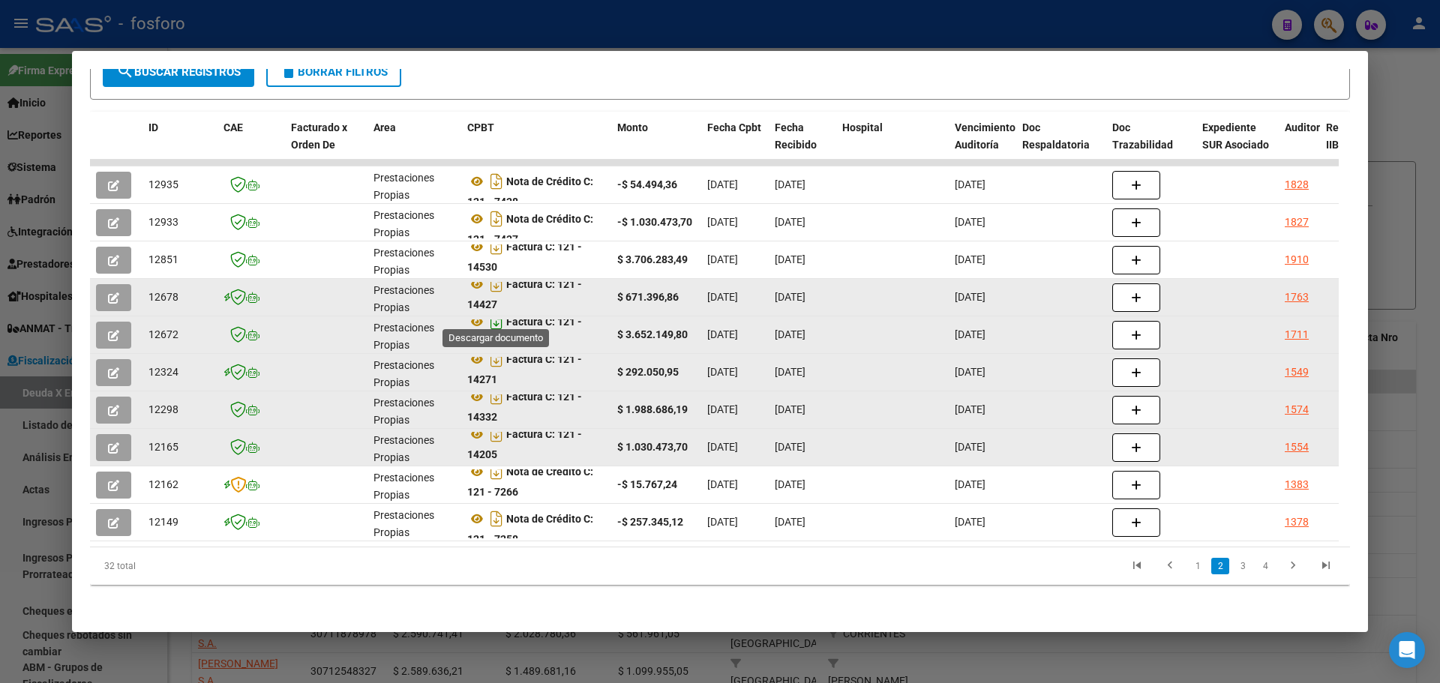
click at [497, 316] on icon "Descargar documento" at bounding box center [496, 322] width 19 height 24
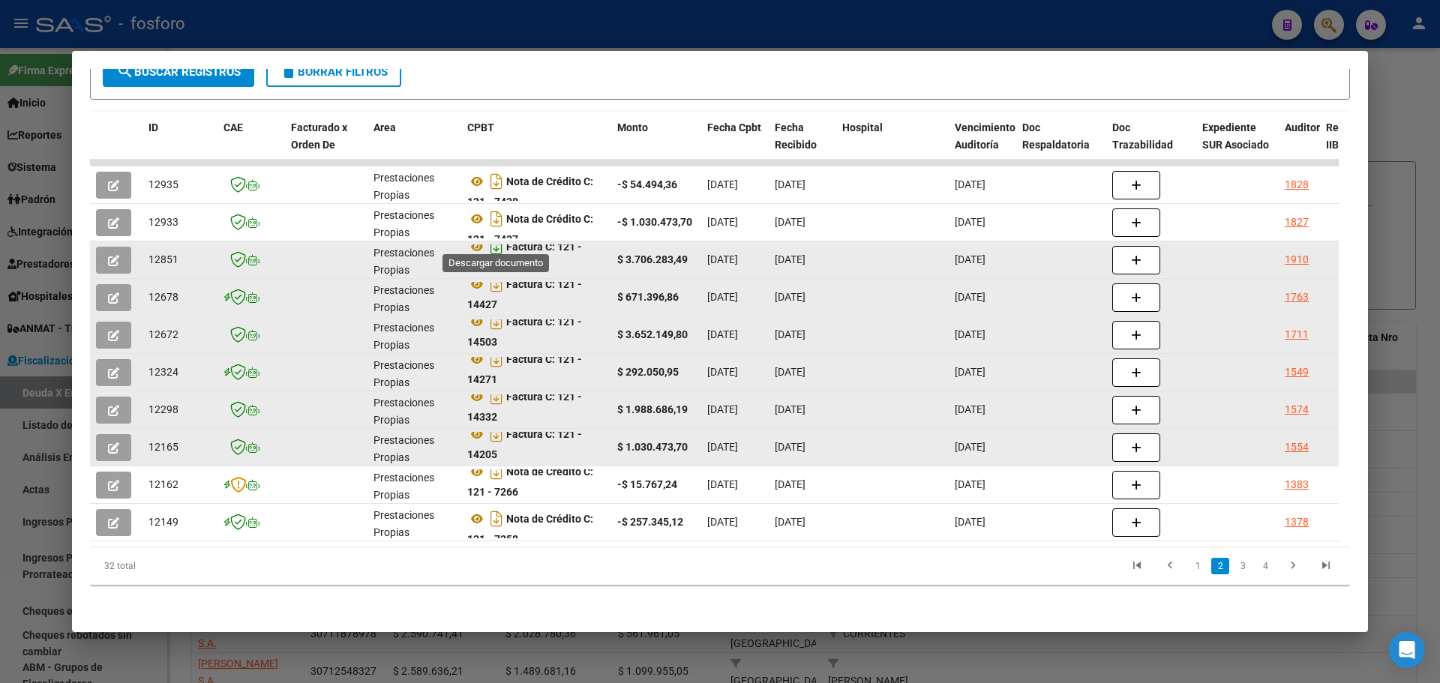
click at [498, 238] on icon "Descargar documento" at bounding box center [496, 247] width 19 height 24
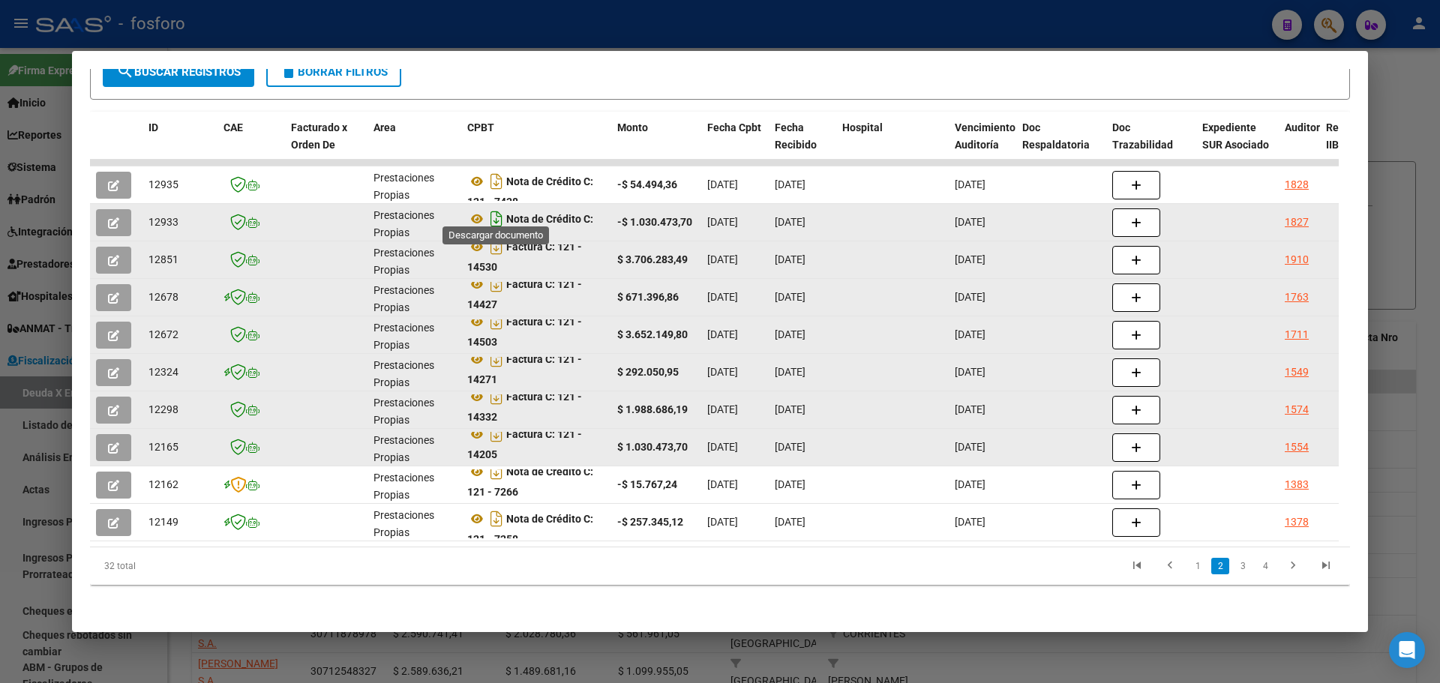
click at [493, 211] on icon "Descargar documento" at bounding box center [496, 219] width 19 height 24
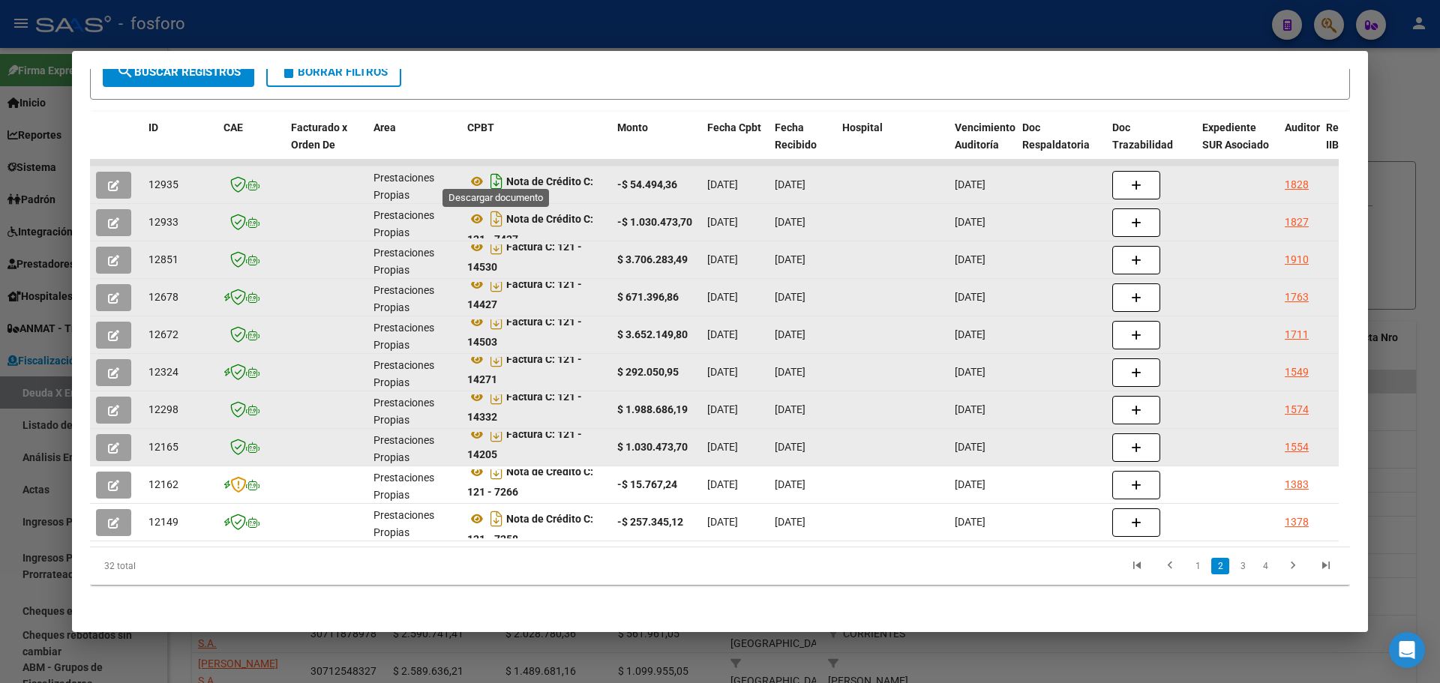
click at [498, 170] on icon "Descargar documento" at bounding box center [496, 181] width 19 height 24
click at [1188, 561] on link "1" at bounding box center [1197, 566] width 18 height 16
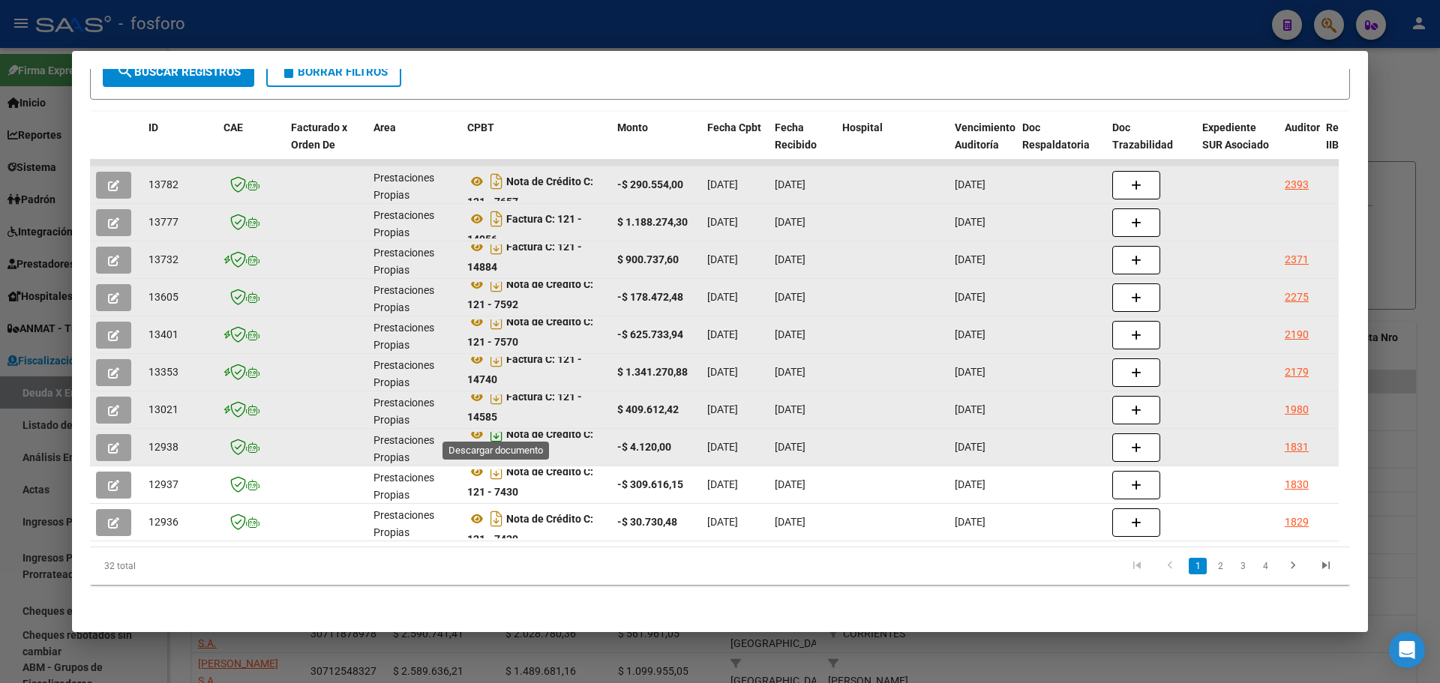
click at [499, 427] on icon "Descargar documento" at bounding box center [496, 434] width 19 height 24
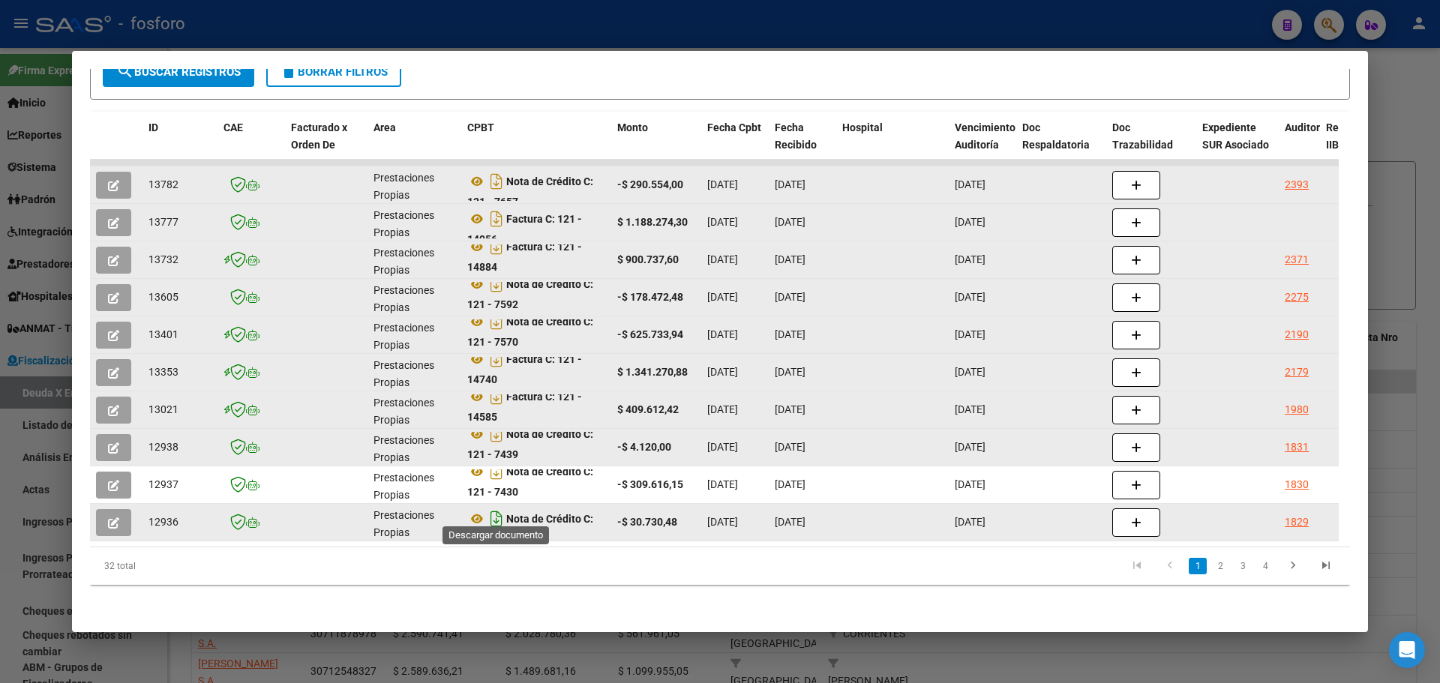
click at [497, 509] on icon "Descargar documento" at bounding box center [496, 519] width 19 height 24
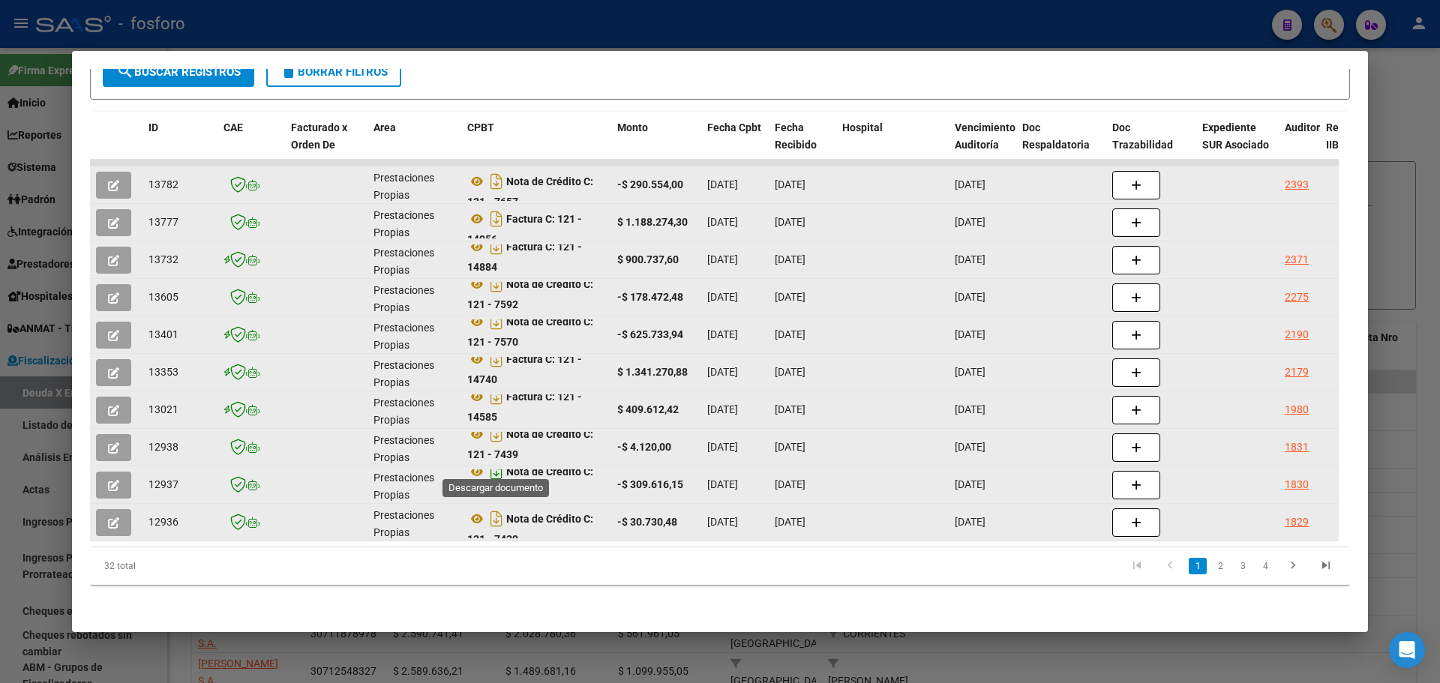
click at [496, 461] on icon "Descargar documento" at bounding box center [496, 472] width 19 height 24
click at [495, 353] on icon "Descargar documento" at bounding box center [496, 359] width 19 height 24
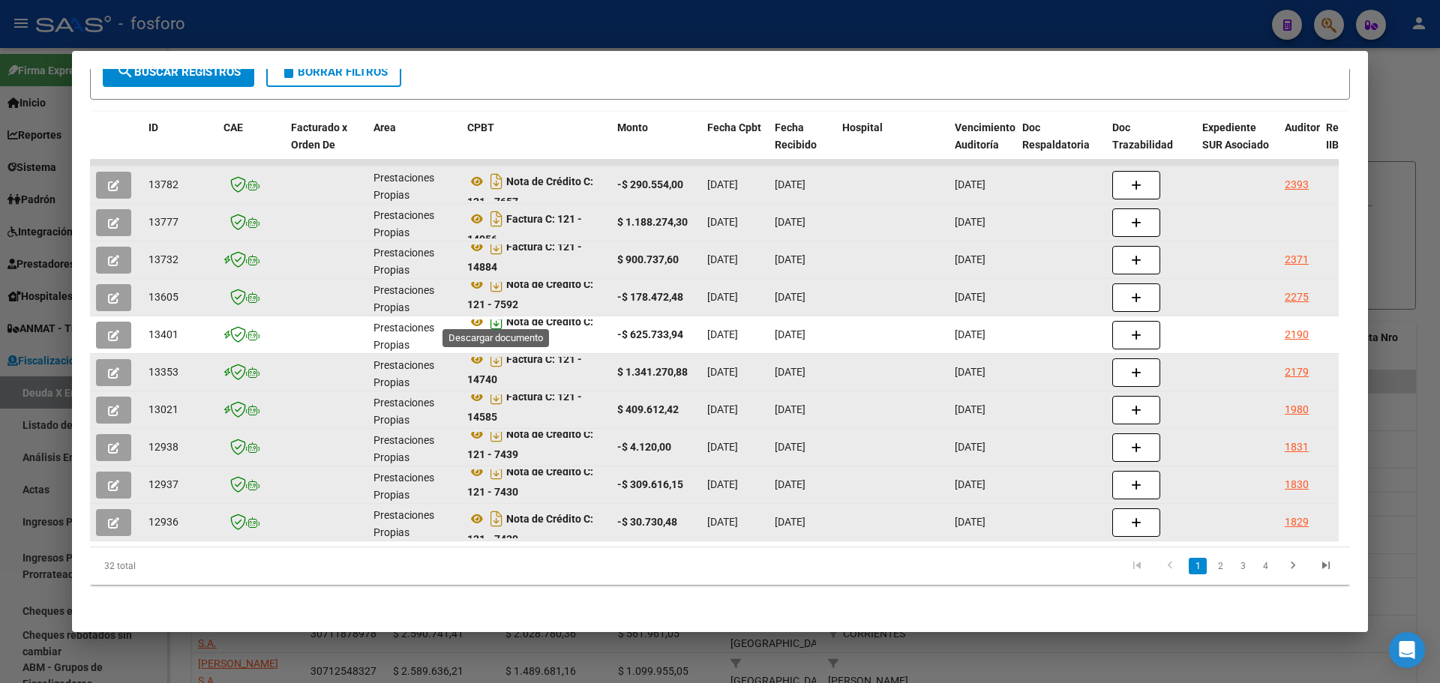
click at [501, 316] on icon "Descargar documento" at bounding box center [496, 322] width 19 height 24
click at [1439, 170] on div at bounding box center [720, 341] width 1440 height 683
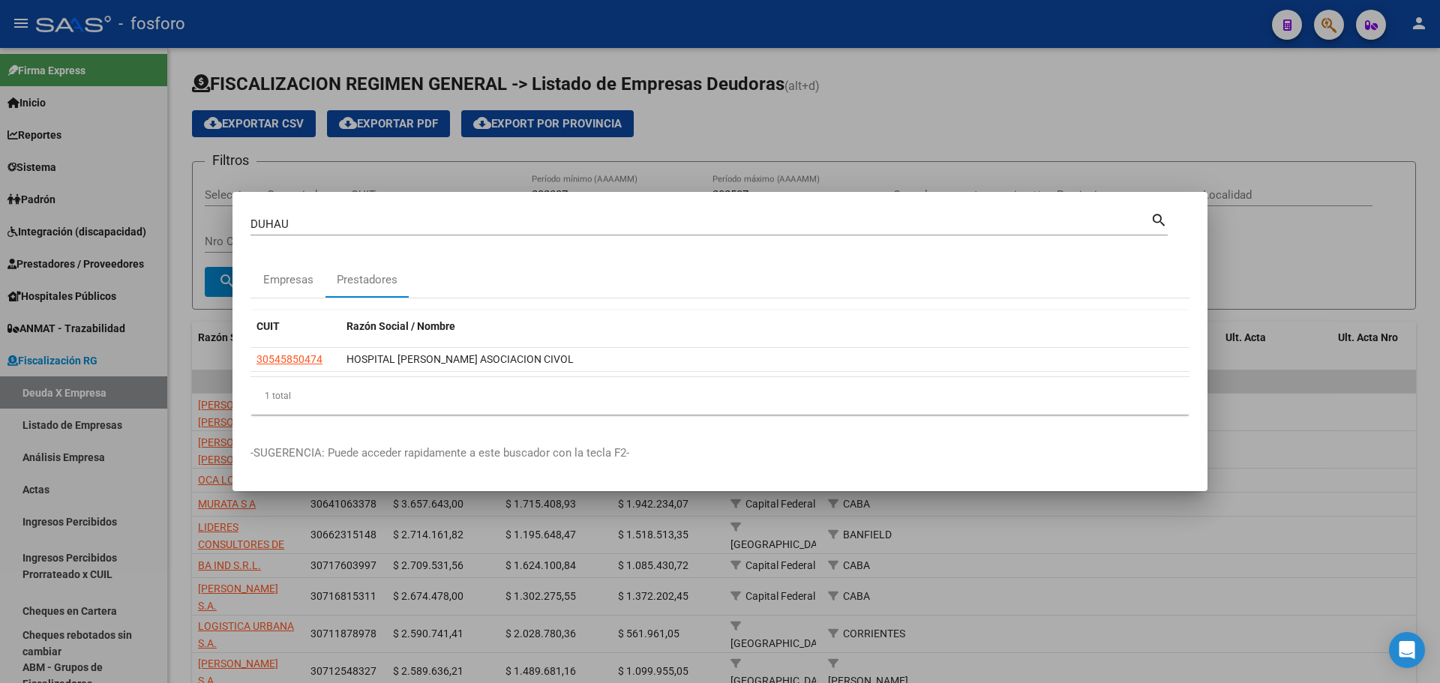
click at [562, 216] on div "[PERSON_NAME] (apellido, dni, cuil, nro [PERSON_NAME], cuit, obra social)" at bounding box center [700, 224] width 900 height 22
click at [535, 226] on input "DUHAU" at bounding box center [700, 223] width 900 height 13
type input "franqu"
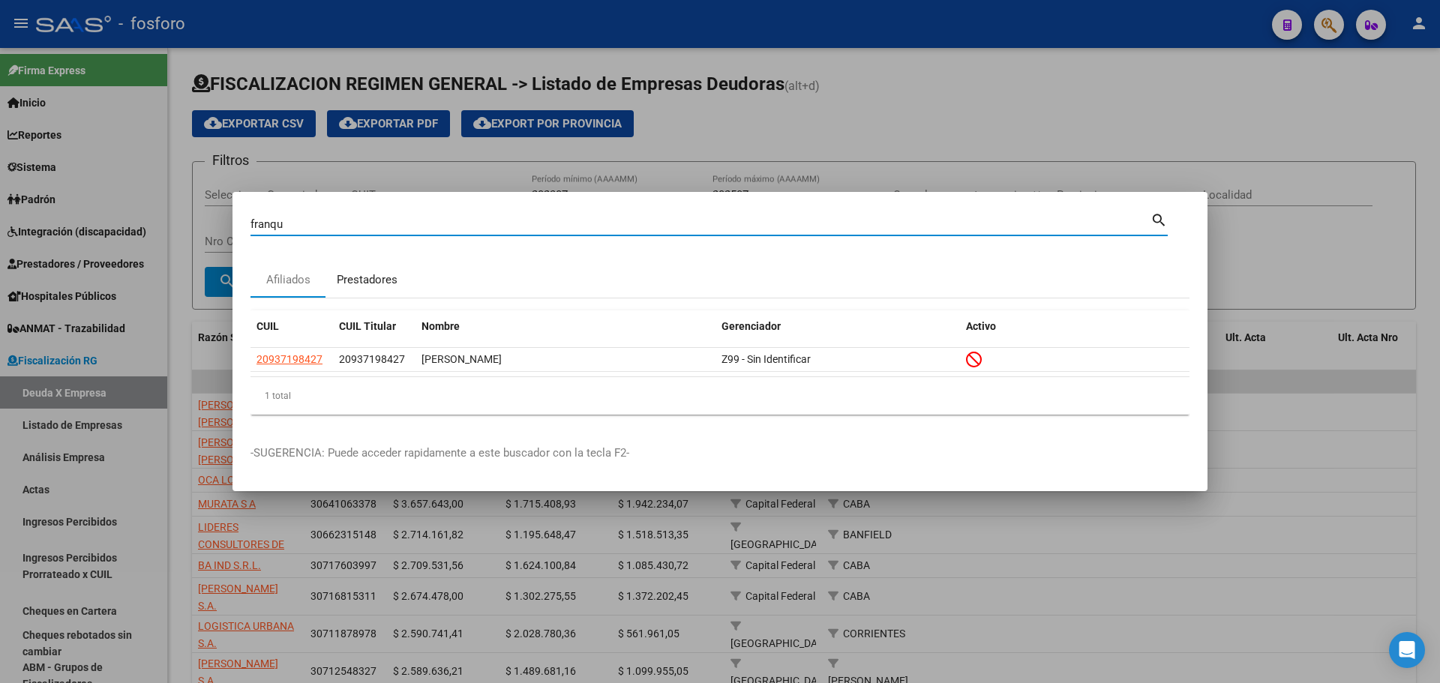
click at [351, 281] on div "Prestadores" at bounding box center [367, 279] width 61 height 17
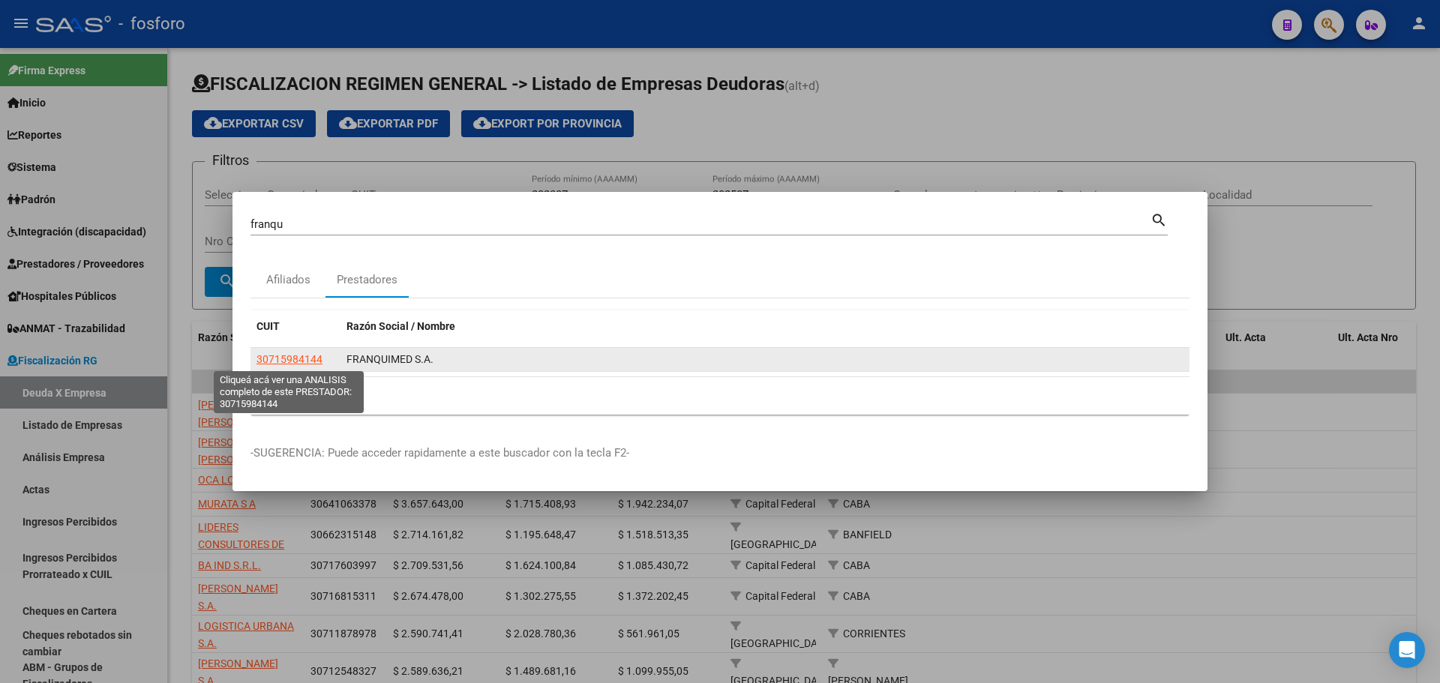
click at [302, 361] on span "30715984144" at bounding box center [289, 359] width 66 height 12
type textarea "30715984144"
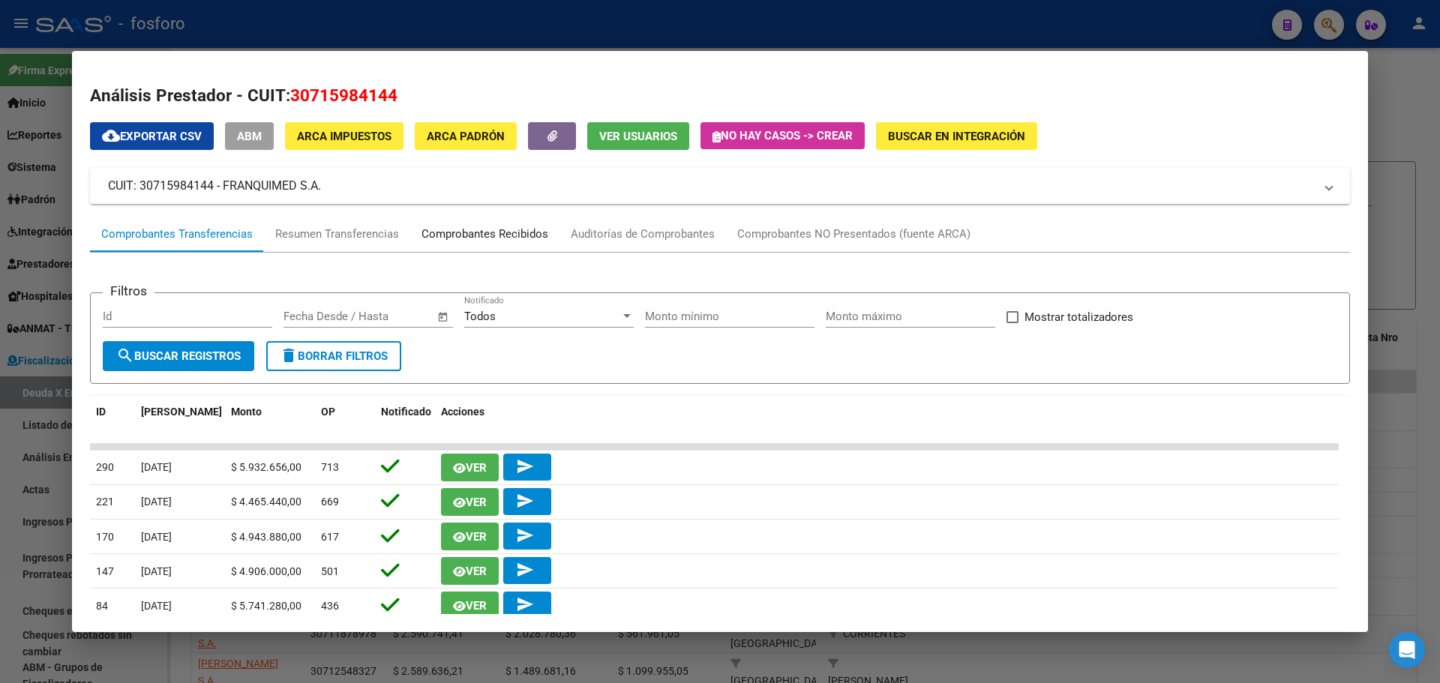
click at [451, 237] on div "Comprobantes Recibidos" at bounding box center [484, 234] width 127 height 17
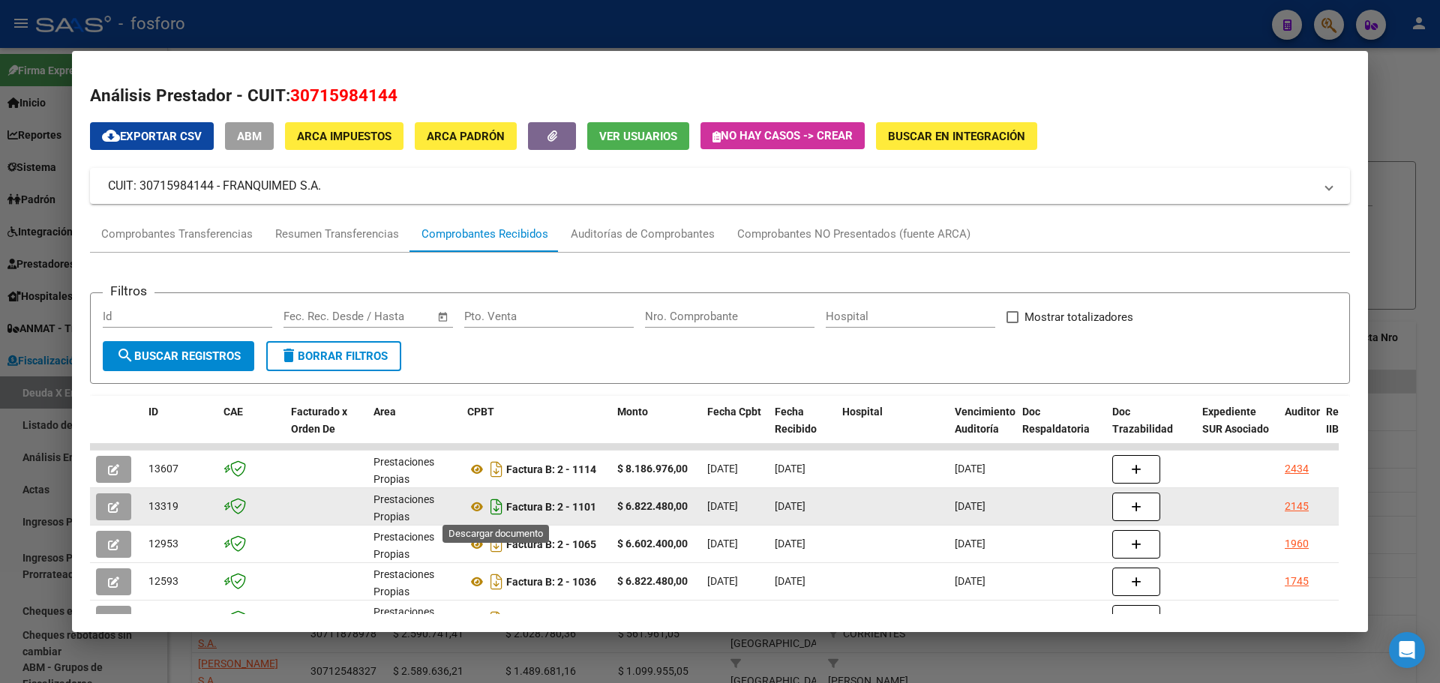
click at [496, 511] on icon "Descargar documento" at bounding box center [496, 507] width 19 height 24
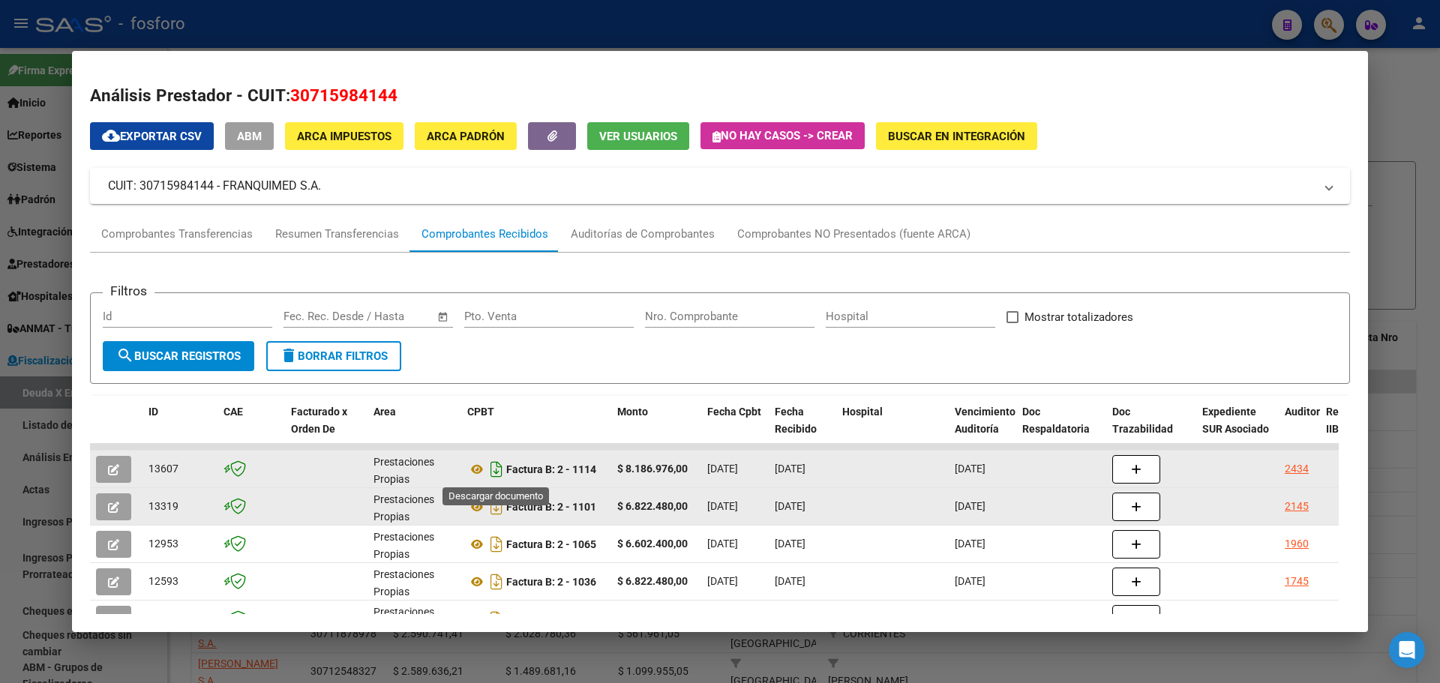
click at [496, 473] on icon "Descargar documento" at bounding box center [496, 469] width 19 height 24
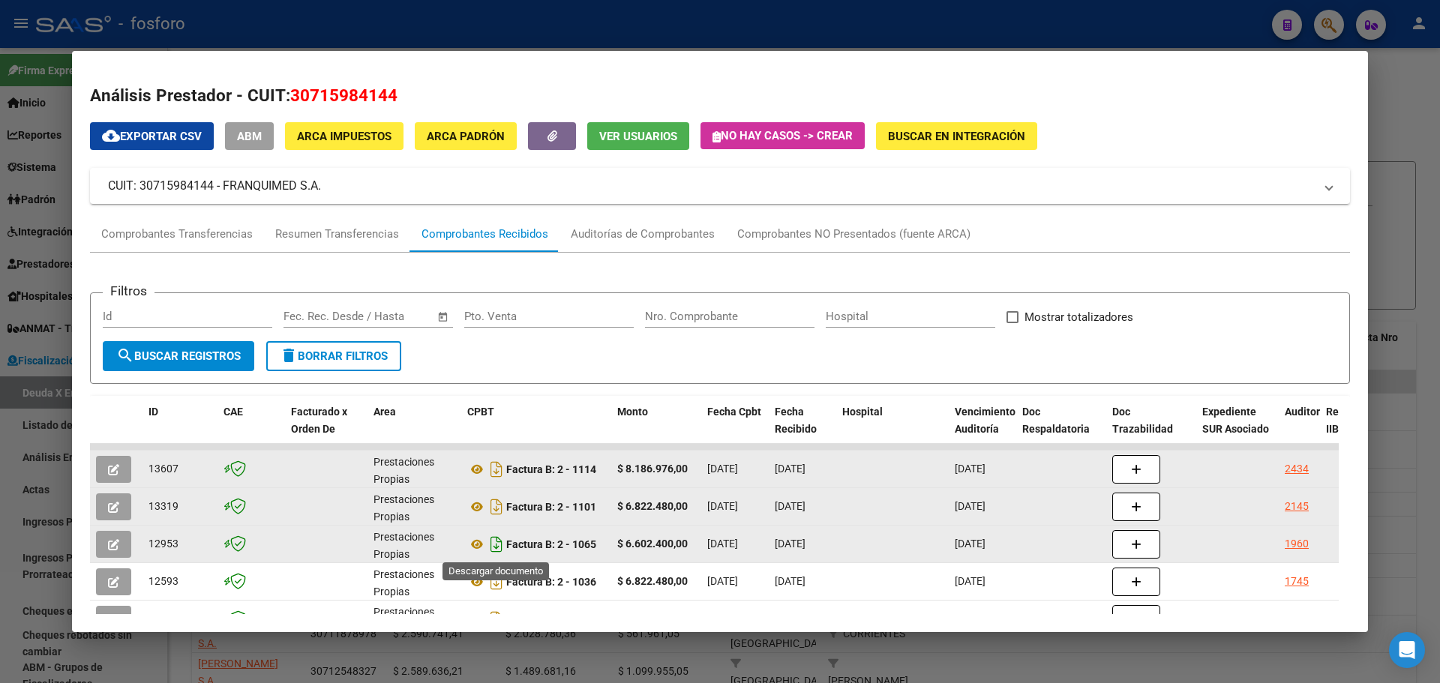
click at [498, 549] on icon "Descargar documento" at bounding box center [496, 544] width 19 height 24
